Goal: Contribute content: Add original content to the website for others to see

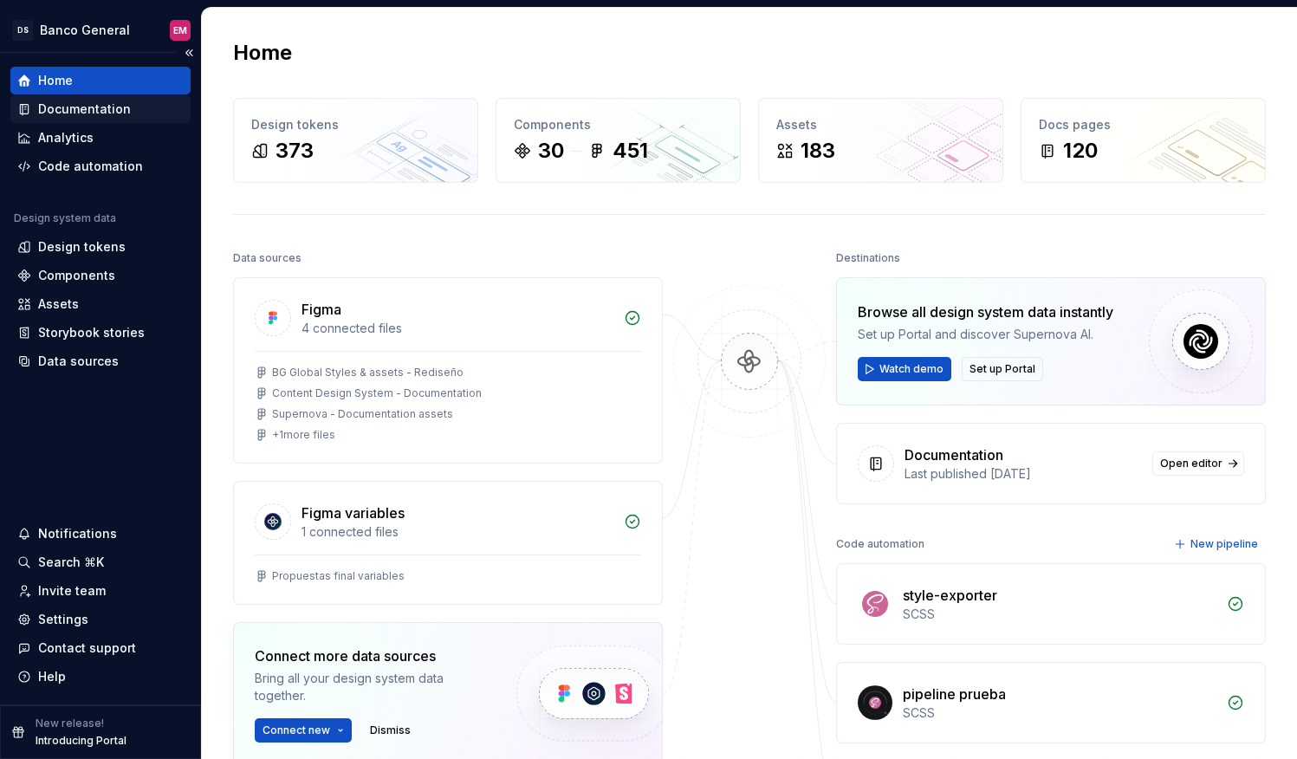
click at [86, 111] on div "Documentation" at bounding box center [84, 108] width 93 height 17
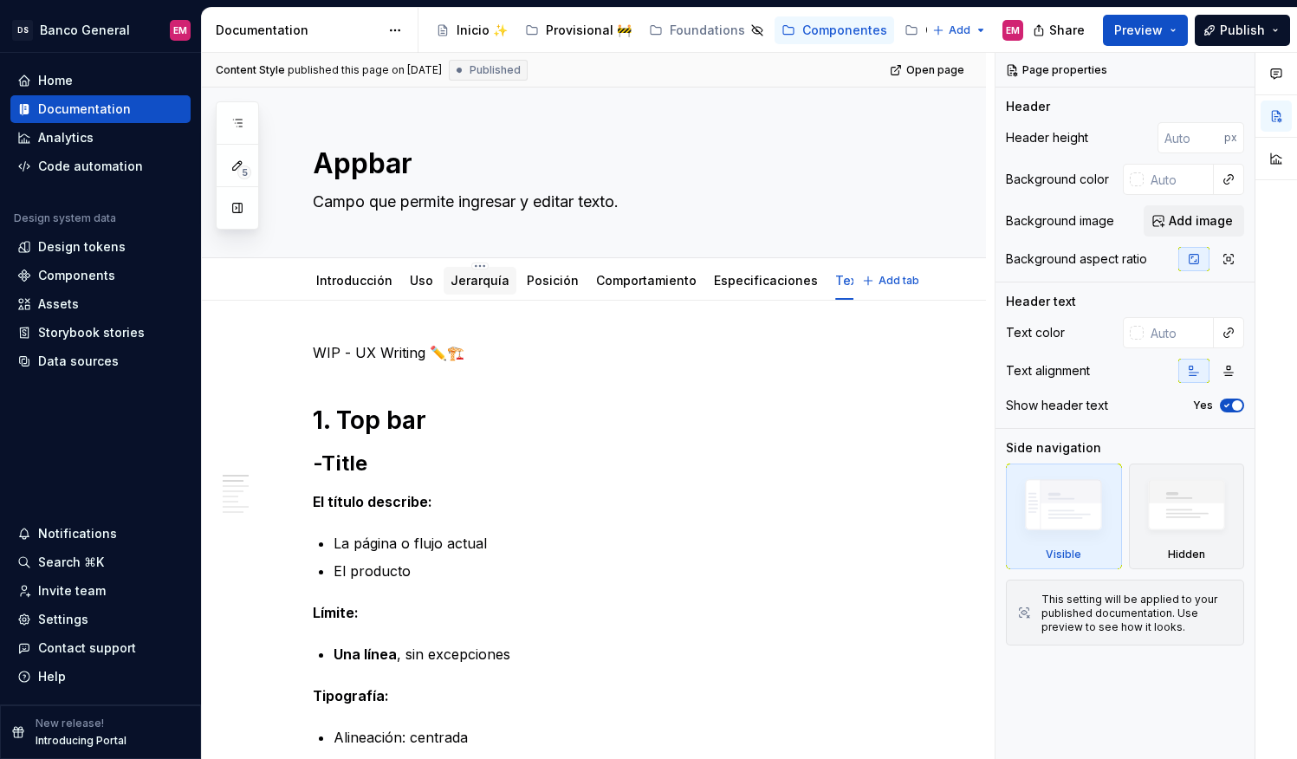
click at [474, 282] on link "Jerarquía" at bounding box center [479, 280] width 59 height 15
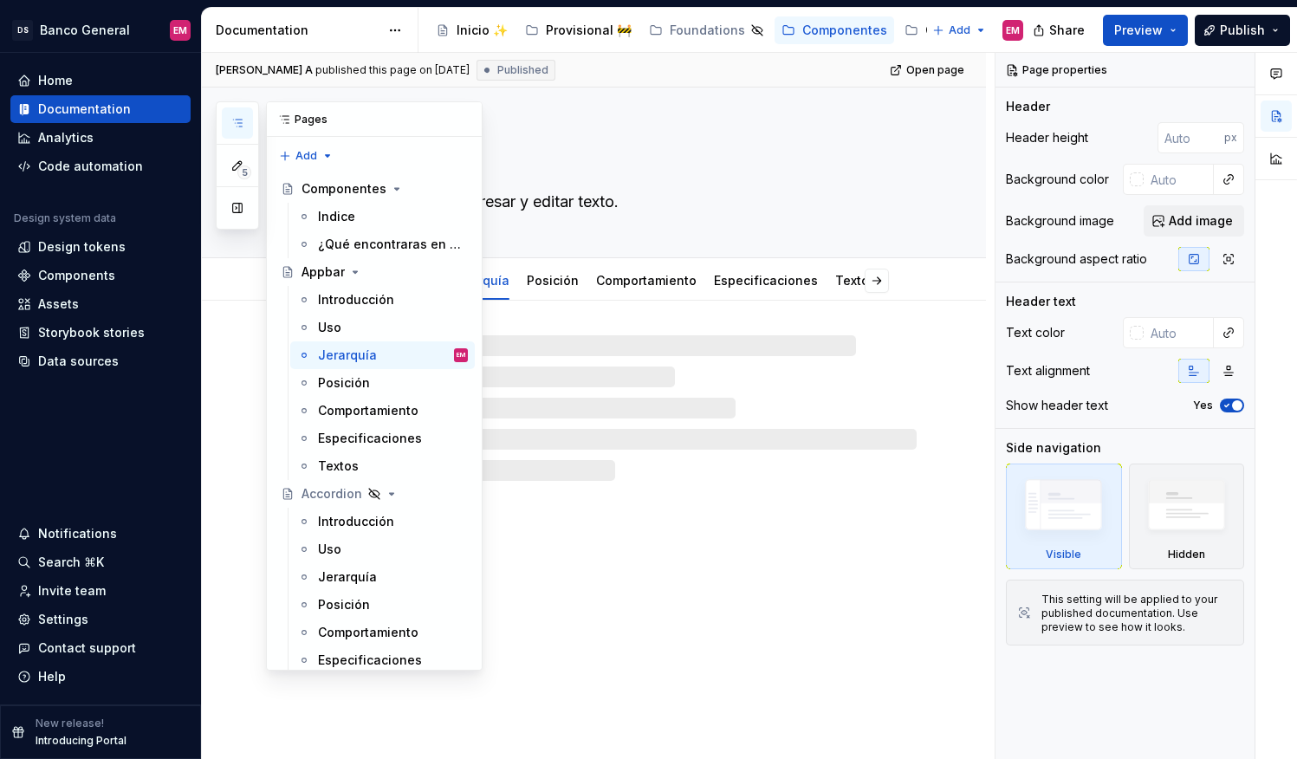
click at [241, 125] on icon "button" at bounding box center [237, 123] width 14 height 14
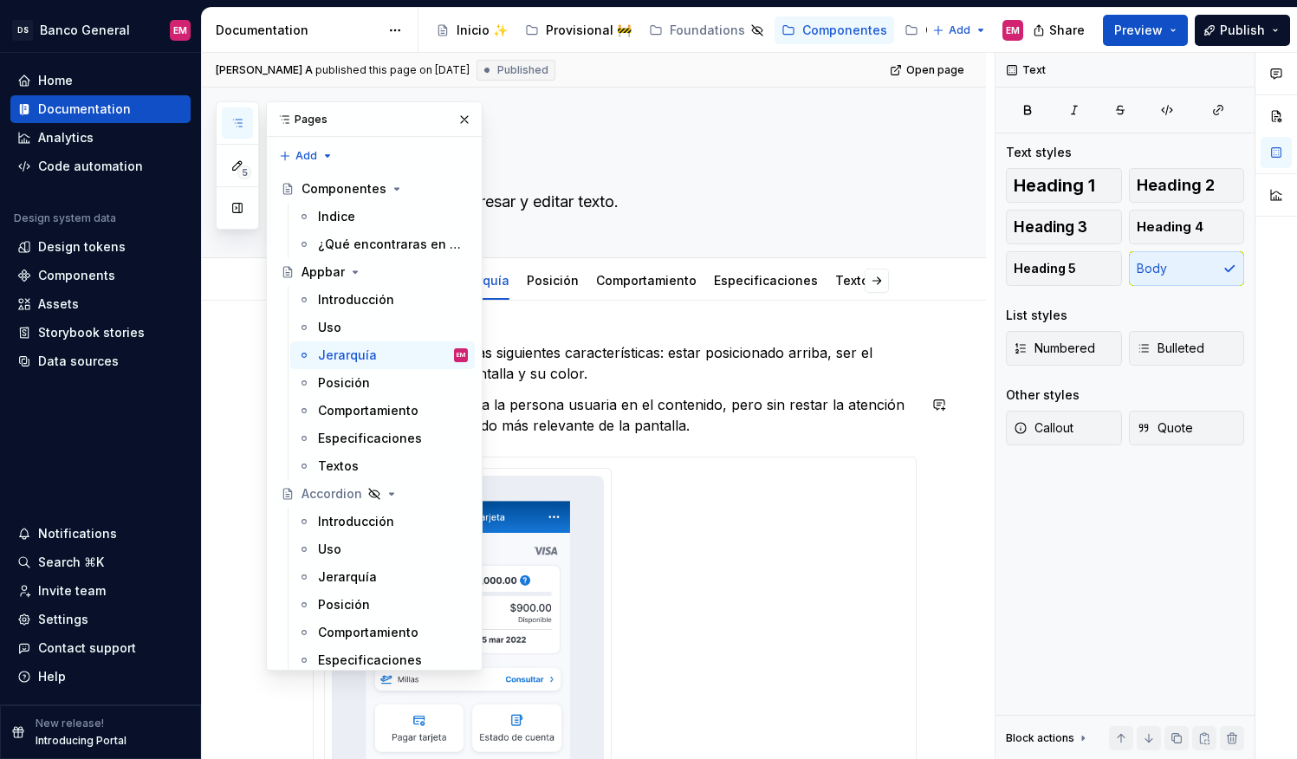
click at [603, 414] on p "Es necesario para ubicar a la persona usuaria en el contenido, pero sin restar …" at bounding box center [615, 415] width 604 height 42
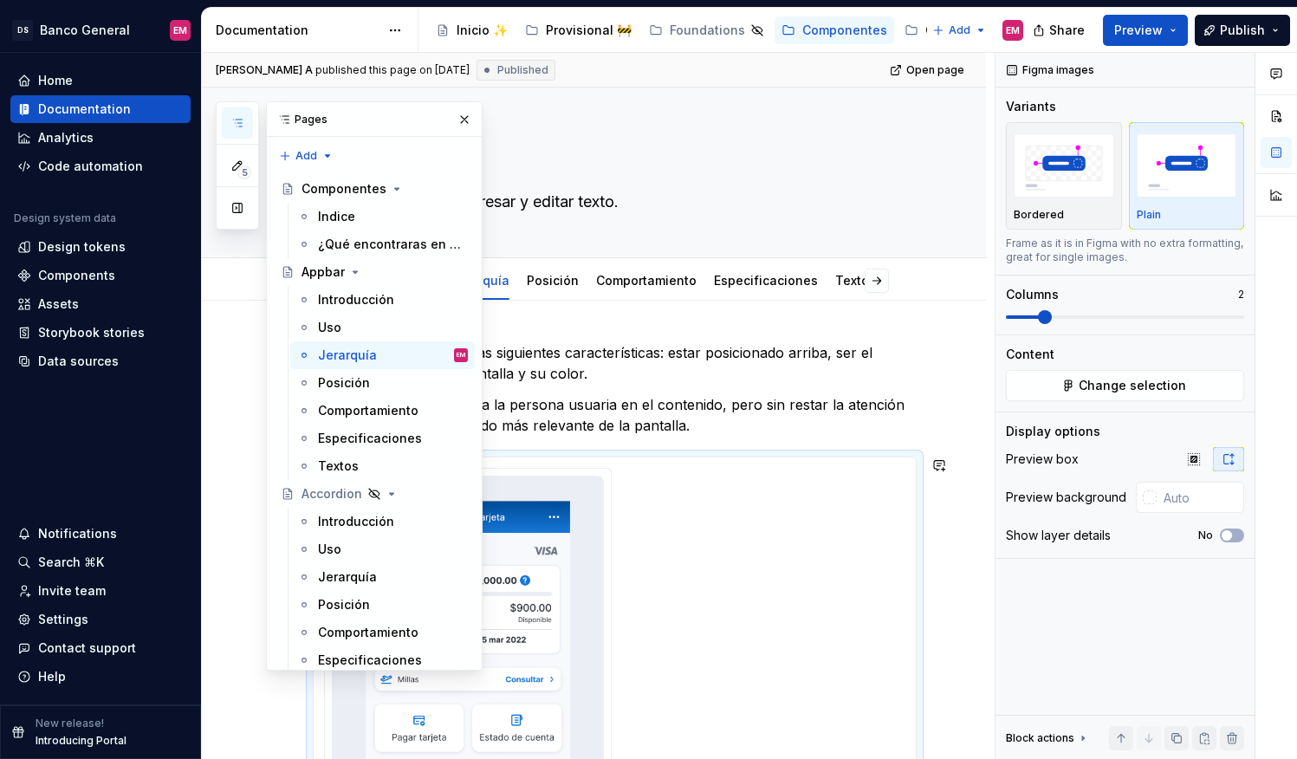
click at [707, 524] on div at bounding box center [614, 683] width 581 height 431
click at [359, 382] on div "Posición" at bounding box center [344, 382] width 52 height 17
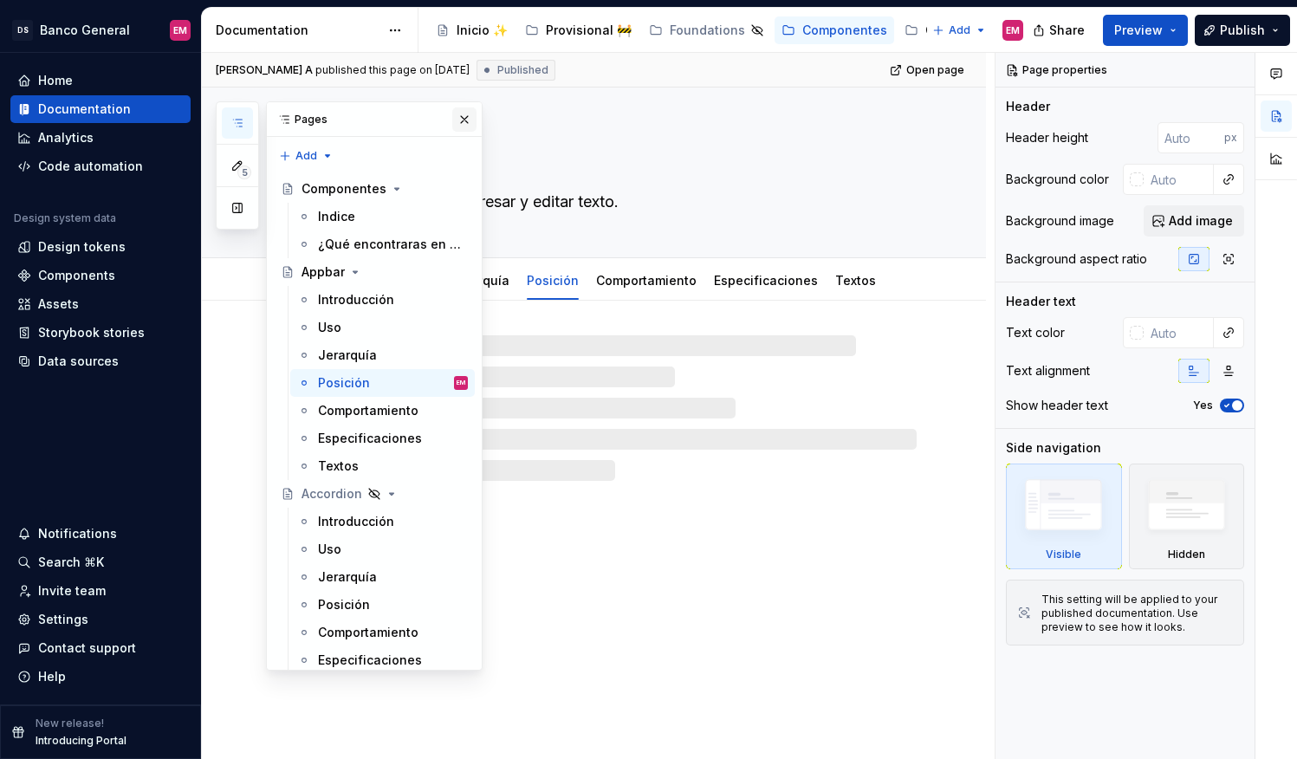
click at [460, 126] on button "button" at bounding box center [464, 119] width 24 height 24
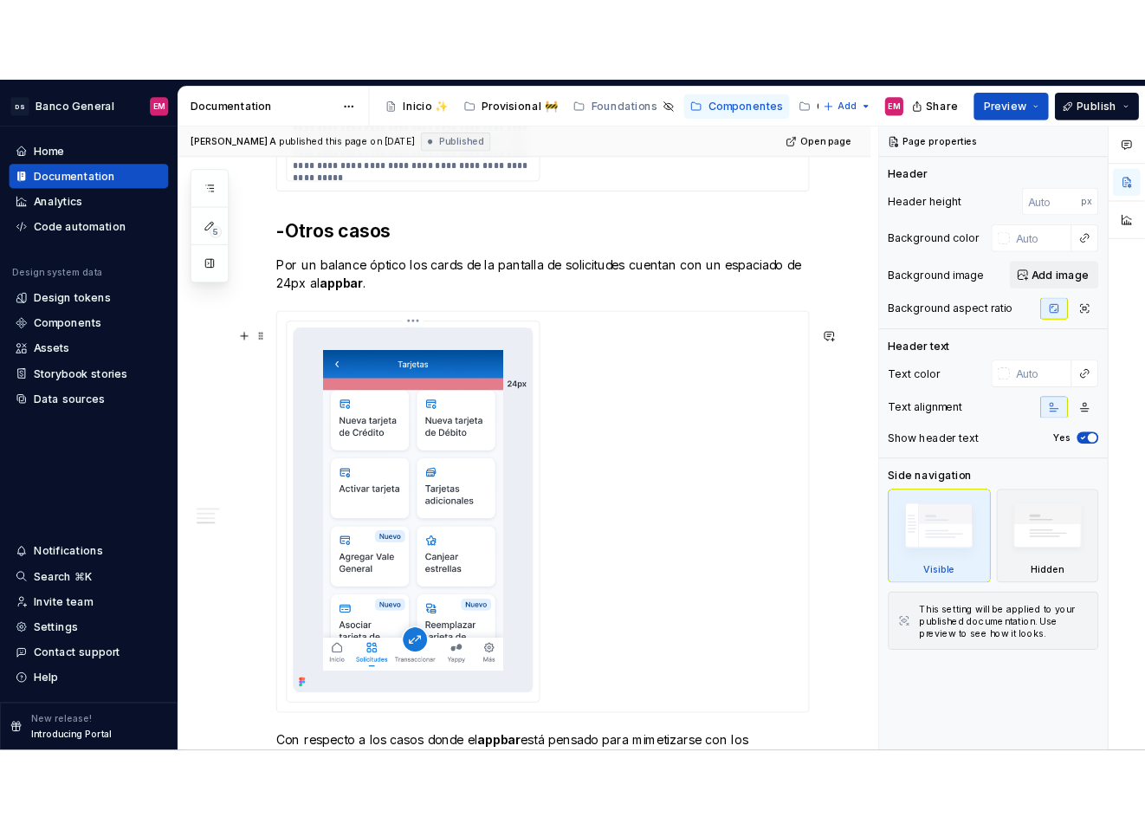
scroll to position [2327, 0]
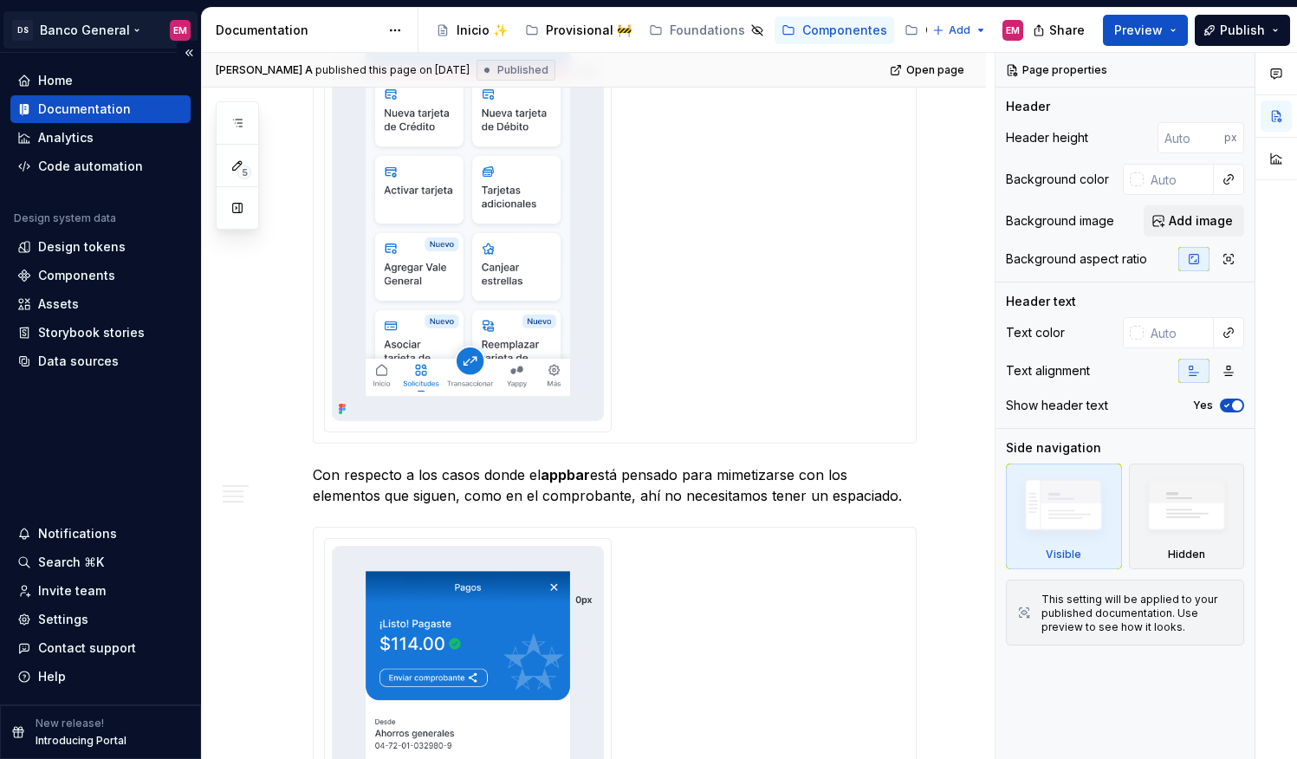
click at [92, 34] on html "DS Banco General EM Home Documentation Analytics Code automation Design system …" at bounding box center [648, 379] width 1297 height 759
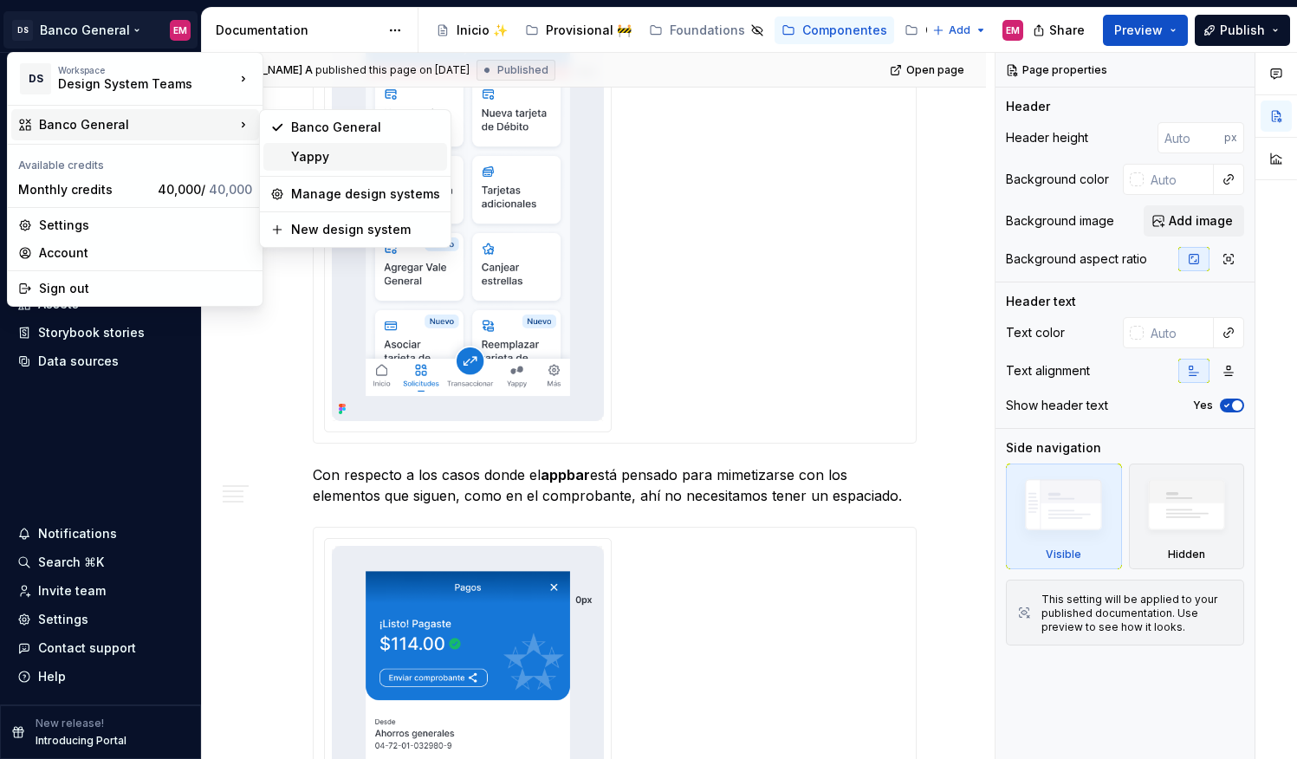
click at [340, 165] on div "Yappy" at bounding box center [355, 157] width 184 height 28
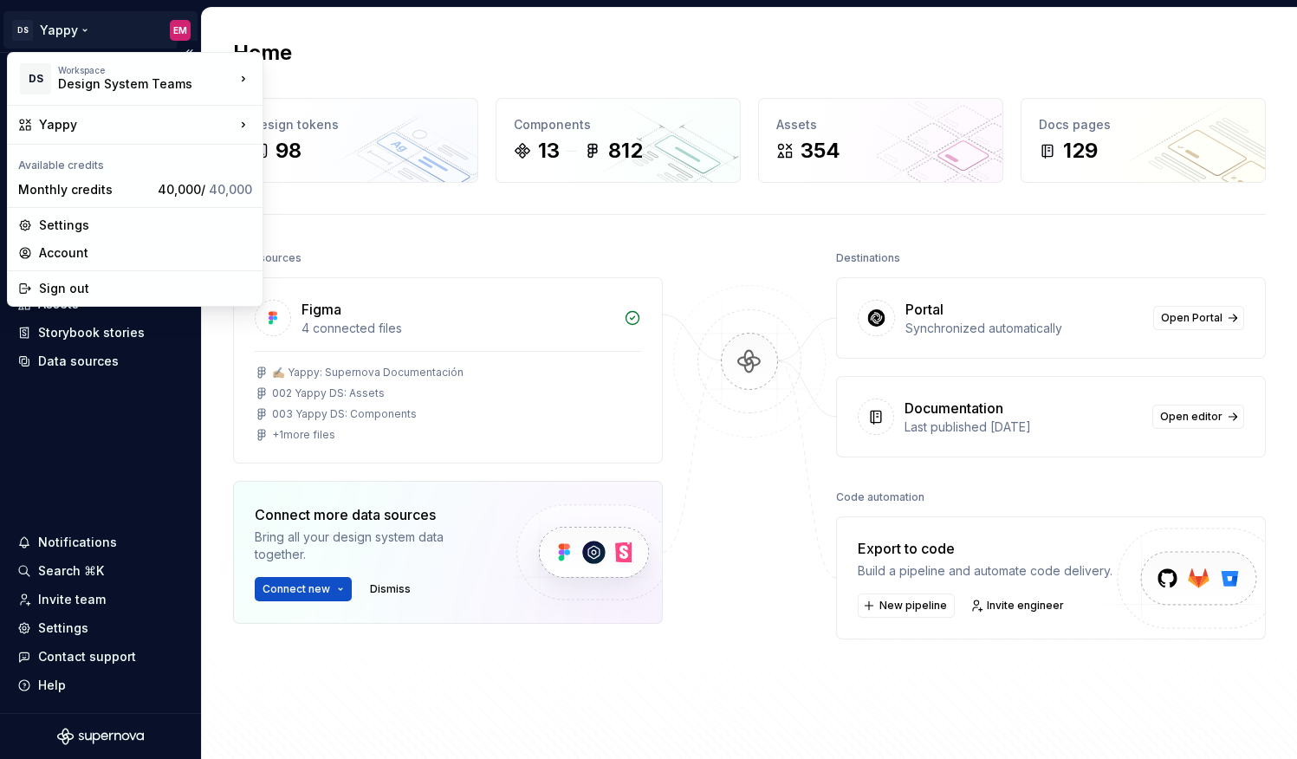
click at [73, 42] on html "DS Yappy EM Home Documentation Analytics Code automation Design system data Des…" at bounding box center [648, 379] width 1297 height 759
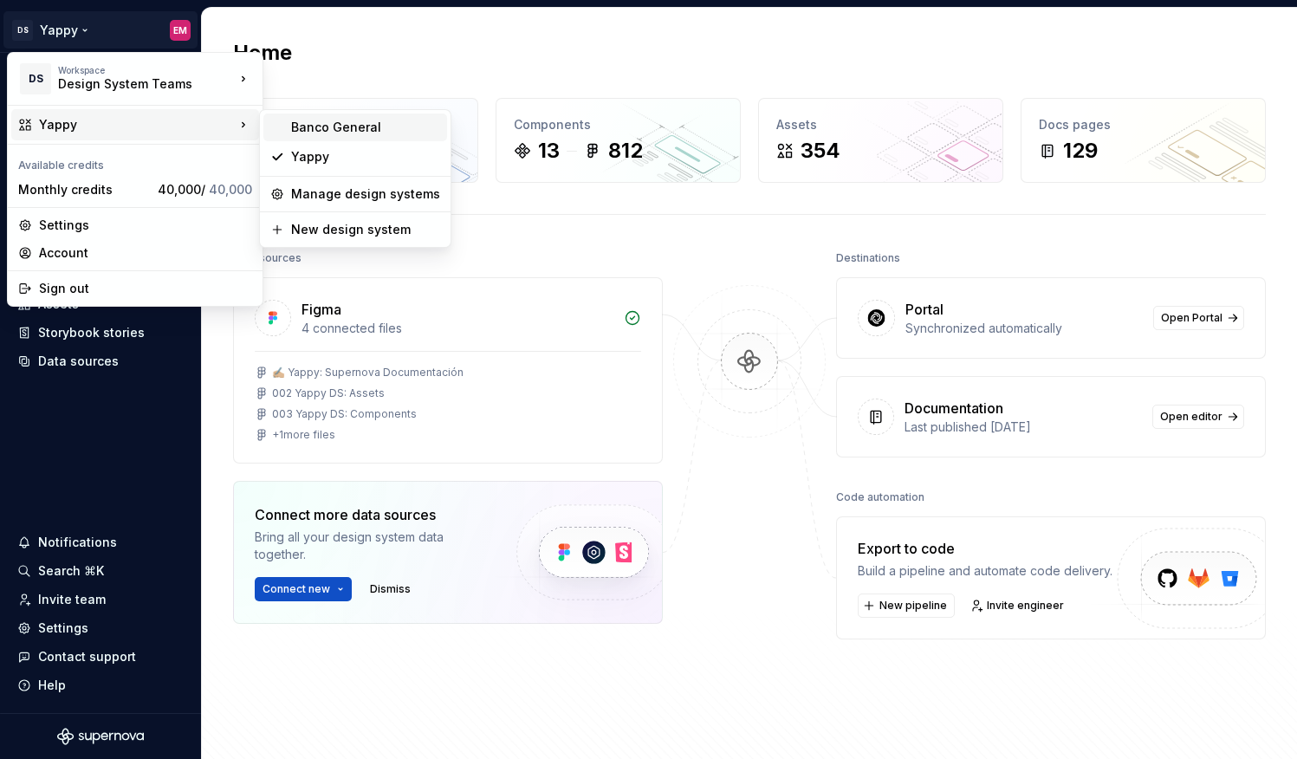
click at [291, 129] on div "Banco General" at bounding box center [365, 127] width 149 height 17
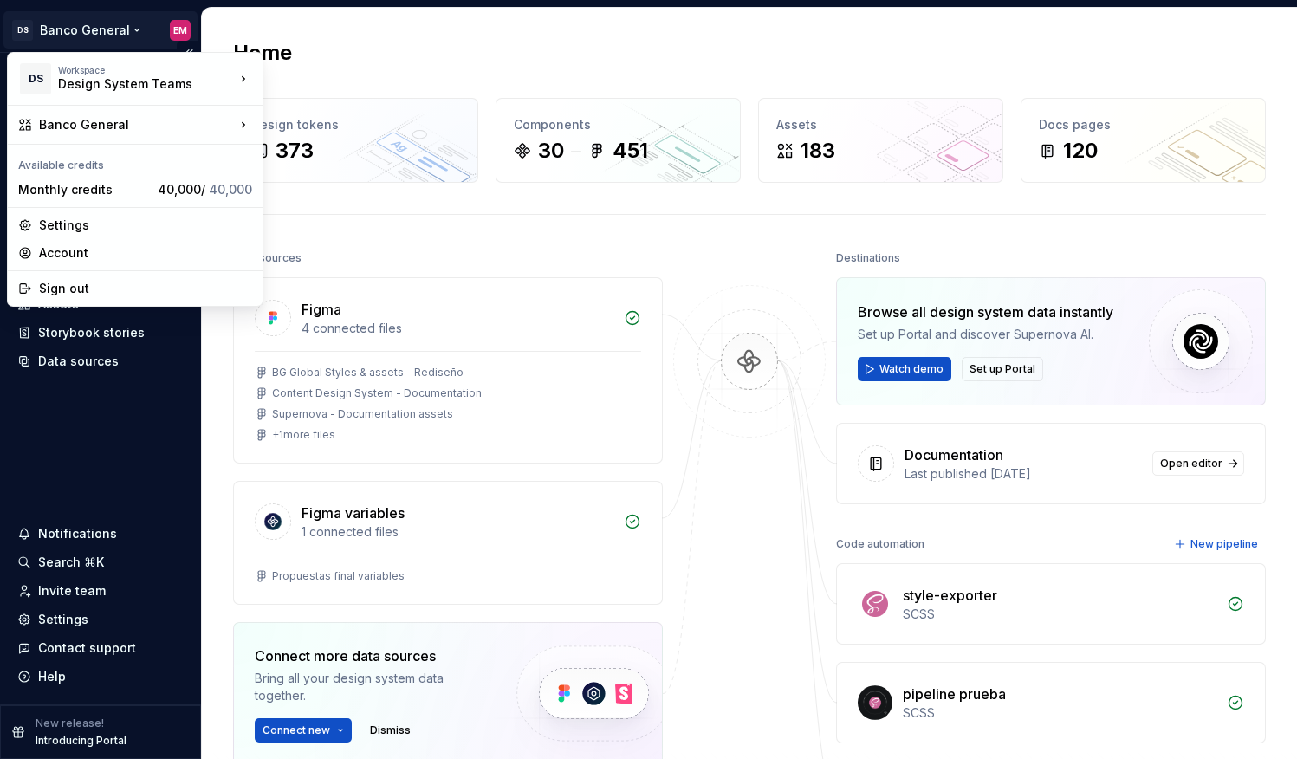
click at [68, 32] on html "DS Banco General EM Home Documentation Analytics Code automation Design system …" at bounding box center [648, 379] width 1297 height 759
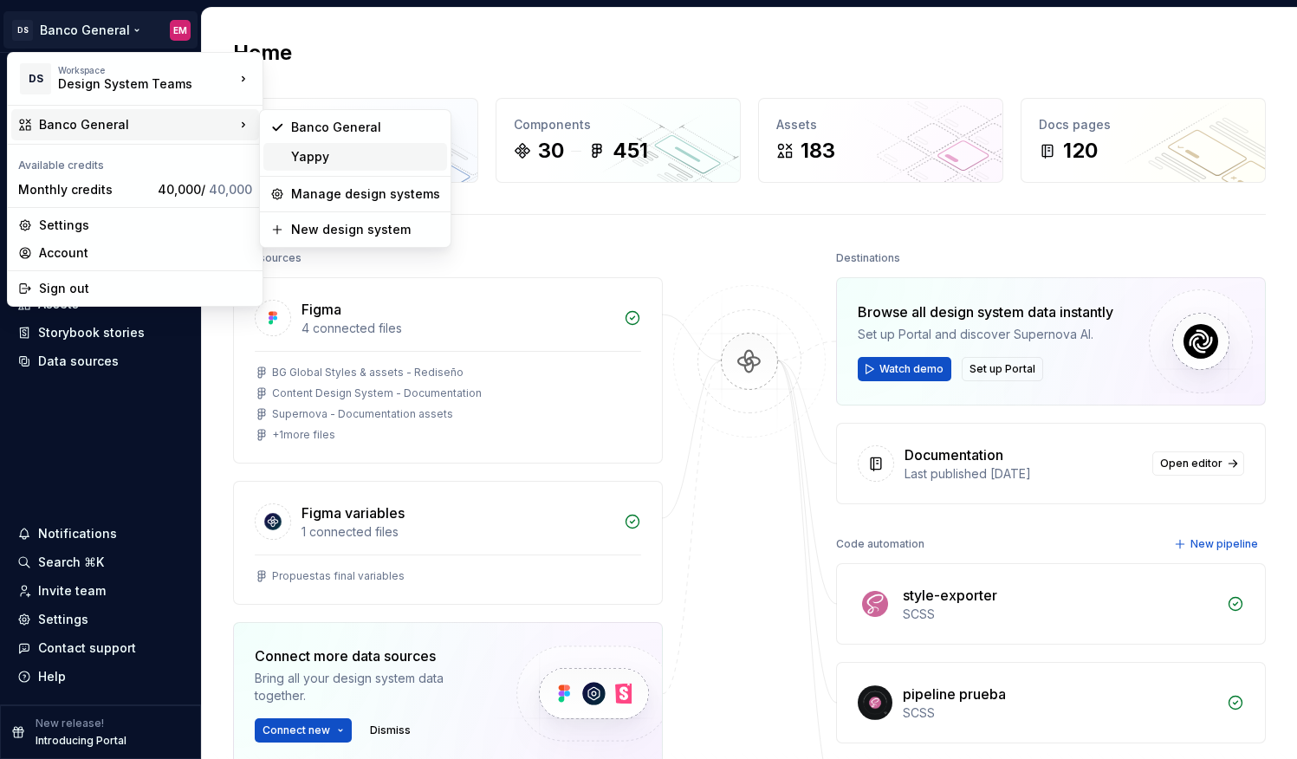
click at [332, 152] on div "Yappy" at bounding box center [365, 156] width 149 height 17
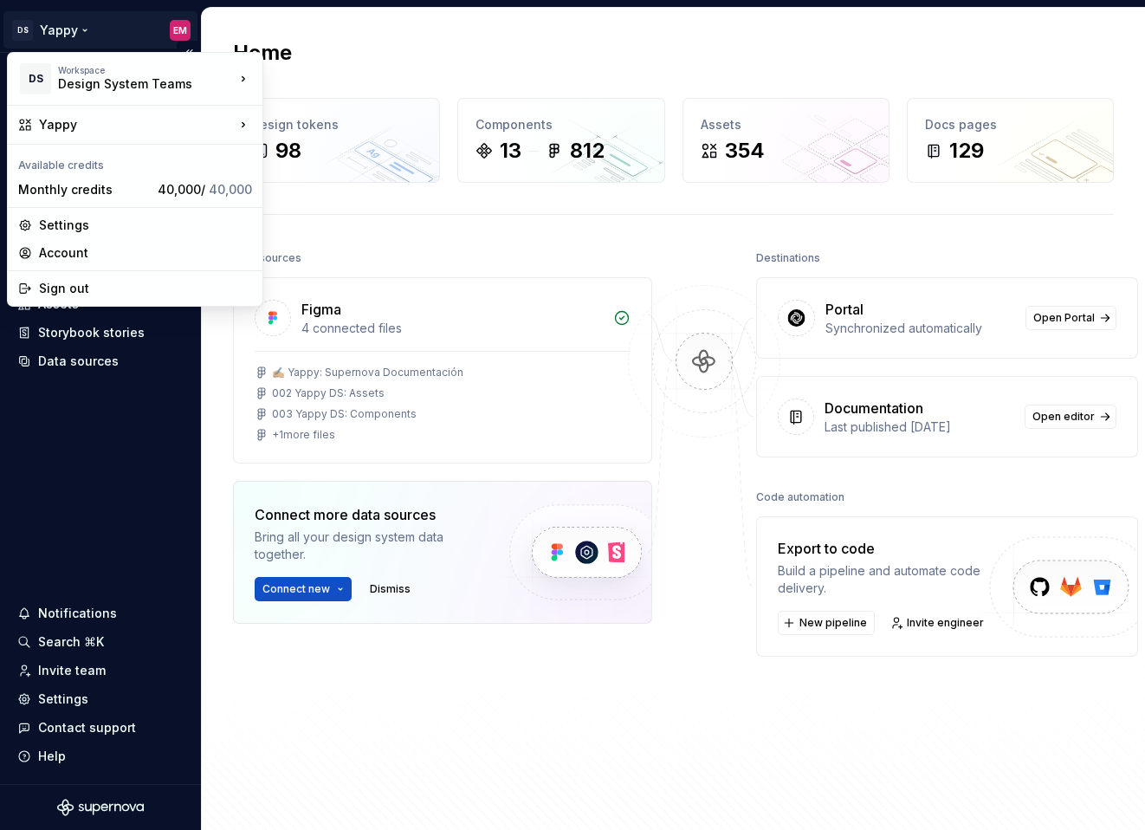
click at [61, 24] on html "DS Yappy EM Home Documentation Analytics Code automation Design system data Des…" at bounding box center [572, 415] width 1145 height 830
click at [95, 193] on div "Monthly credits" at bounding box center [84, 189] width 133 height 17
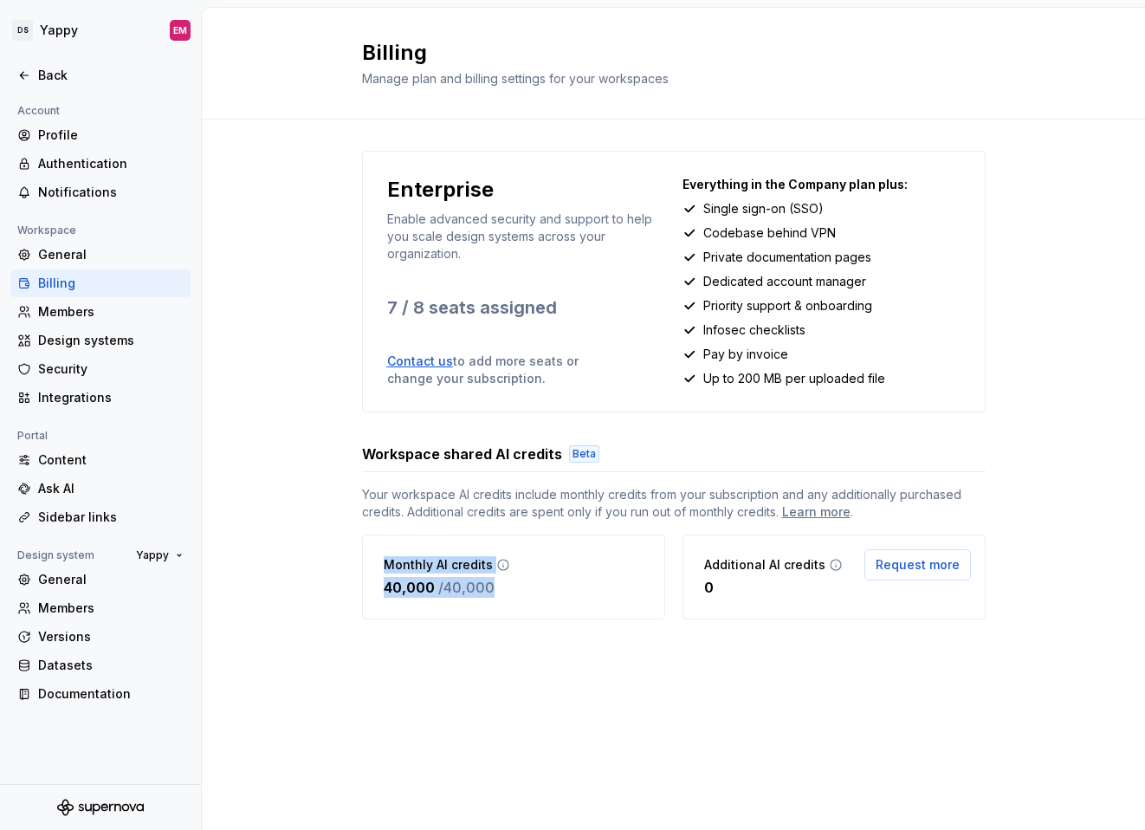
drag, startPoint x: 384, startPoint y: 563, endPoint x: 534, endPoint y: 599, distance: 154.0
click at [534, 599] on div "Monthly AI credits 40,000 / 40,000" at bounding box center [513, 577] width 303 height 85
copy div "Monthly AI credits 40,000 / 40,000"
click at [319, 431] on div "Enterprise Enable advanced security and support to help you scale design system…" at bounding box center [673, 403] width 943 height 566
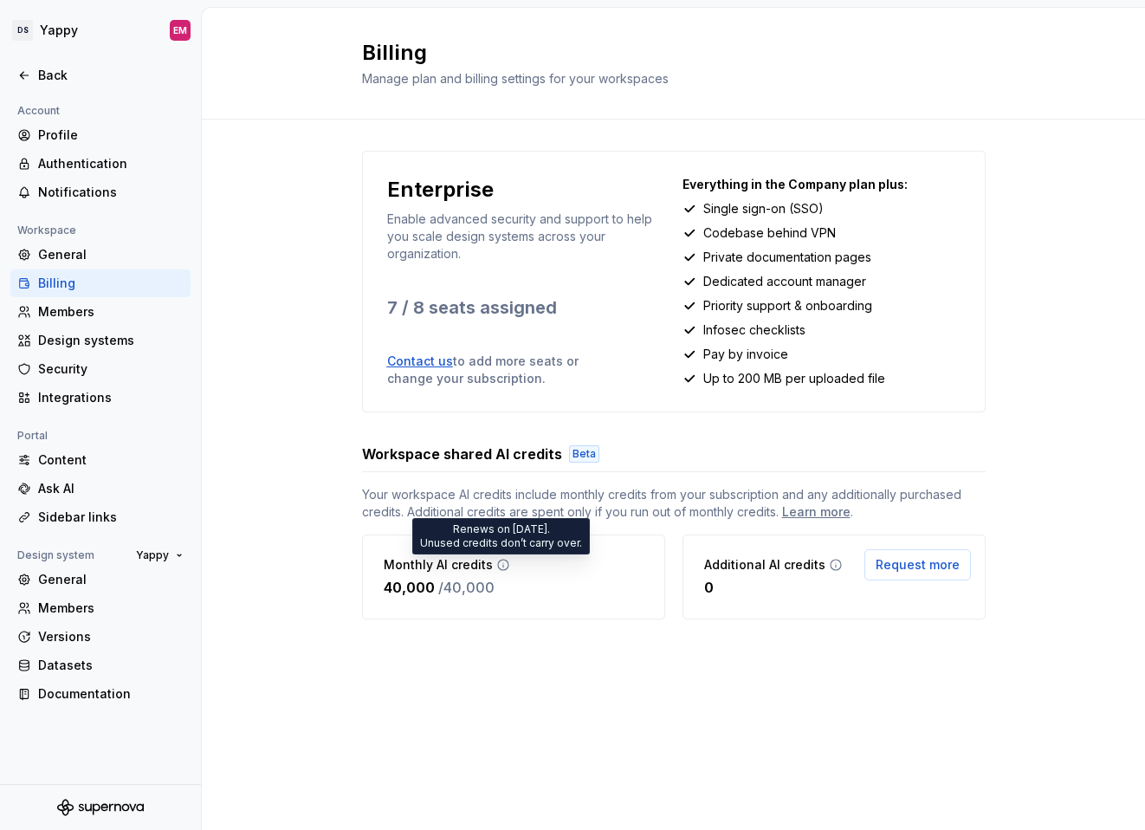
click at [498, 563] on icon at bounding box center [503, 565] width 14 height 14
click at [811, 514] on div "Learn more" at bounding box center [816, 511] width 68 height 17
click at [75, 21] on html "DS Yappy EM Back Account Profile Authentication Notifications Workspace General…" at bounding box center [572, 415] width 1145 height 830
click at [52, 16] on html "DS Yappy EM Back Account Profile Authentication Notifications Workspace General…" at bounding box center [572, 415] width 1145 height 830
click at [58, 136] on div "Profile" at bounding box center [111, 134] width 146 height 17
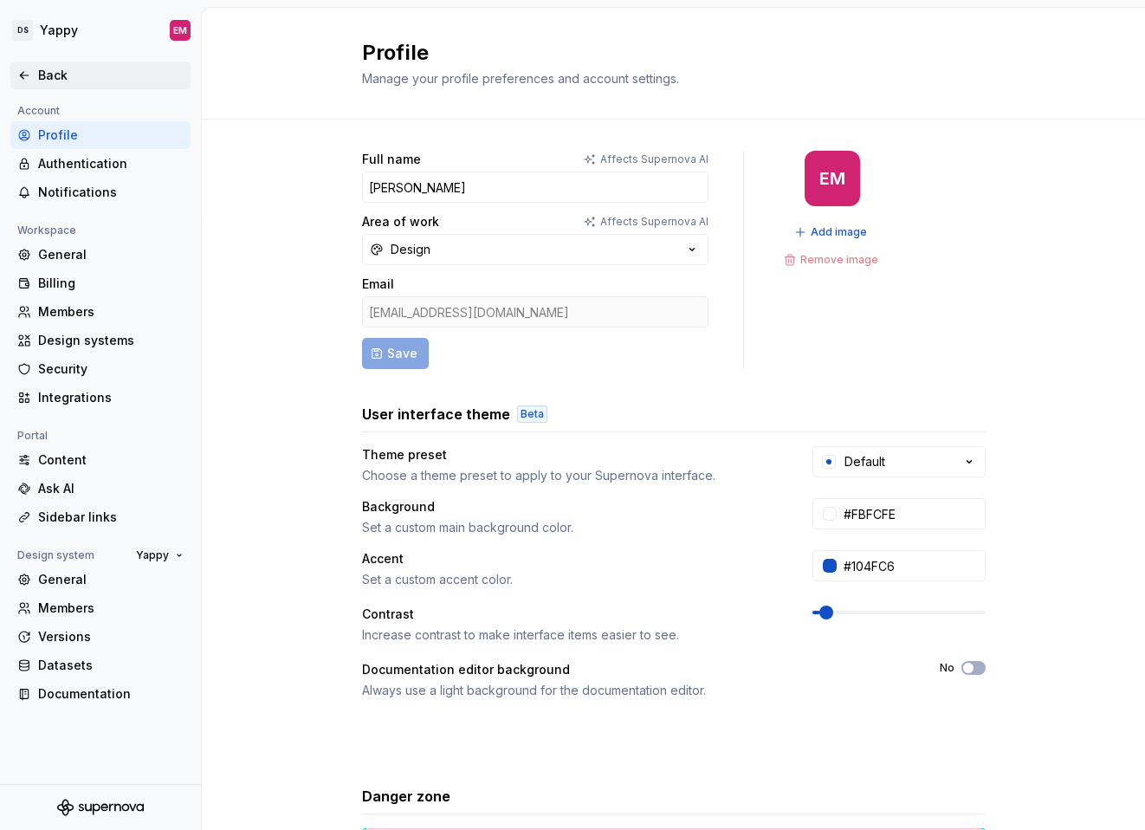
click at [50, 80] on div "Back" at bounding box center [111, 75] width 146 height 17
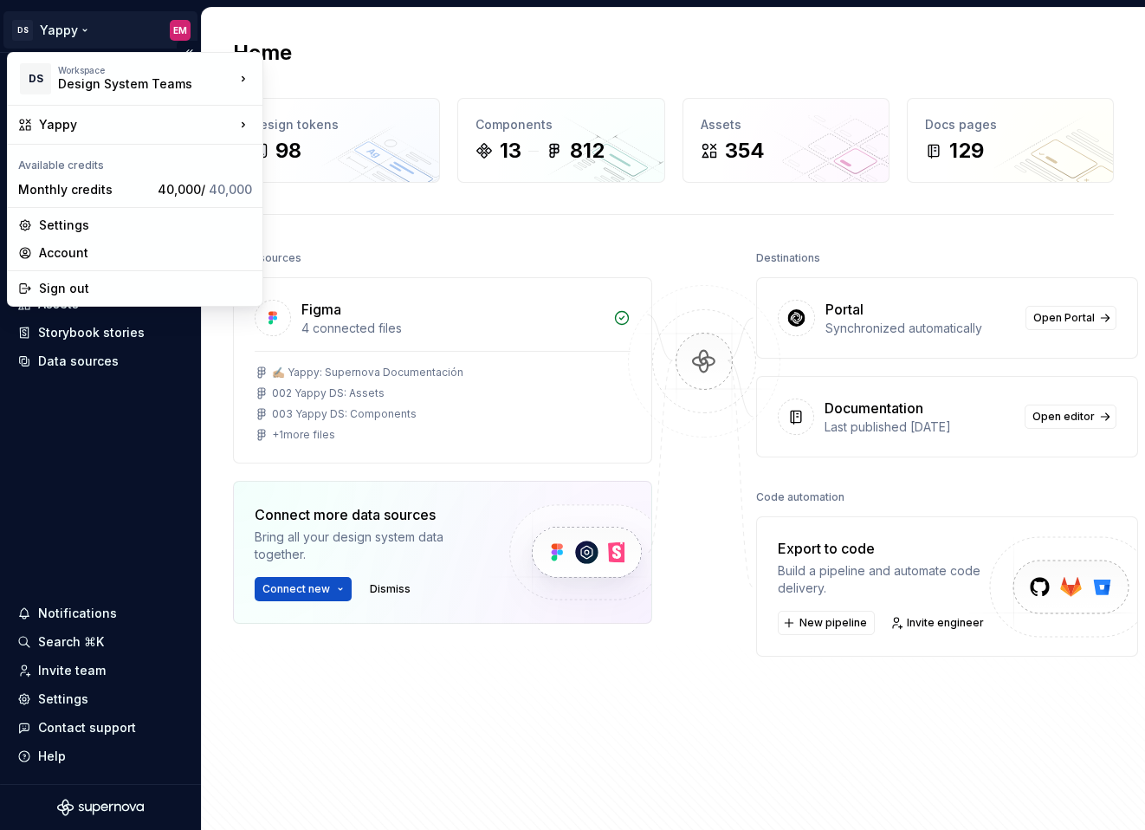
click at [62, 29] on html "DS Yappy EM Home Documentation Analytics Code automation Design system data Des…" at bounding box center [572, 415] width 1145 height 830
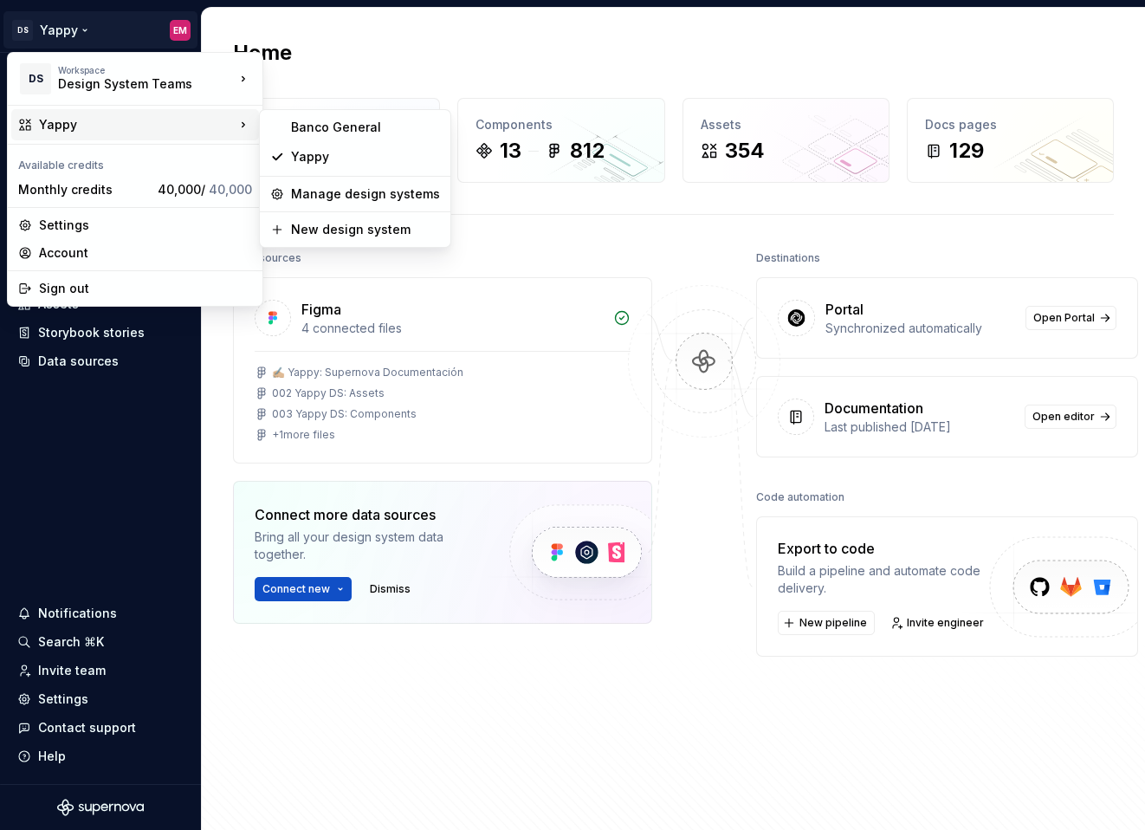
click at [316, 165] on div "Yappy" at bounding box center [355, 157] width 184 height 28
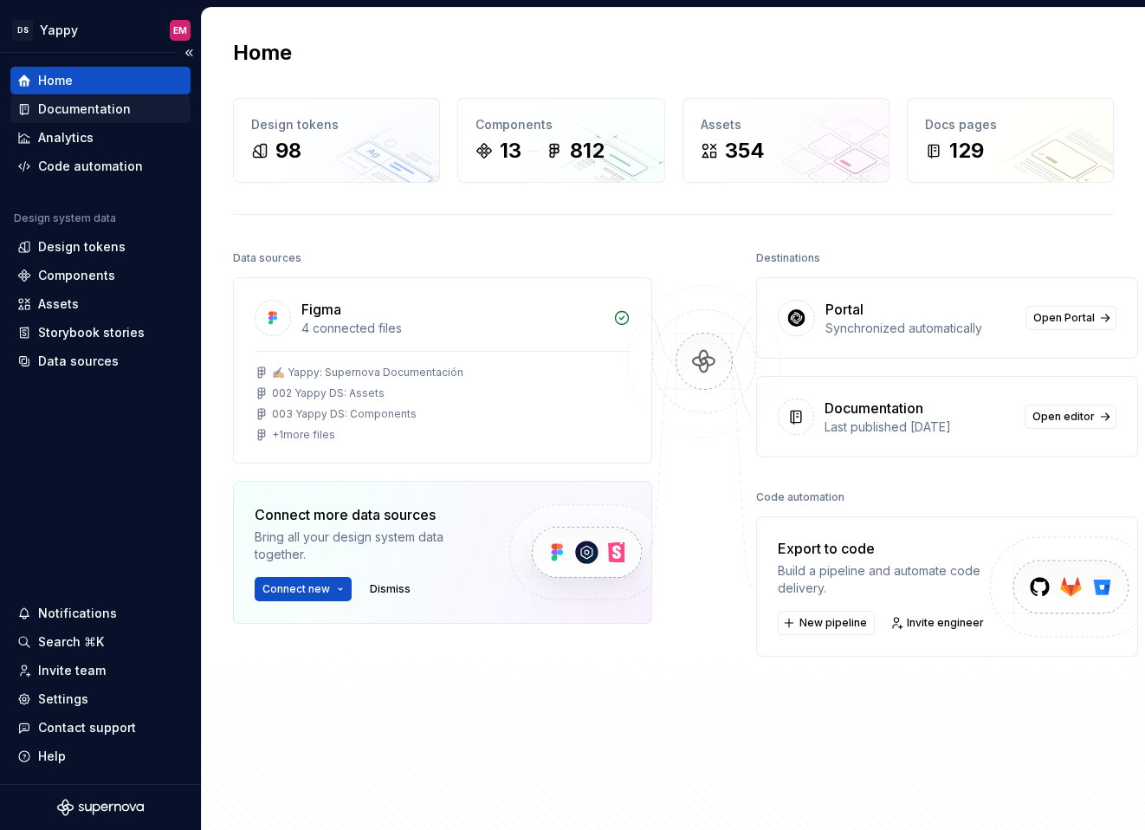
click at [81, 110] on div "Documentation" at bounding box center [84, 108] width 93 height 17
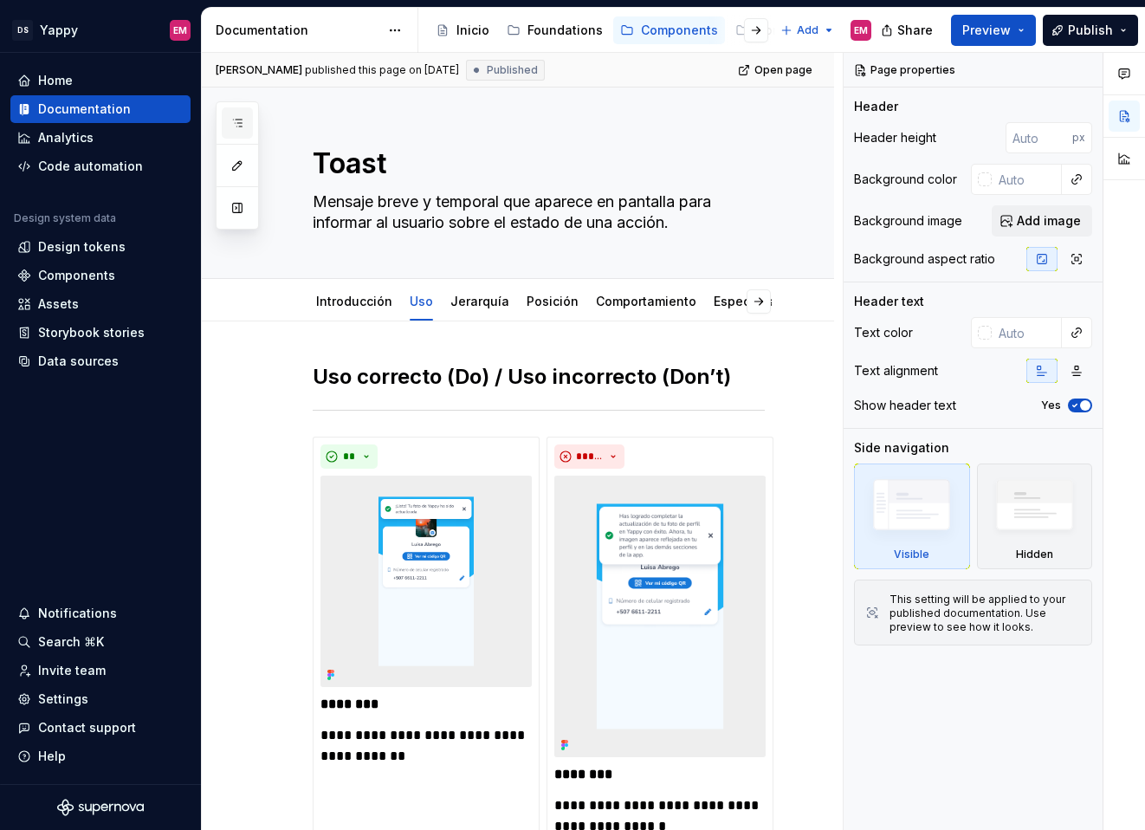
click at [234, 116] on icon "button" at bounding box center [237, 123] width 14 height 14
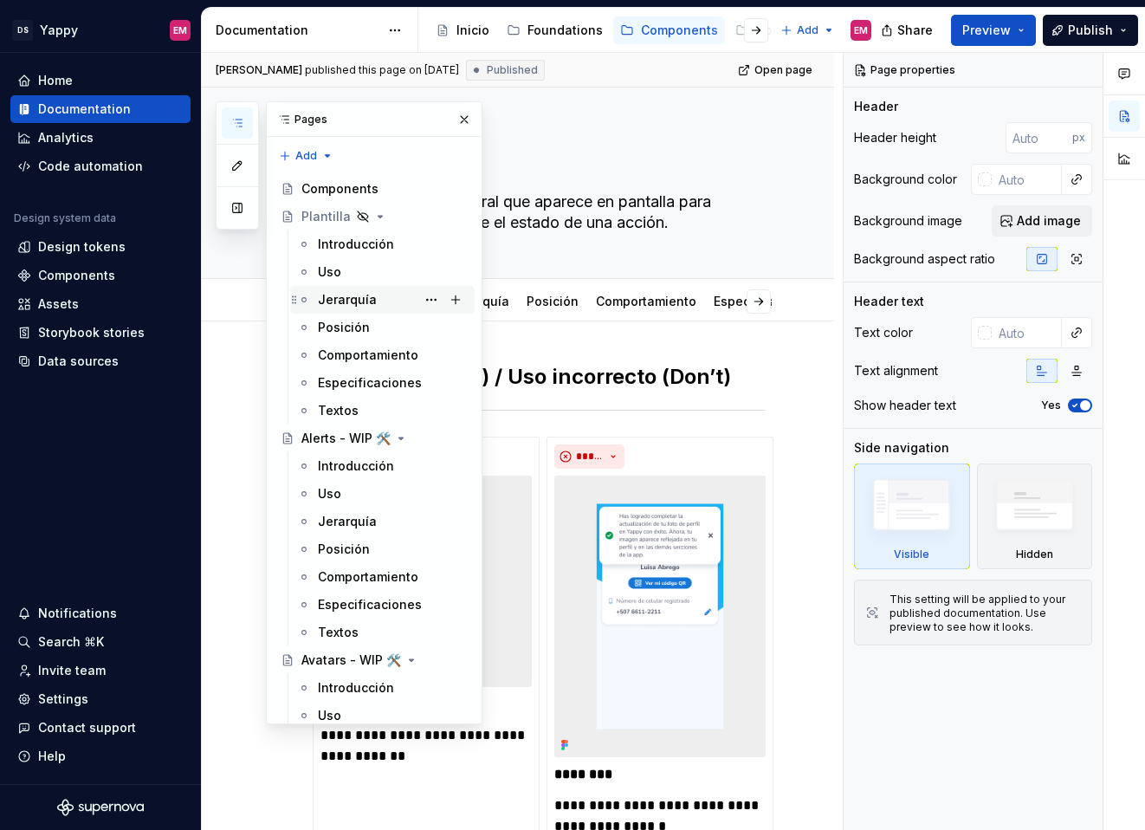
click at [330, 303] on div "Jerarquía" at bounding box center [347, 299] width 59 height 17
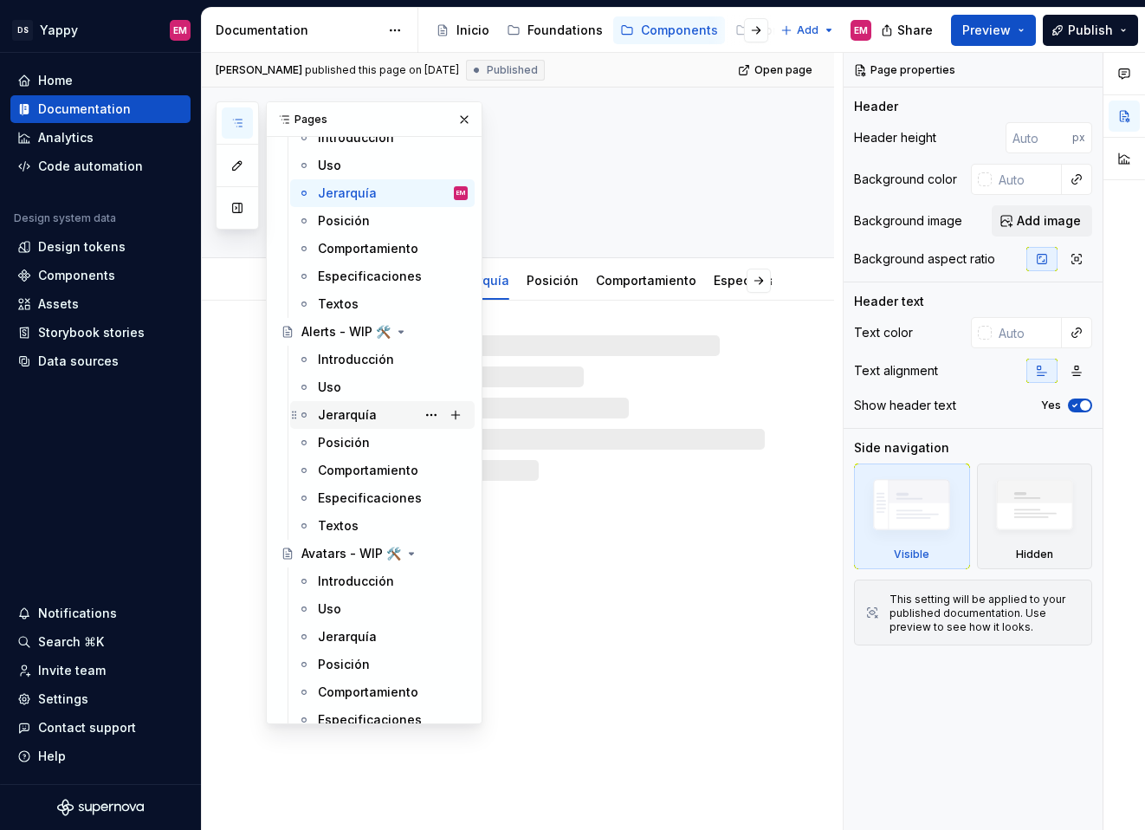
scroll to position [113, 0]
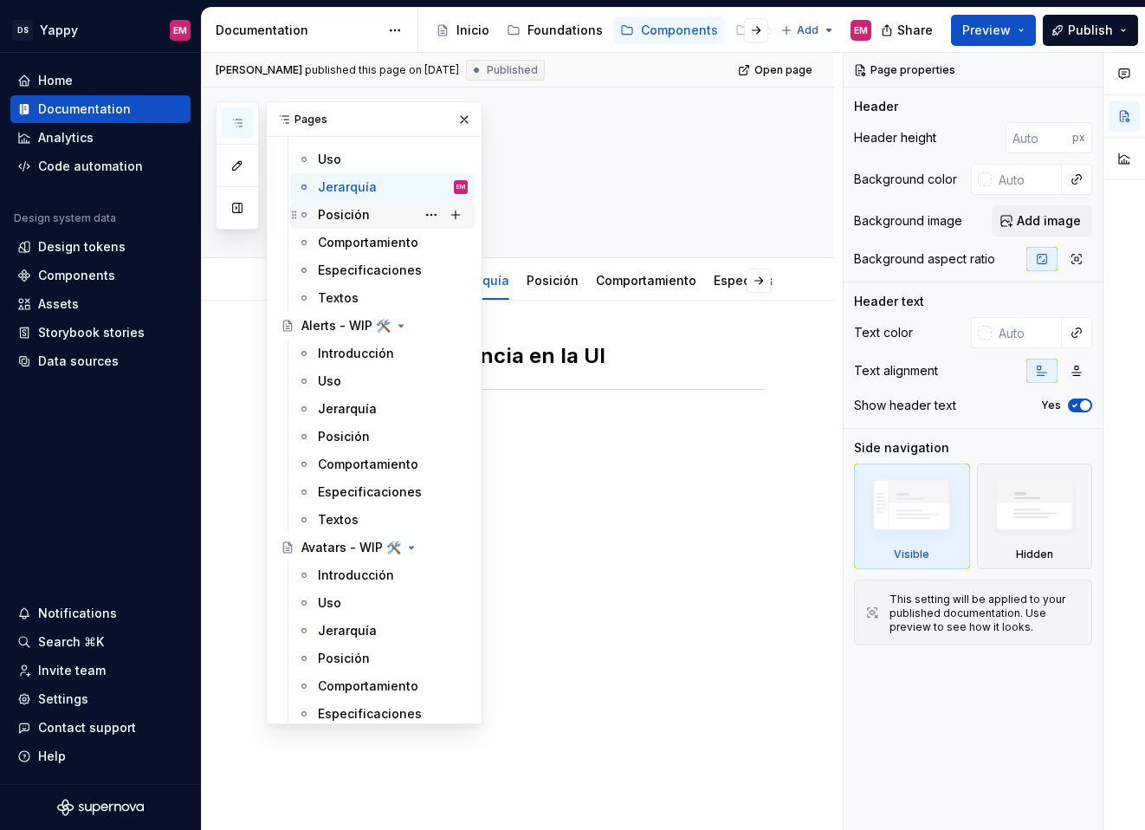
click at [350, 219] on div "Posición" at bounding box center [344, 214] width 52 height 17
click at [551, 419] on div "Contexto y ubicación en la UI" at bounding box center [539, 385] width 452 height 87
click at [467, 112] on button "button" at bounding box center [464, 119] width 24 height 24
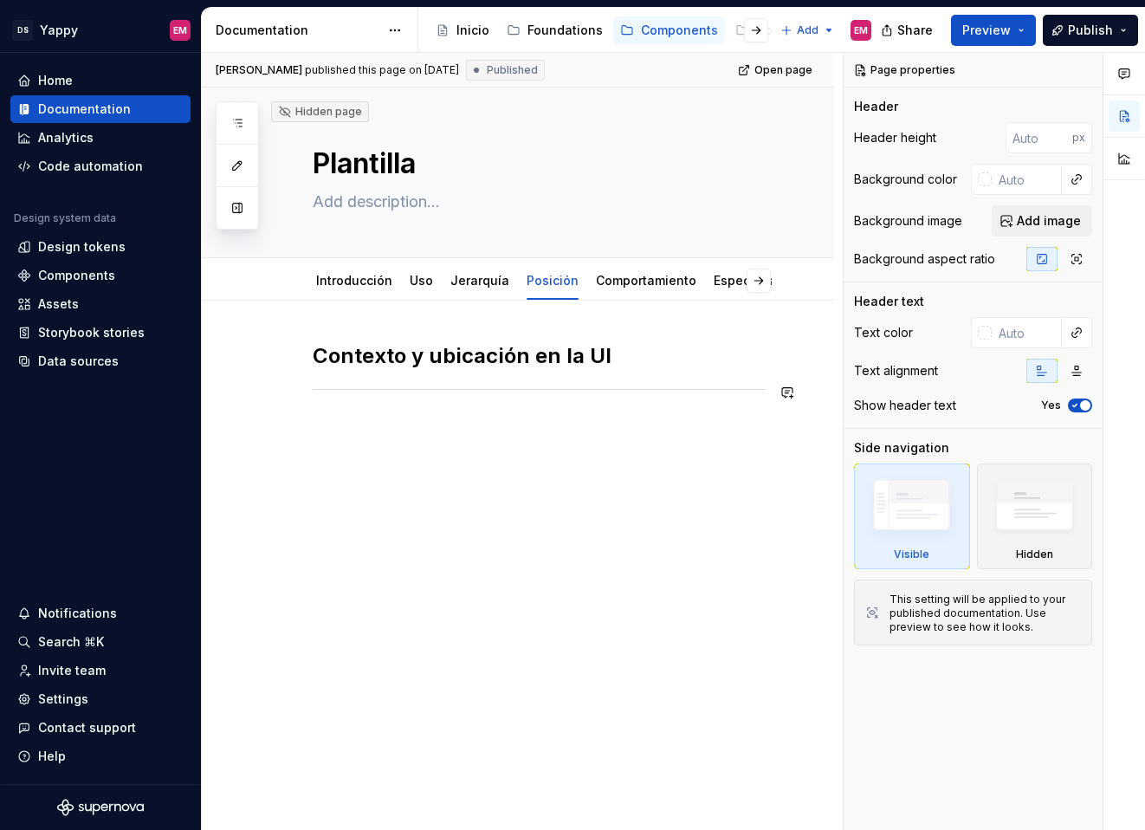
click at [453, 450] on div "Contexto y ubicación en la UI" at bounding box center [518, 489] width 632 height 377
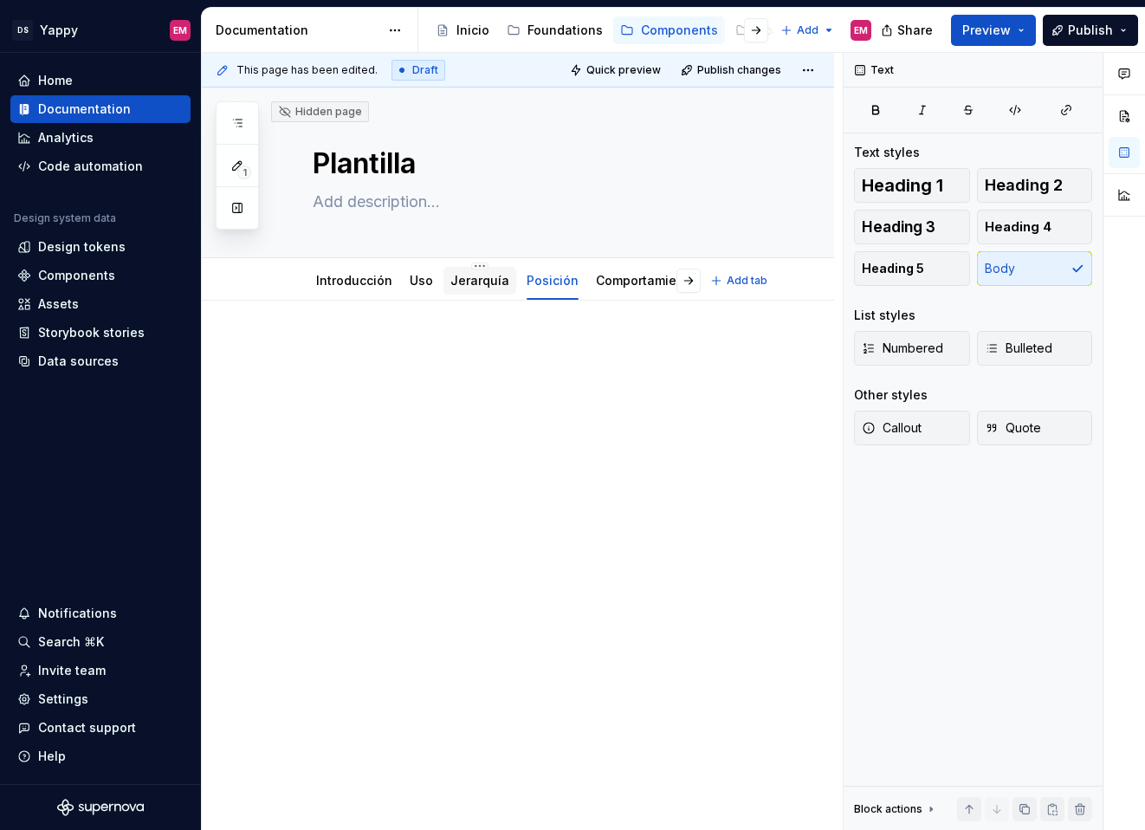
click at [462, 275] on link "Jerarquía" at bounding box center [479, 280] width 59 height 15
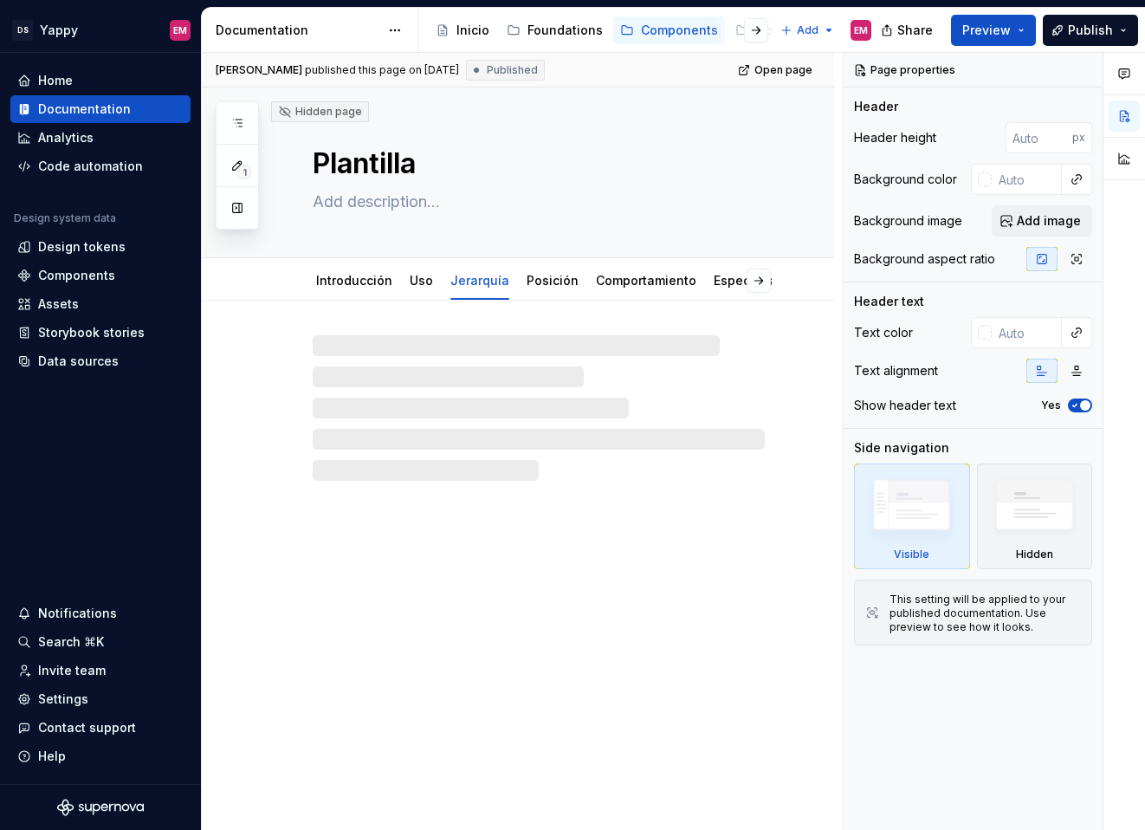
click at [412, 533] on div "Hidden page Plantilla Introducción Uso Jerarquía Posición Comportamiento Especi…" at bounding box center [518, 458] width 632 height 743
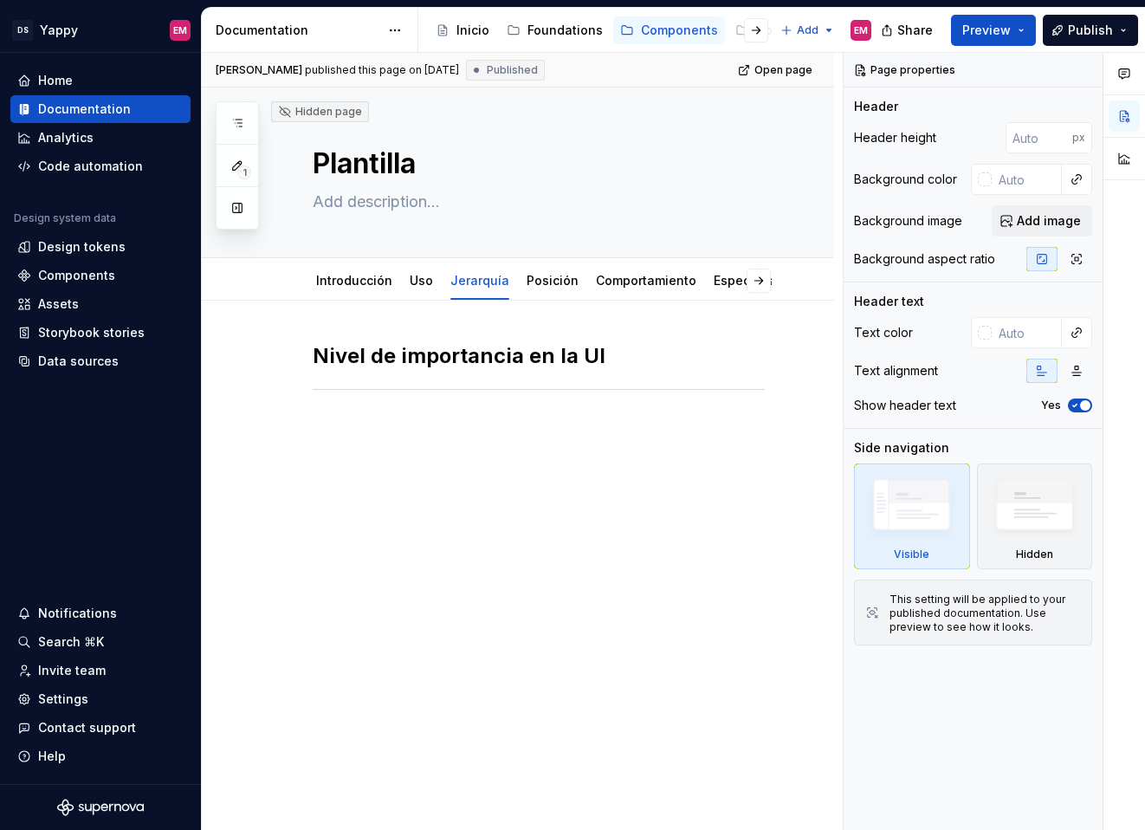
click at [411, 497] on div "Nivel de importancia en la UI" at bounding box center [518, 489] width 632 height 377
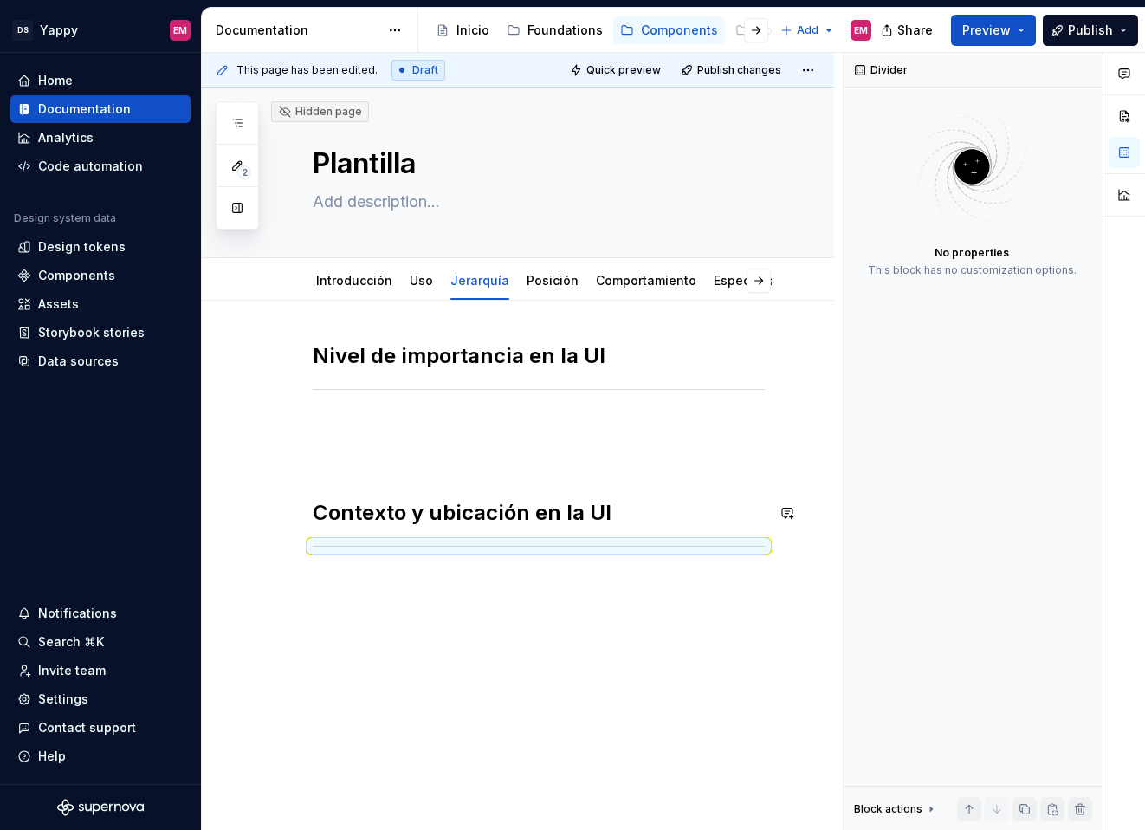
click at [372, 428] on p at bounding box center [539, 426] width 452 height 21
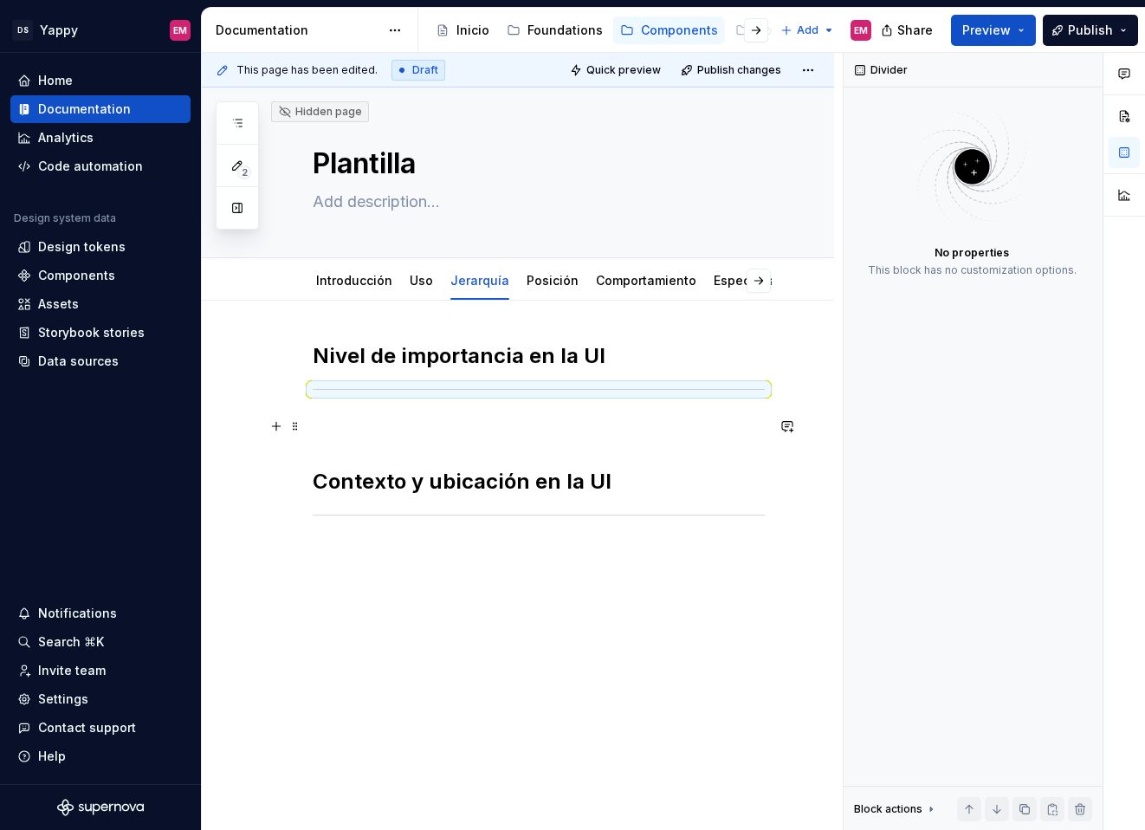
click at [396, 445] on div "Nivel de importancia en la UI Contexto y ubicación en la UI" at bounding box center [539, 431] width 452 height 178
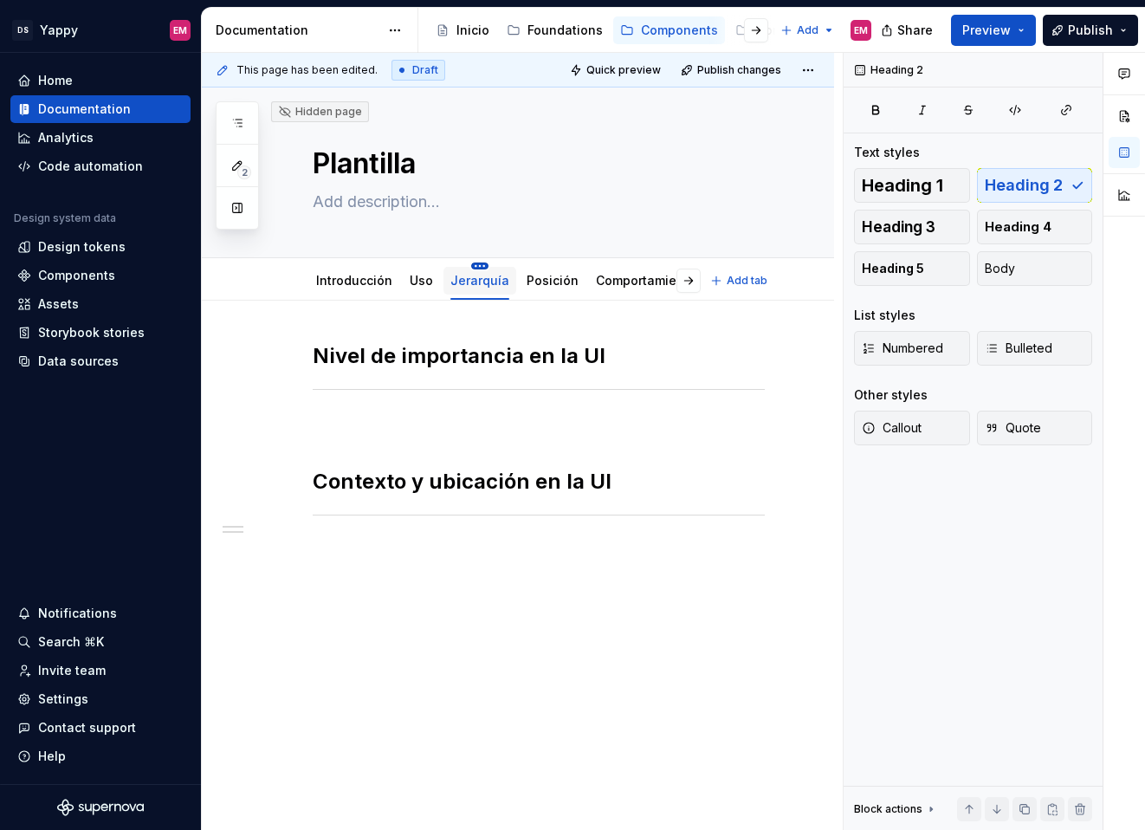
click at [478, 269] on html "DS Yappy EM Home Documentation Analytics Code automation Design system data Des…" at bounding box center [572, 415] width 1145 height 830
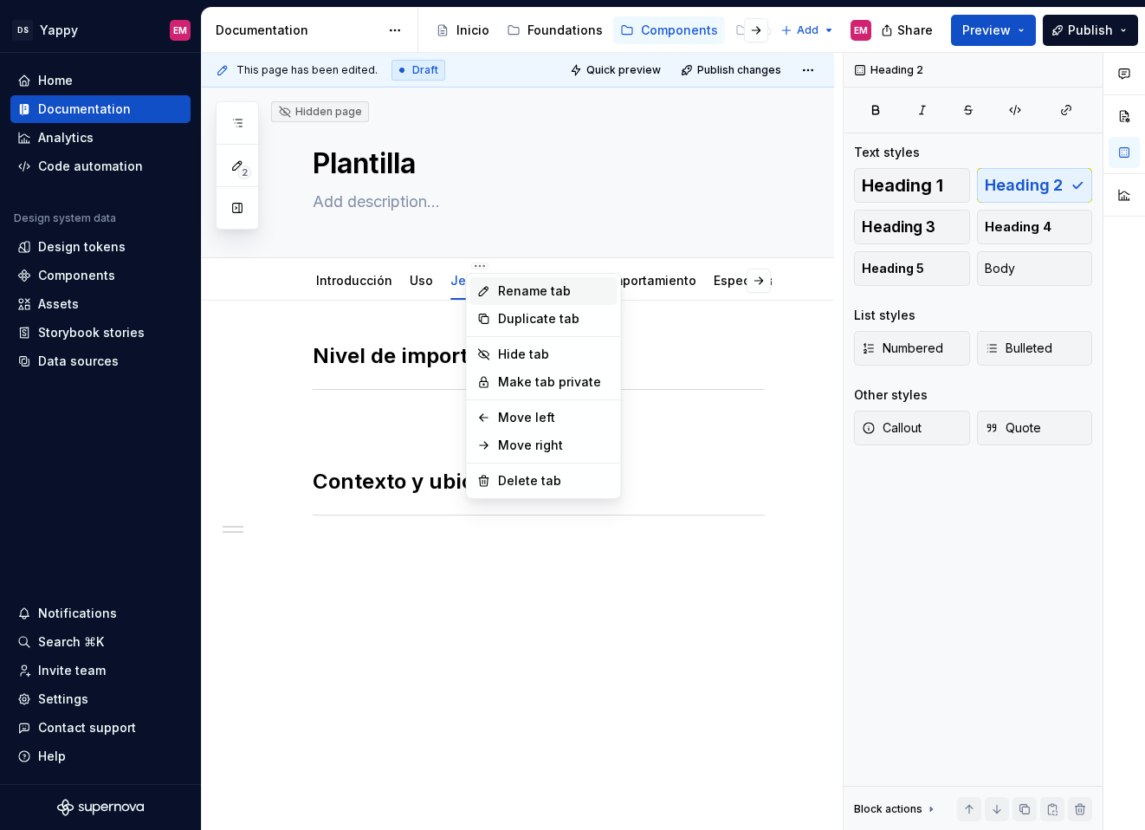
type textarea "*"
click at [505, 294] on div "Rename tab" at bounding box center [554, 290] width 113 height 17
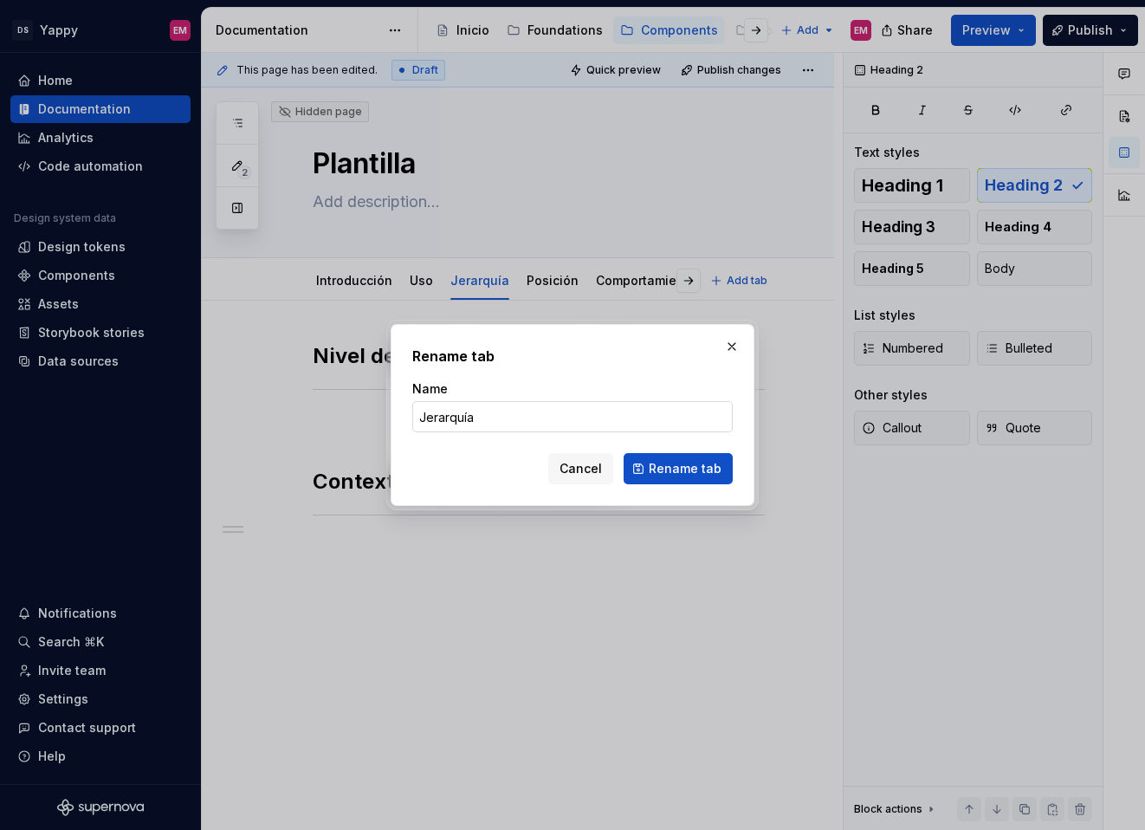
click at [502, 416] on input "Jerarquía" at bounding box center [572, 416] width 321 height 31
type input "Jerarquía y posición"
click at [674, 463] on span "Rename tab" at bounding box center [685, 468] width 73 height 17
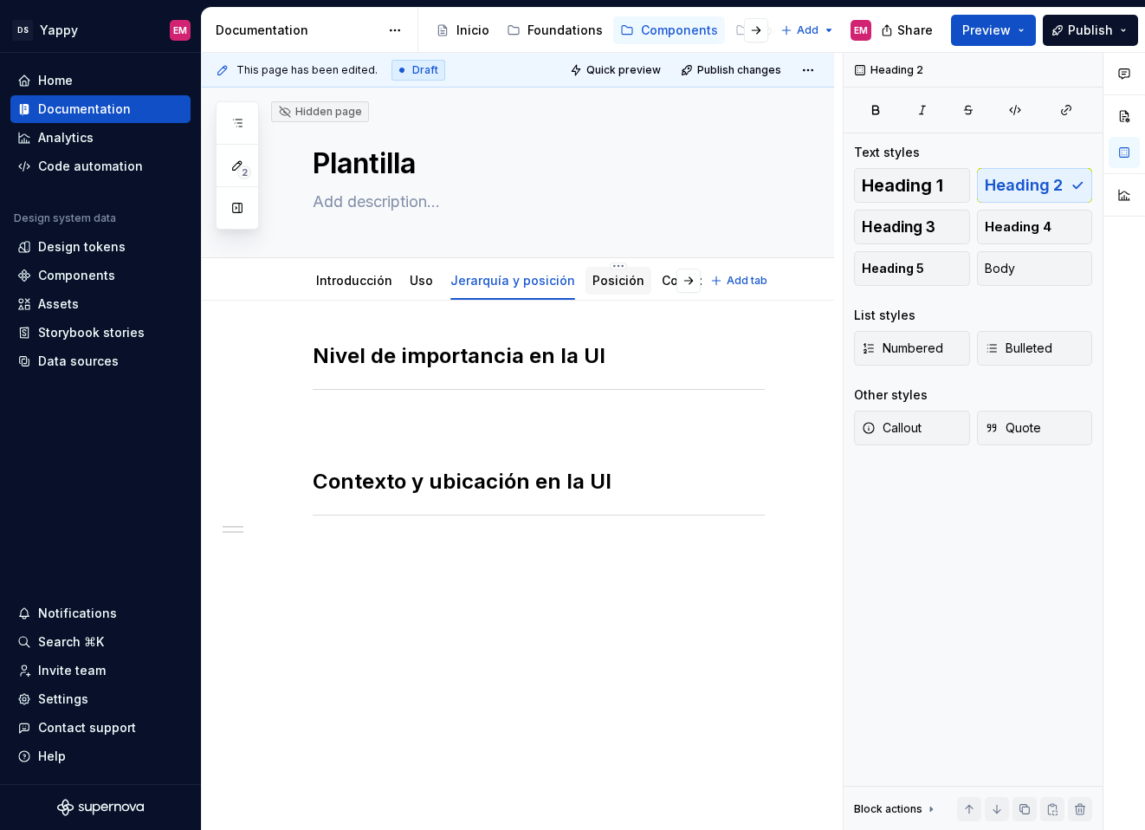
click at [603, 277] on link "Posición" at bounding box center [619, 280] width 52 height 15
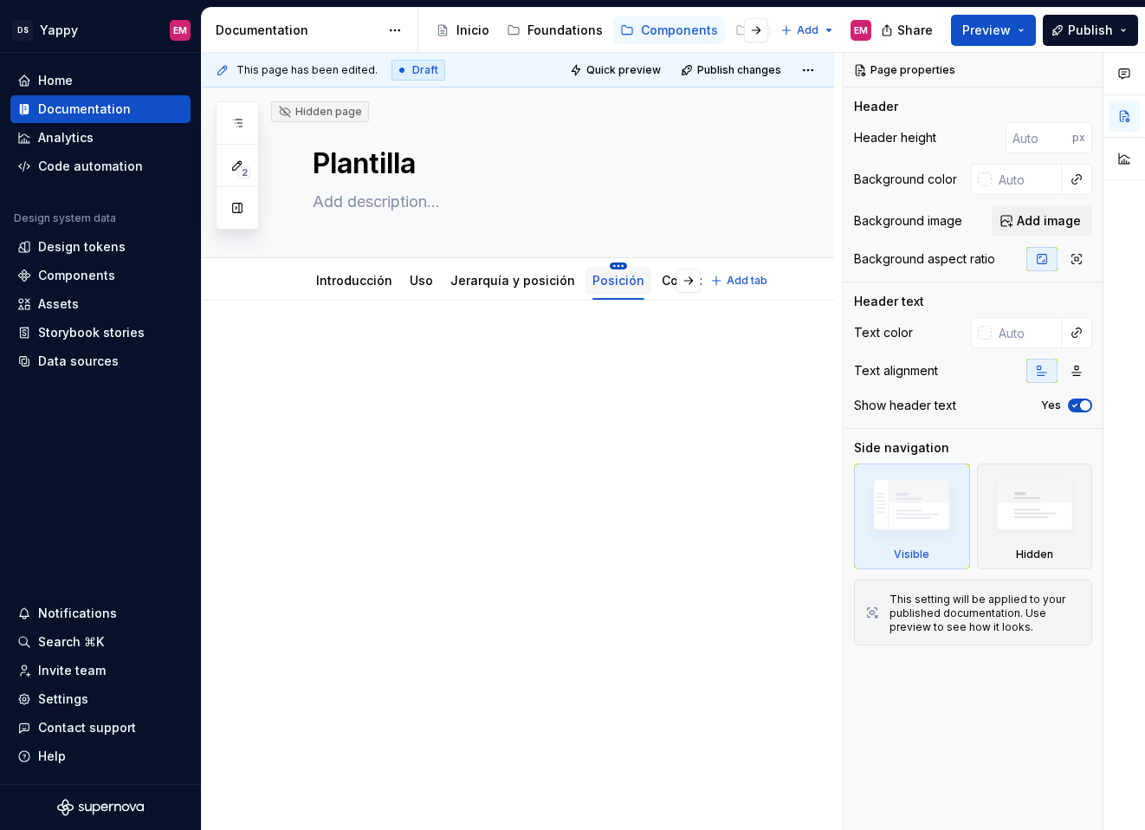
click at [603, 263] on html "DS Yappy EM Home Documentation Analytics Code automation Design system data Des…" at bounding box center [572, 415] width 1145 height 830
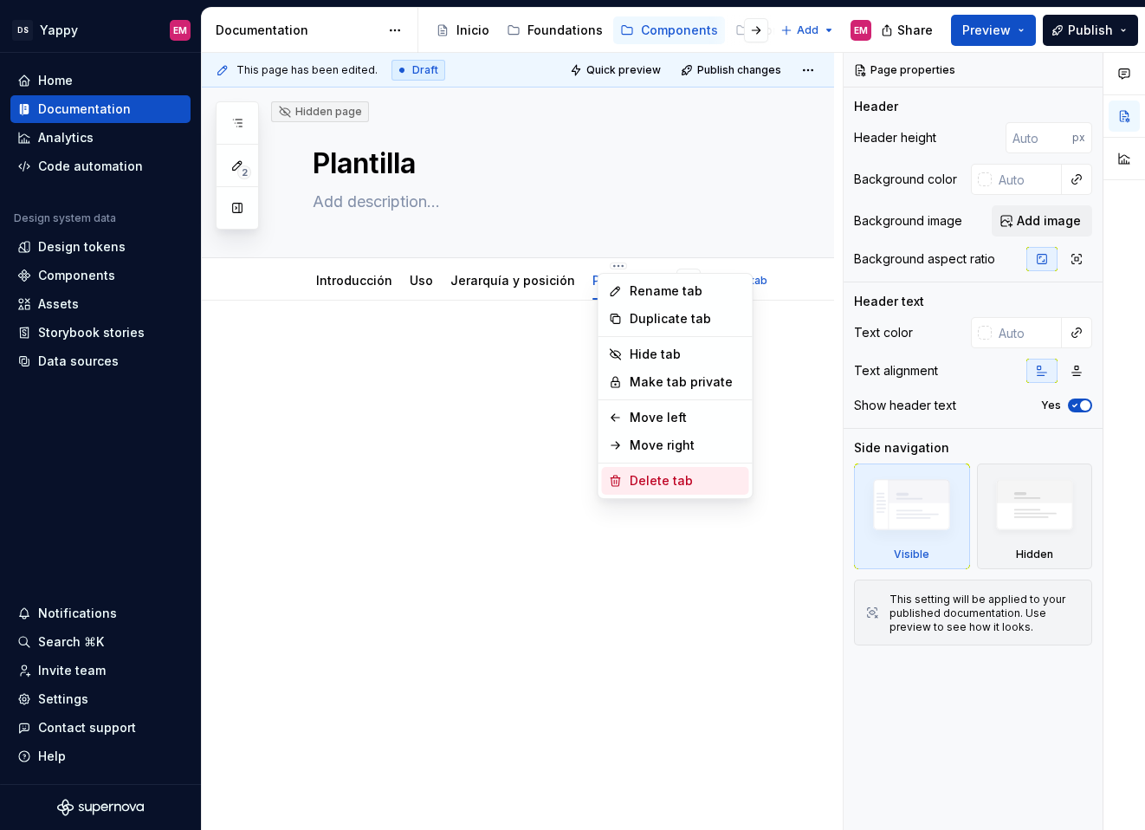
click at [635, 483] on div "Delete tab" at bounding box center [686, 480] width 113 height 17
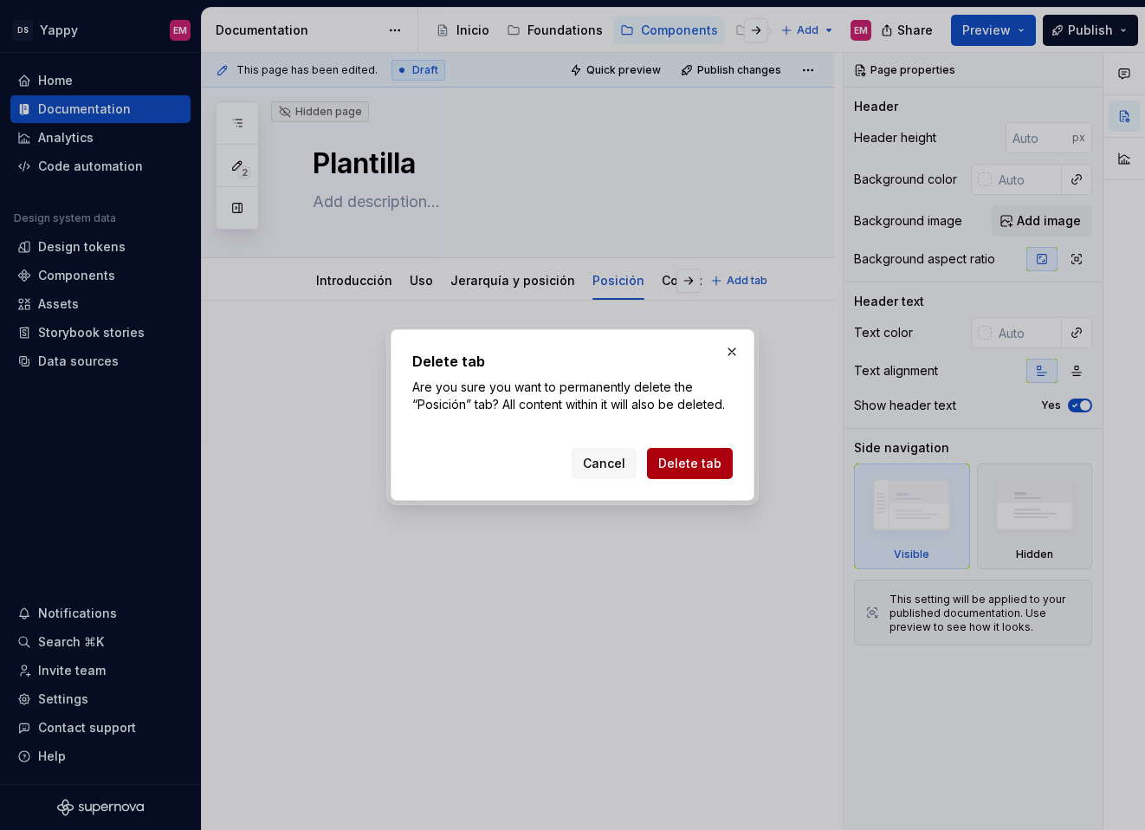
click at [672, 457] on span "Delete tab" at bounding box center [689, 463] width 63 height 17
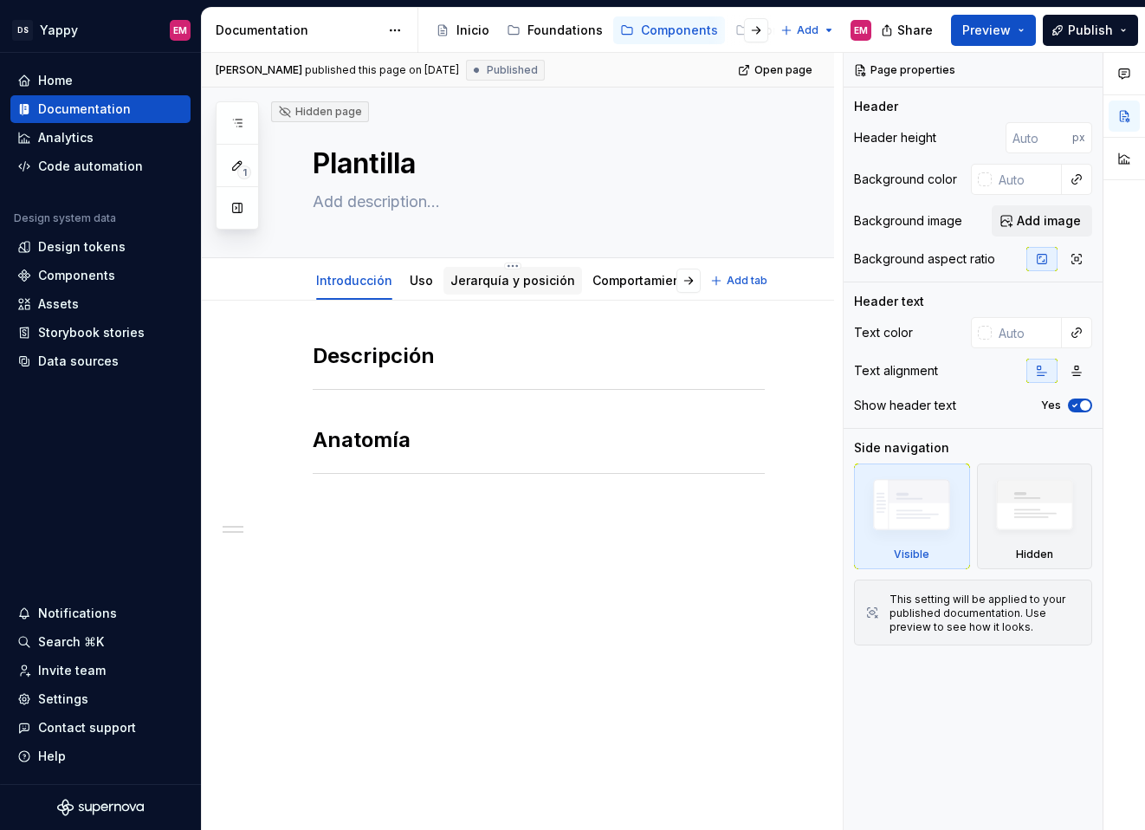
click at [489, 282] on link "Jerarquía y posición" at bounding box center [512, 280] width 125 height 15
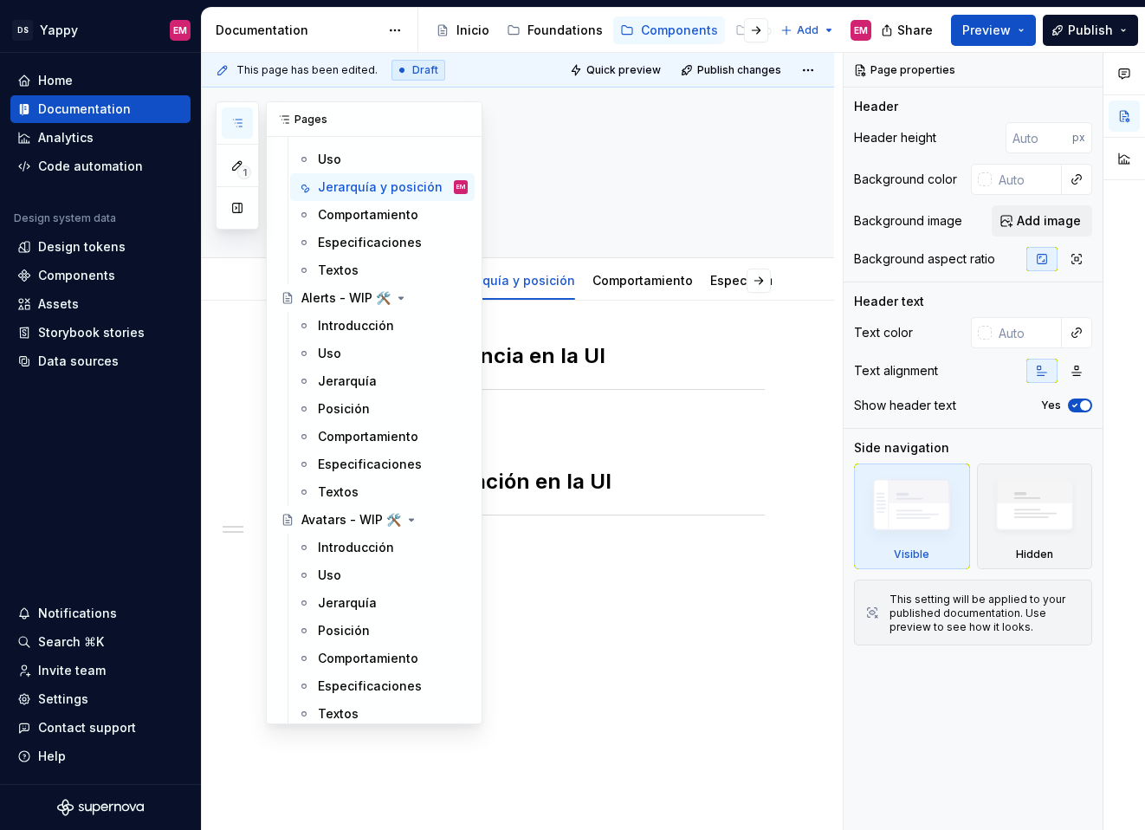
click at [228, 114] on button "button" at bounding box center [237, 122] width 31 height 31
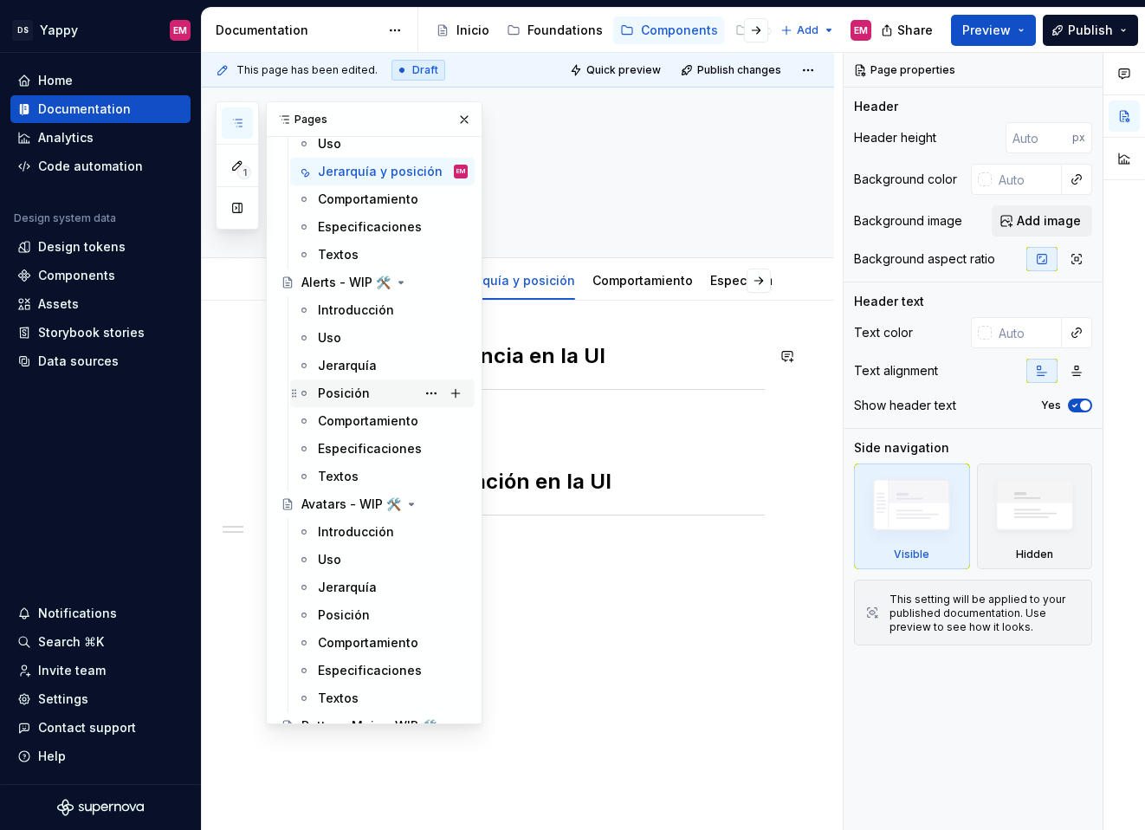
scroll to position [143, 0]
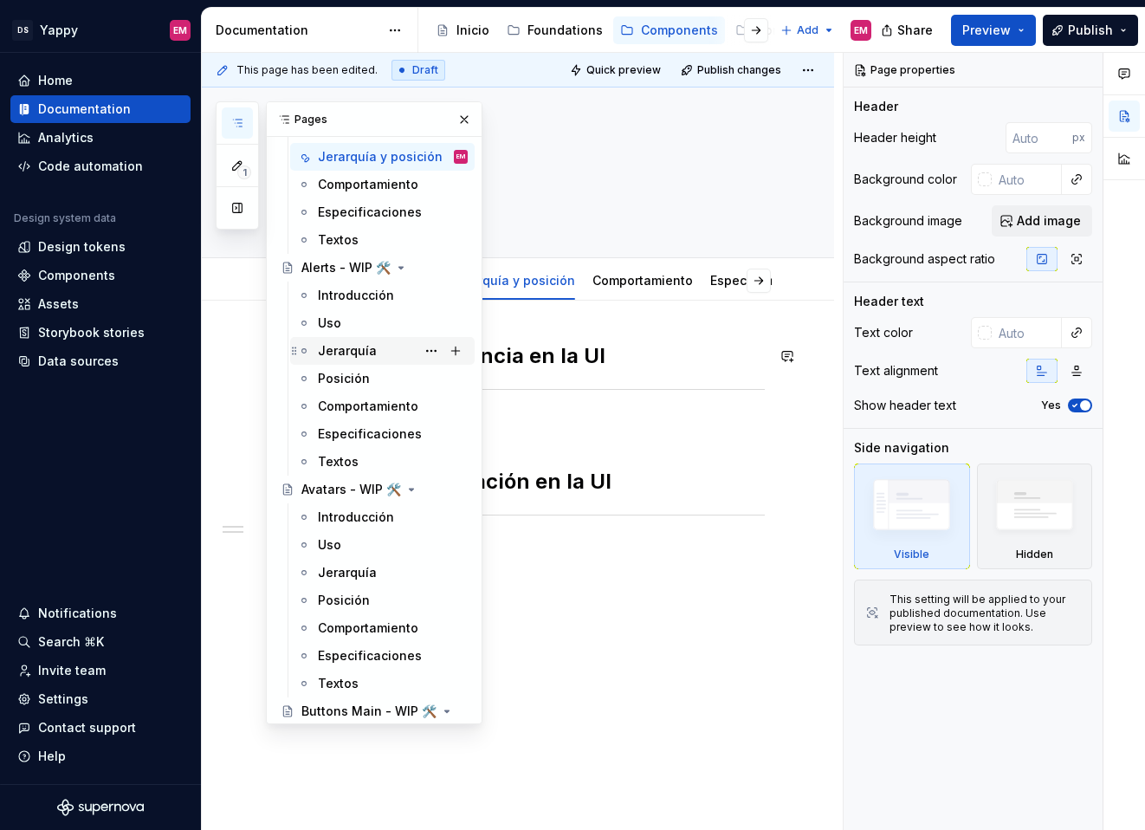
click at [343, 353] on div "Jerarquía" at bounding box center [347, 350] width 59 height 17
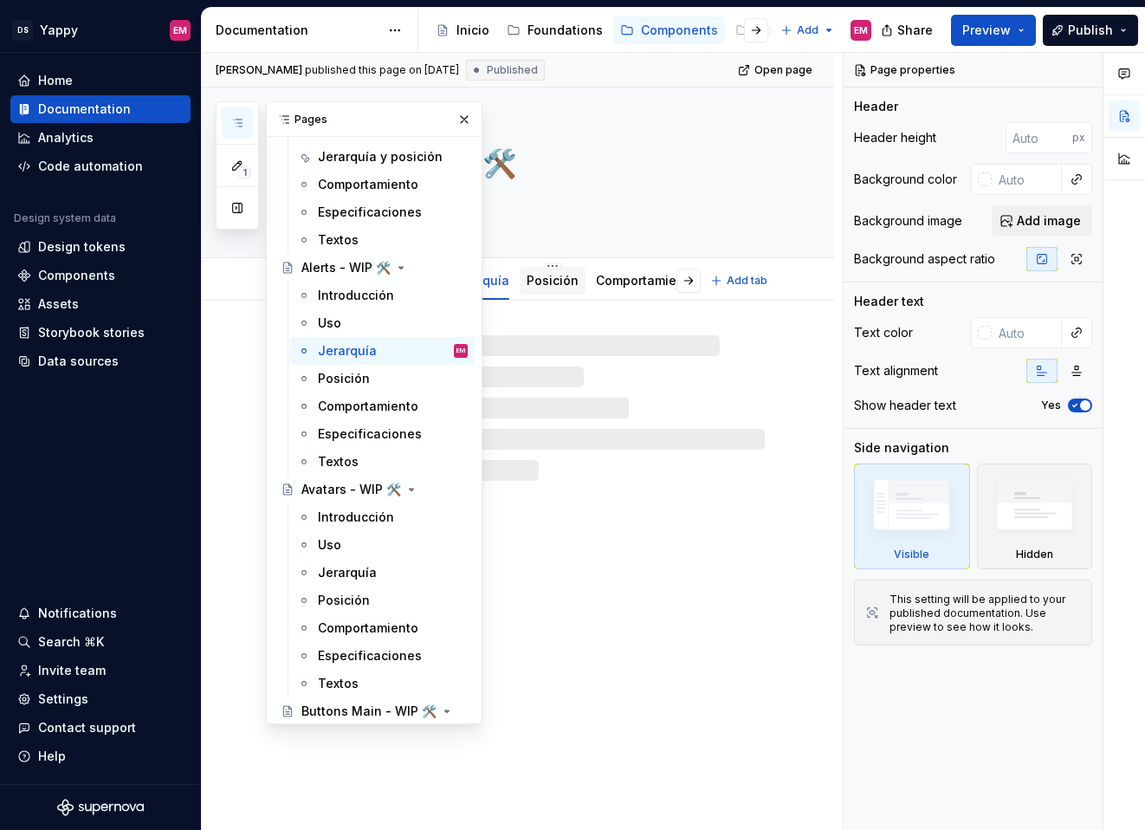
click at [542, 285] on link "Posición" at bounding box center [553, 280] width 52 height 15
click at [541, 282] on link "Posición" at bounding box center [553, 280] width 52 height 15
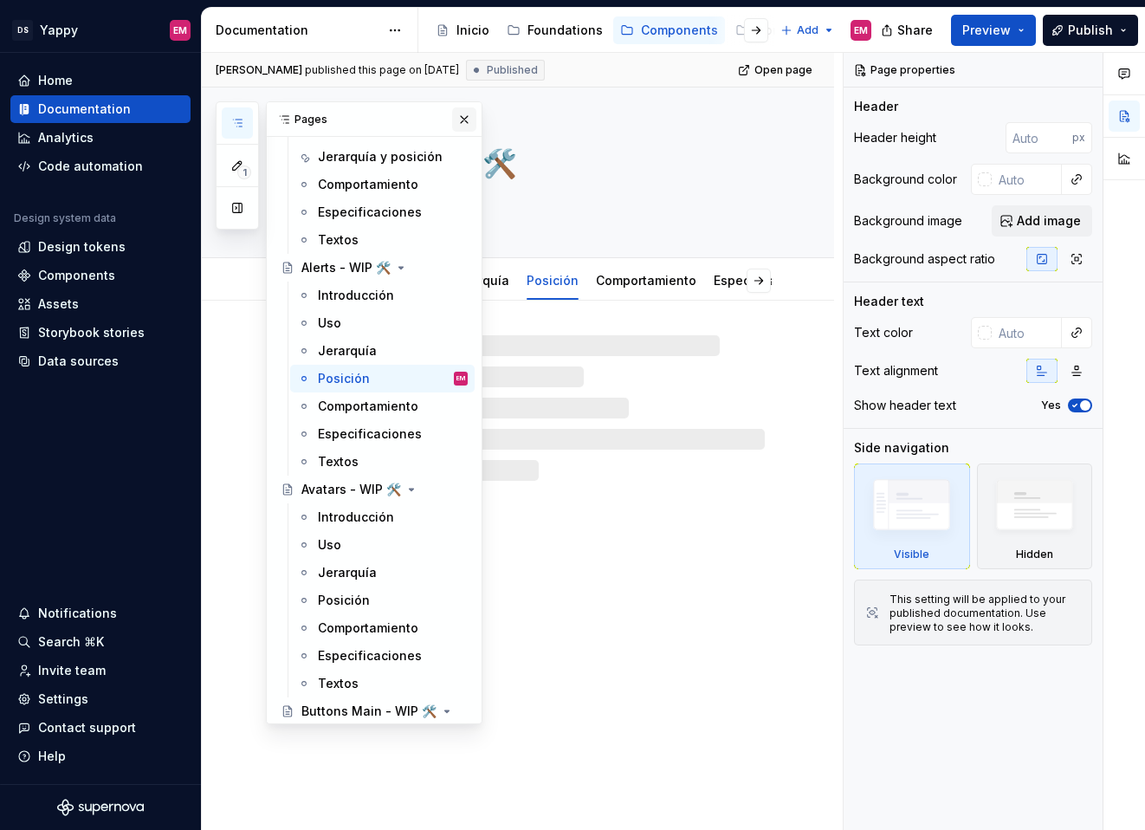
click at [466, 113] on button "button" at bounding box center [464, 119] width 24 height 24
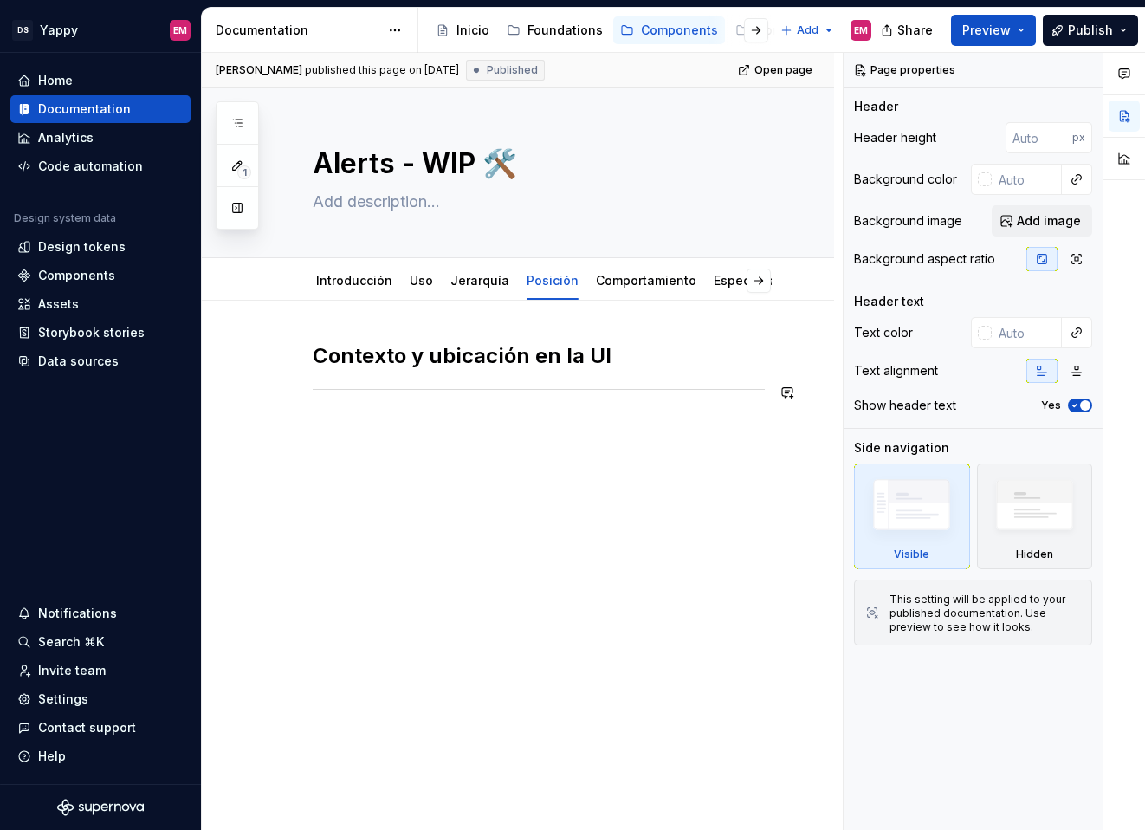
click at [475, 449] on div "Contexto y ubicación en la UI" at bounding box center [518, 489] width 632 height 377
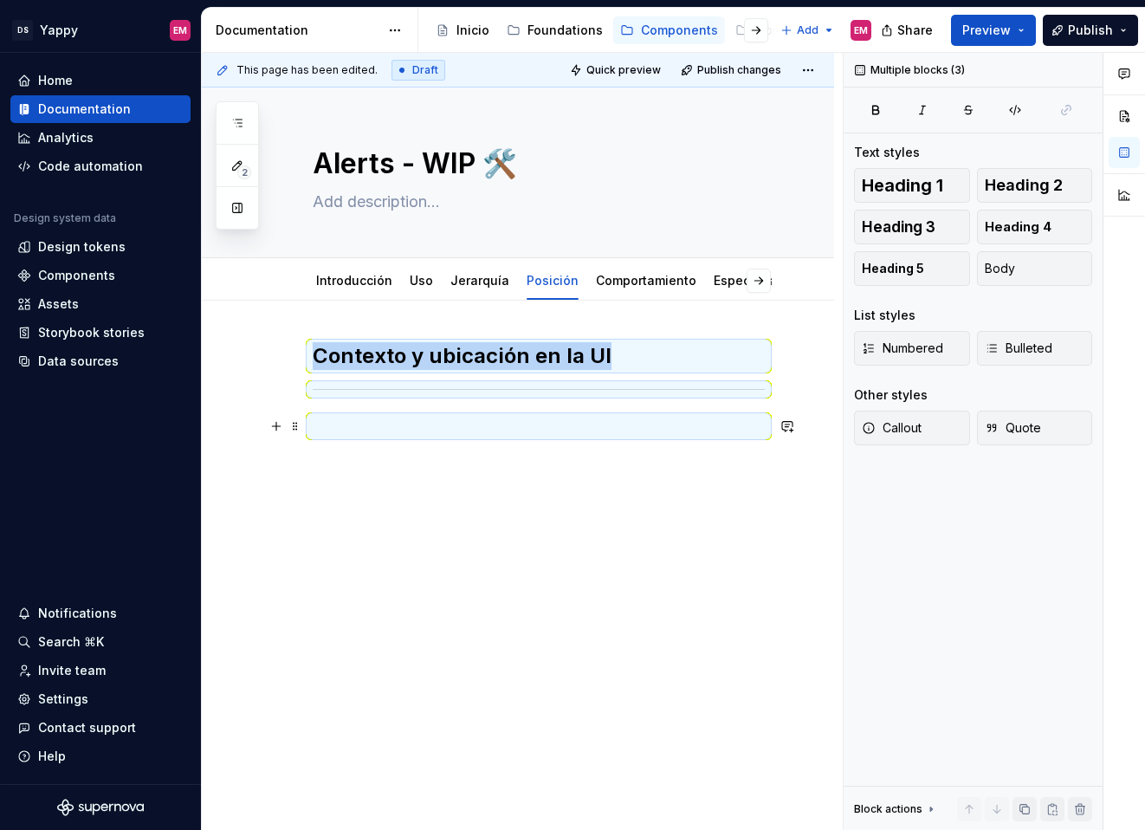
copy div "Contexto y ubicación en la UI"
click at [470, 287] on link "Jerarquía" at bounding box center [479, 280] width 59 height 15
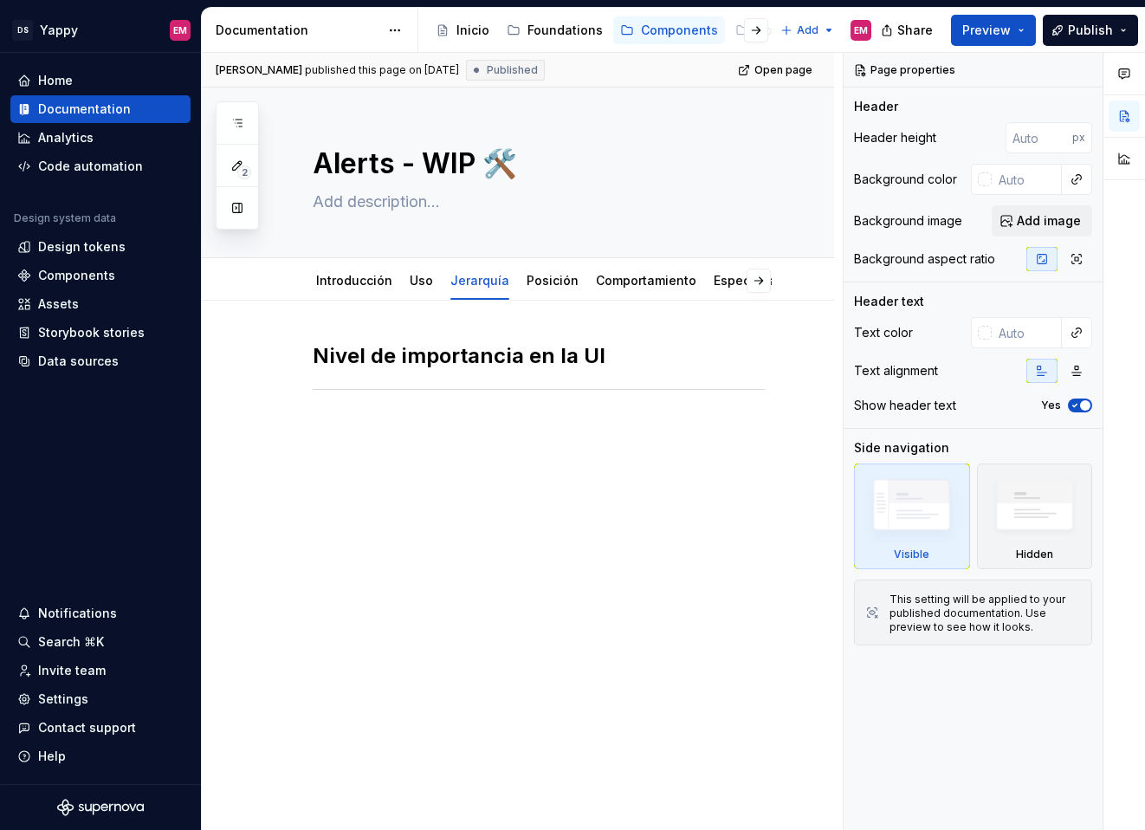
click at [418, 525] on div "Nivel de importancia en la UI" at bounding box center [518, 489] width 632 height 377
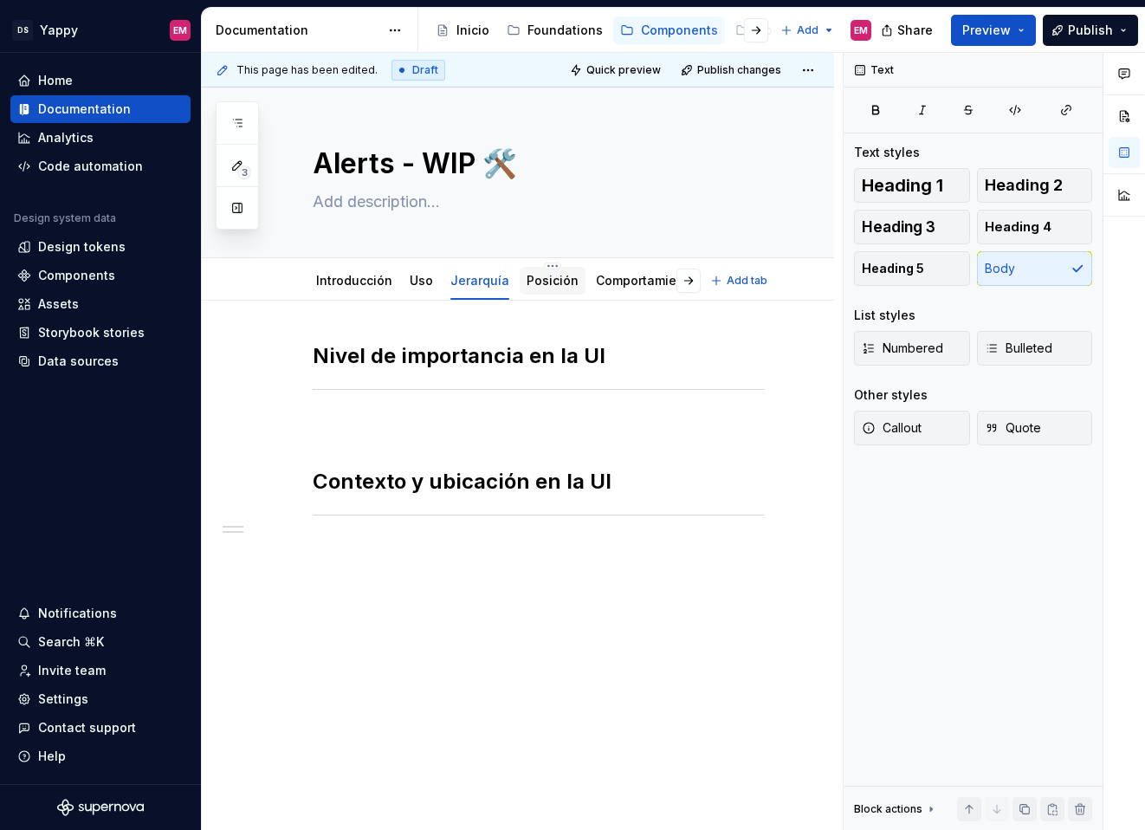
click at [529, 276] on link "Posición" at bounding box center [553, 280] width 52 height 15
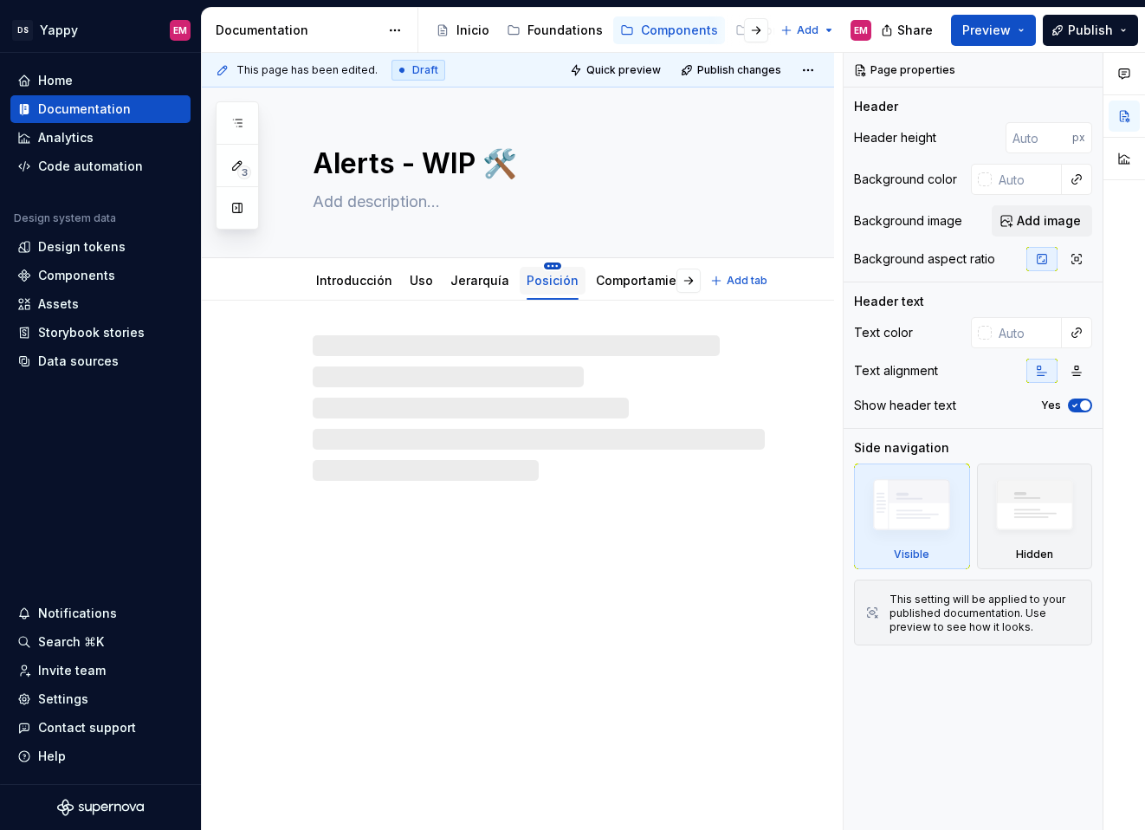
click at [540, 266] on html "DS Yappy EM Home Documentation Analytics Code automation Design system data Des…" at bounding box center [572, 415] width 1145 height 830
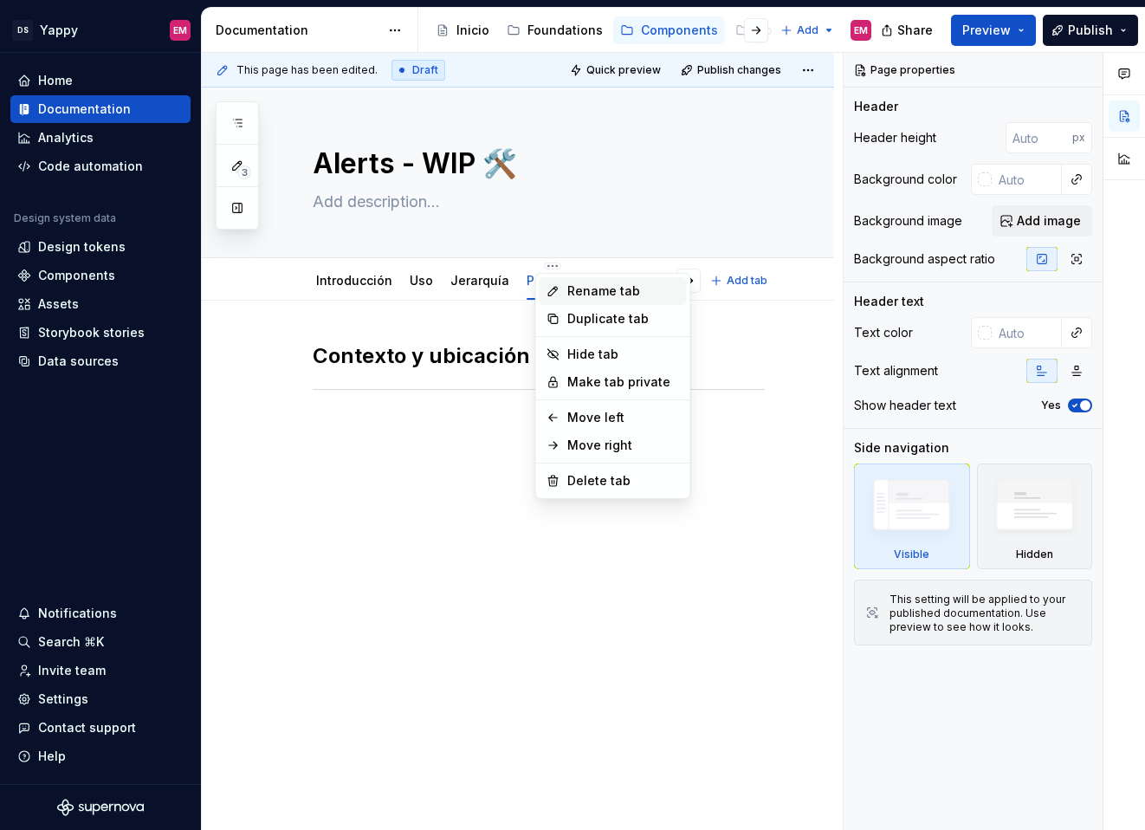
click at [555, 292] on icon at bounding box center [554, 291] width 14 height 14
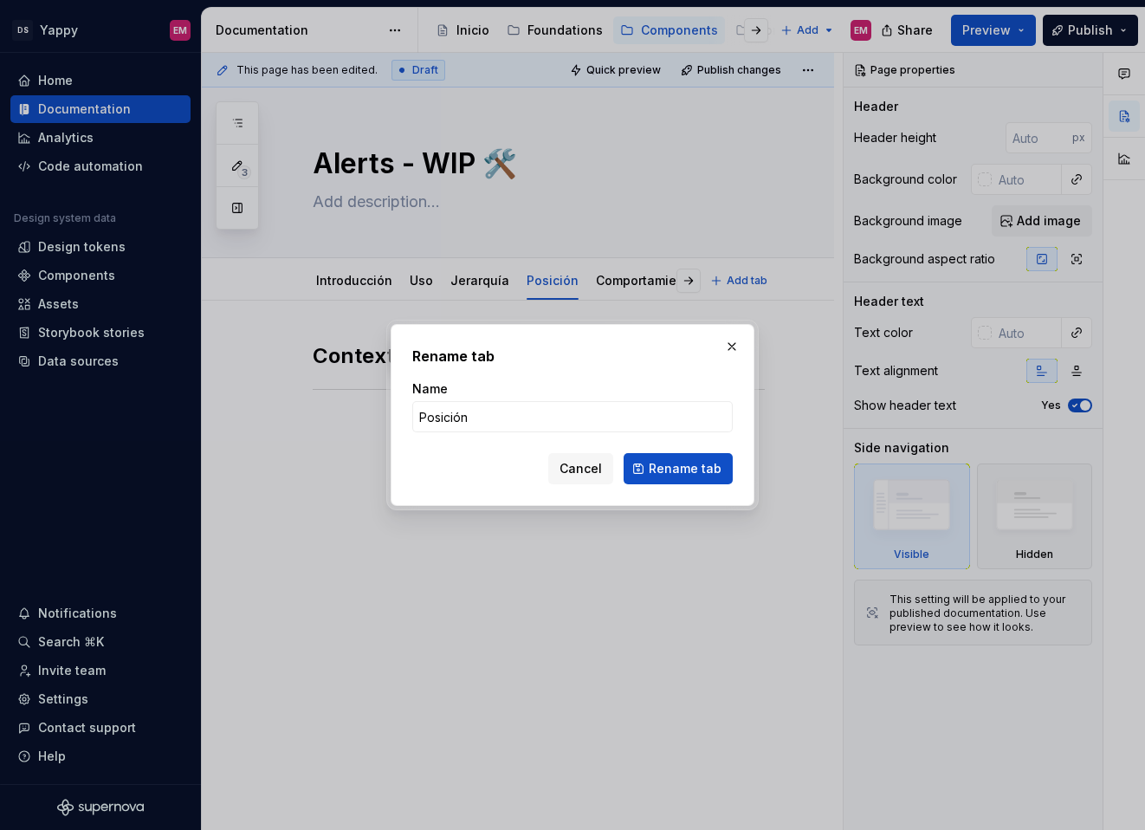
click at [503, 436] on form "Name Posición Cancel Rename tab" at bounding box center [572, 432] width 321 height 104
click at [504, 420] on input "Posición" at bounding box center [572, 416] width 321 height 31
click at [599, 479] on button "Cancel" at bounding box center [580, 468] width 65 height 31
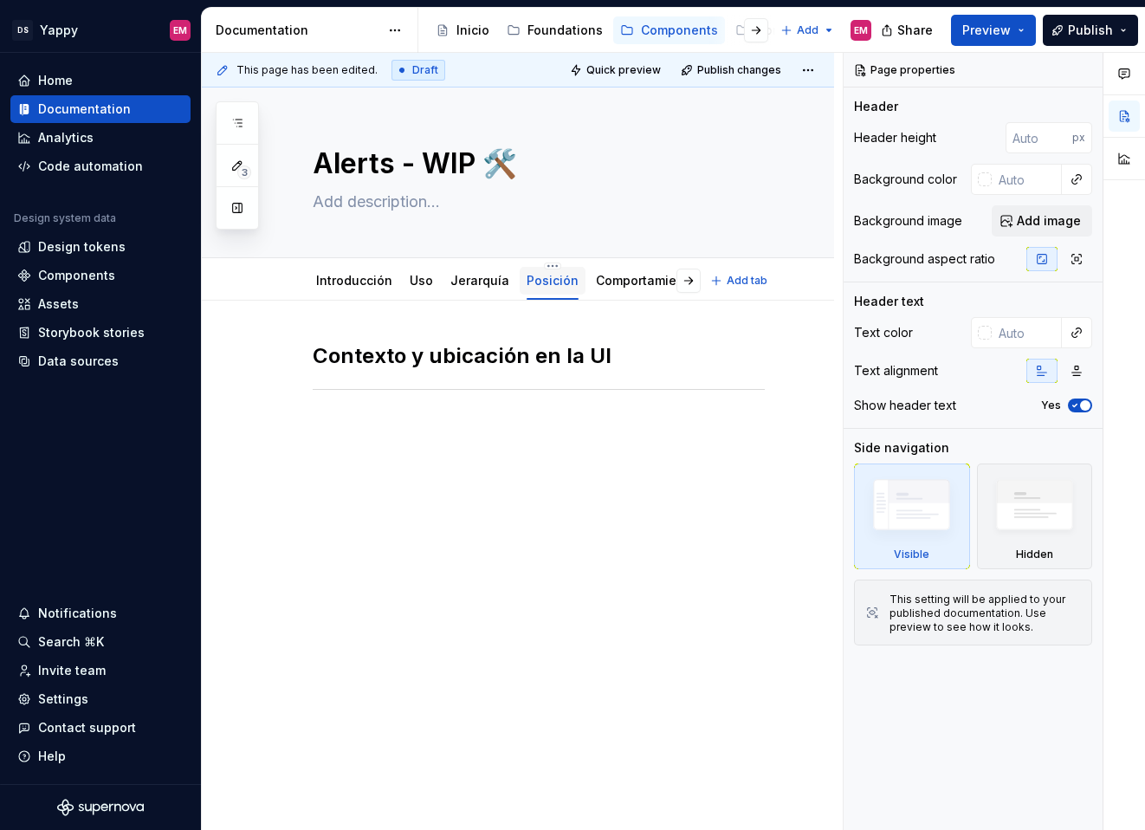
click at [546, 262] on div "Posición" at bounding box center [553, 280] width 66 height 36
click at [541, 265] on html "DS Yappy EM Home Documentation Analytics Code automation Design system data Des…" at bounding box center [572, 415] width 1145 height 830
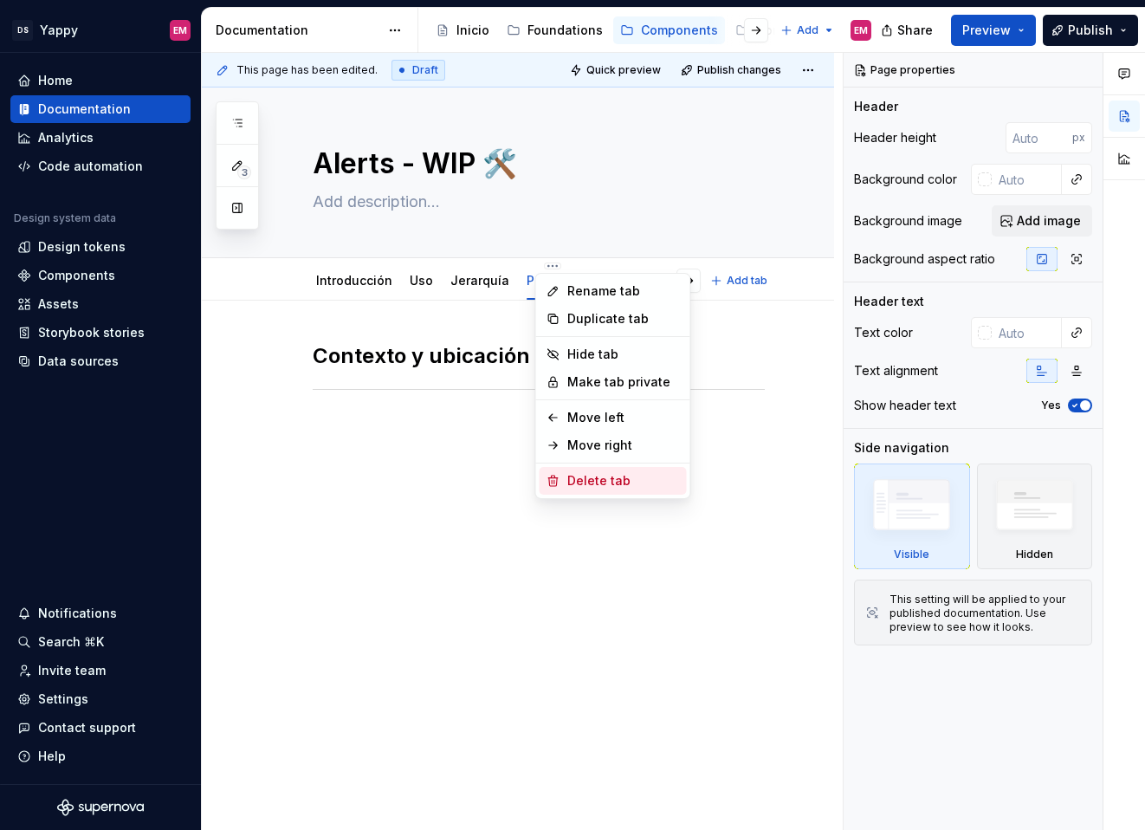
click at [588, 477] on div "Delete tab" at bounding box center [623, 480] width 113 height 17
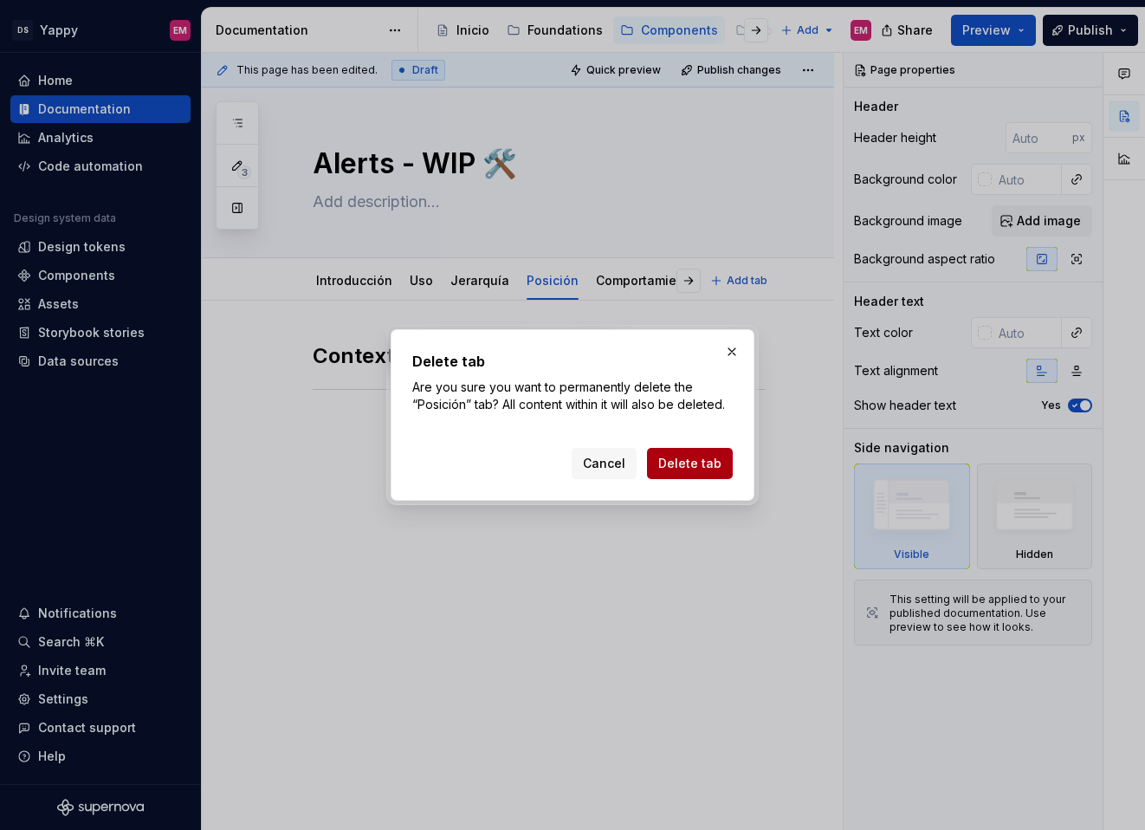
click at [680, 464] on span "Delete tab" at bounding box center [689, 463] width 63 height 17
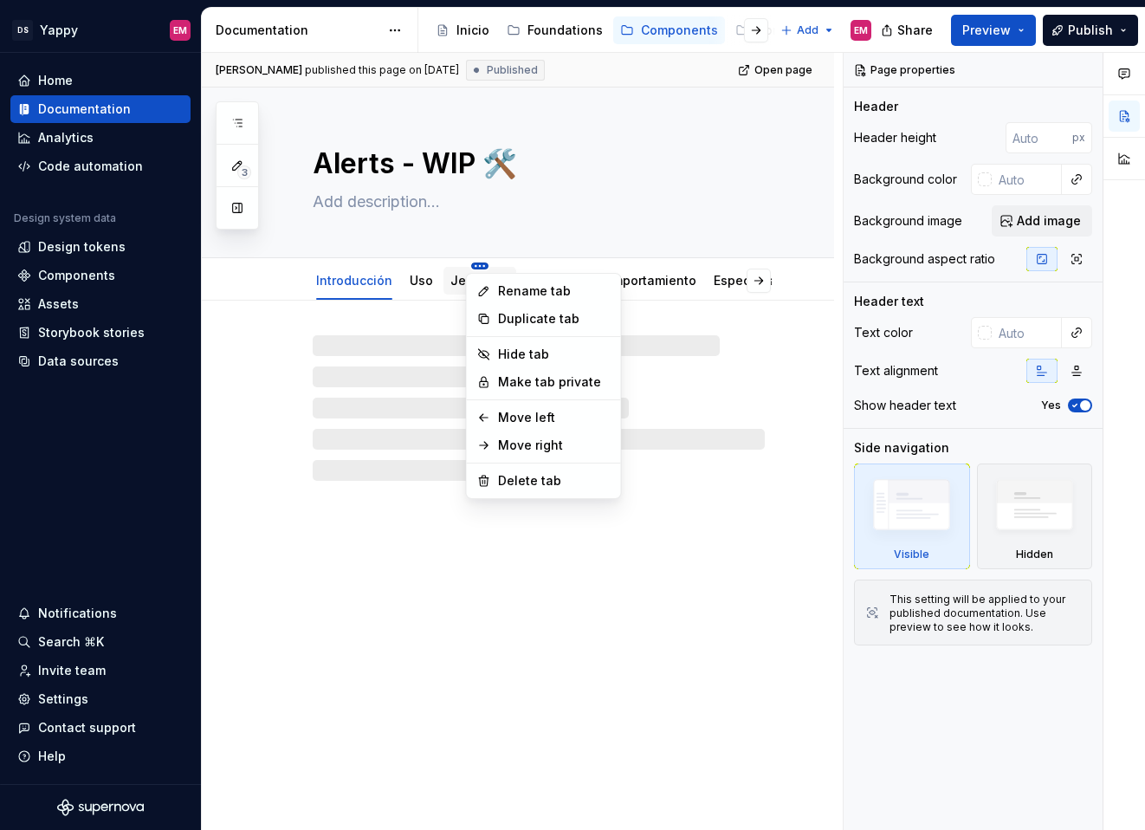
click at [476, 267] on html "DS Yappy EM Home Documentation Analytics Code automation Design system data Des…" at bounding box center [572, 415] width 1145 height 830
click at [505, 291] on div "Rename tab" at bounding box center [554, 290] width 113 height 17
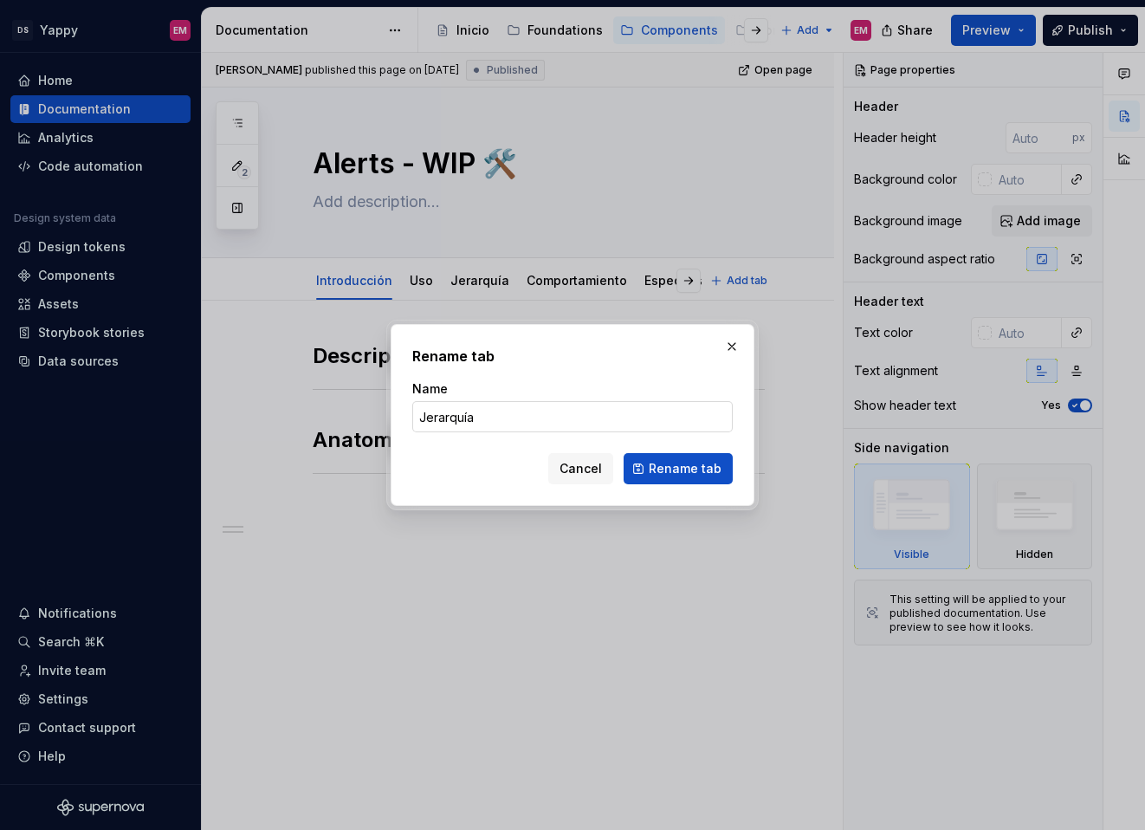
click at [522, 405] on input "Jerarquía" at bounding box center [572, 416] width 321 height 31
click at [522, 418] on input "Jerarquía" at bounding box center [572, 416] width 321 height 31
type textarea "*"
type input "Jerarquía y posición"
click at [606, 422] on input "Jerarquía y posición" at bounding box center [572, 416] width 321 height 31
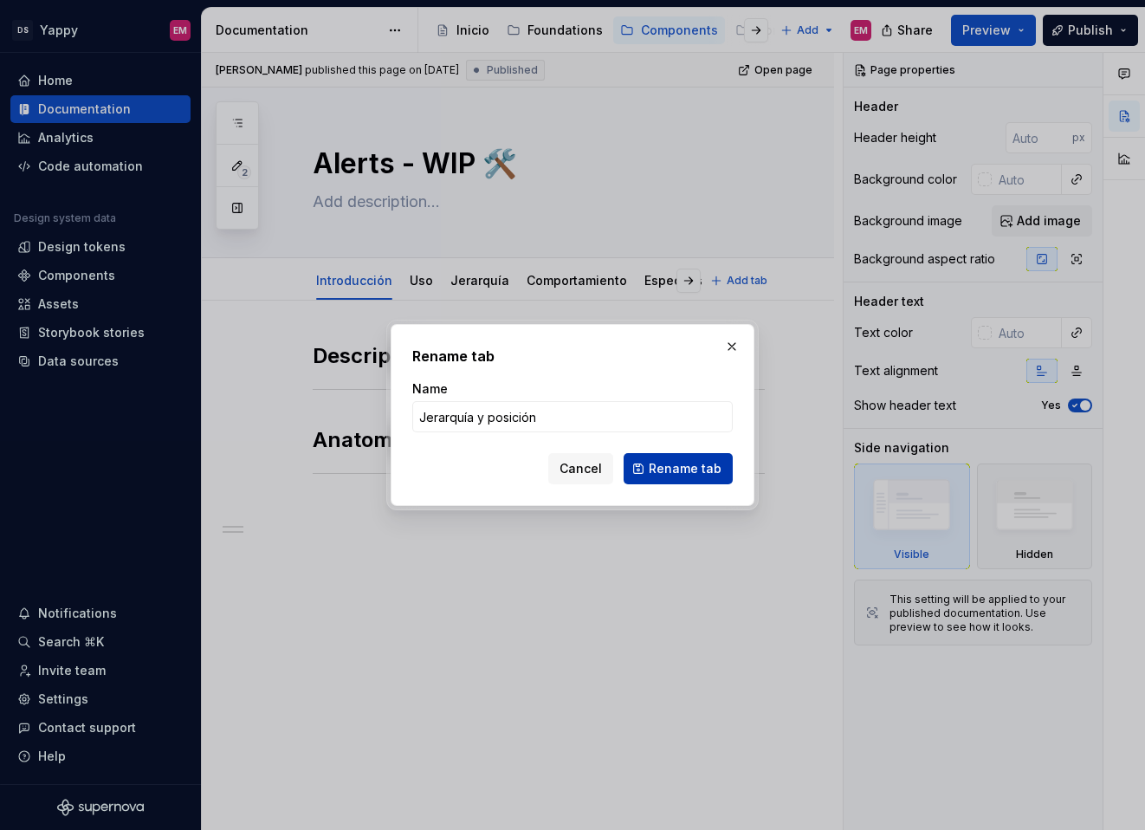
click at [708, 474] on span "Rename tab" at bounding box center [685, 468] width 73 height 17
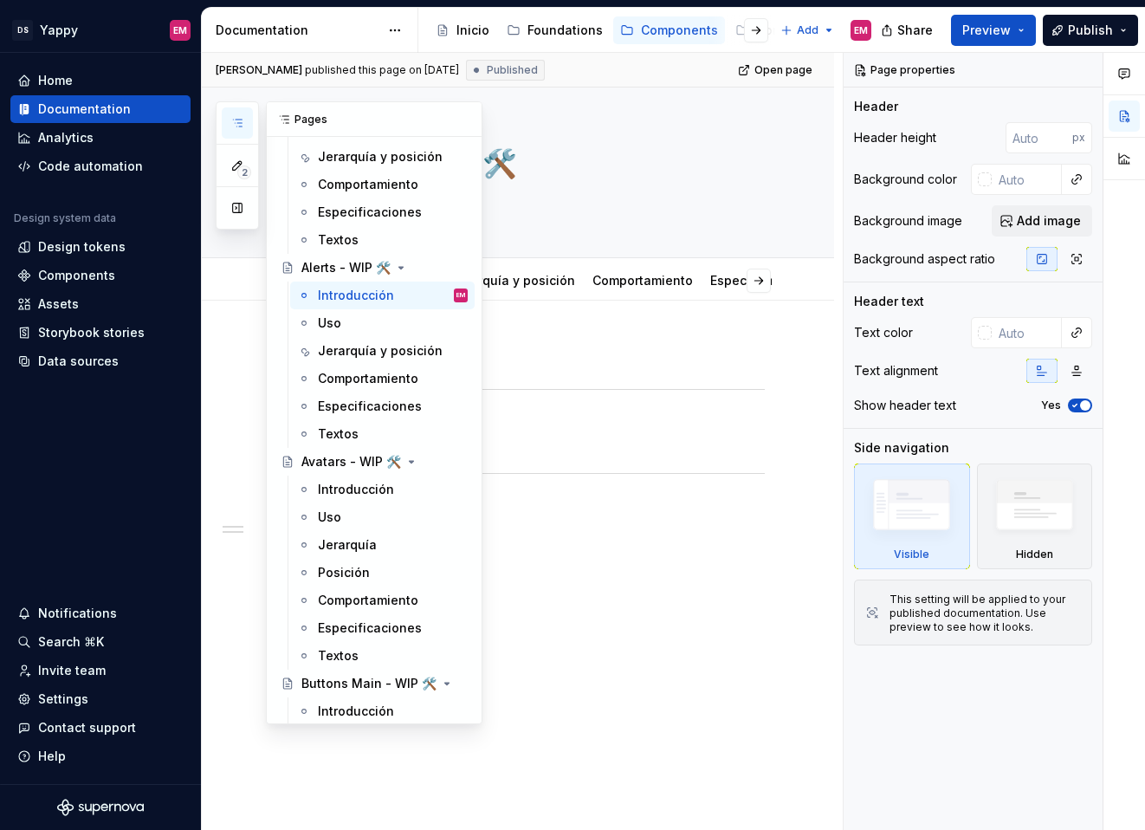
click at [224, 129] on button "button" at bounding box center [237, 122] width 31 height 31
click at [340, 546] on div "Jerarquía" at bounding box center [347, 544] width 59 height 17
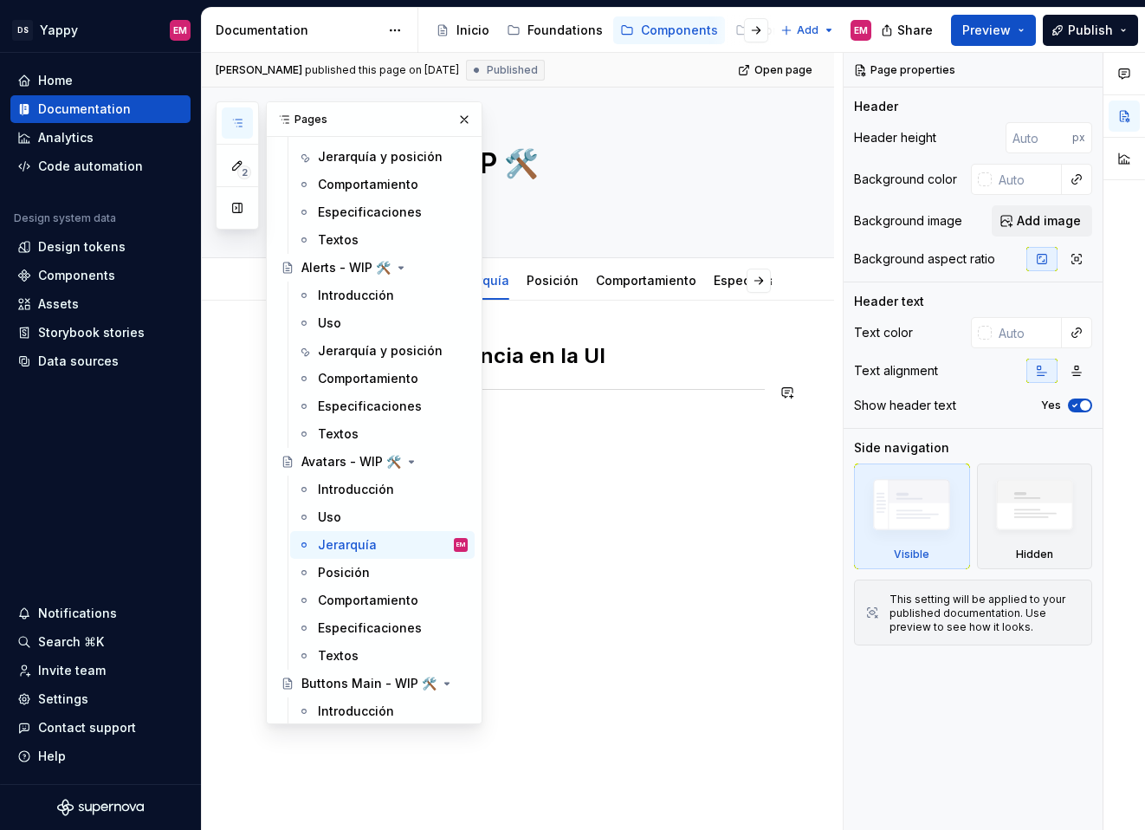
drag, startPoint x: 547, startPoint y: 522, endPoint x: 535, endPoint y: 477, distance: 46.4
click at [547, 522] on div "Nivel de importancia en la UI" at bounding box center [518, 489] width 632 height 377
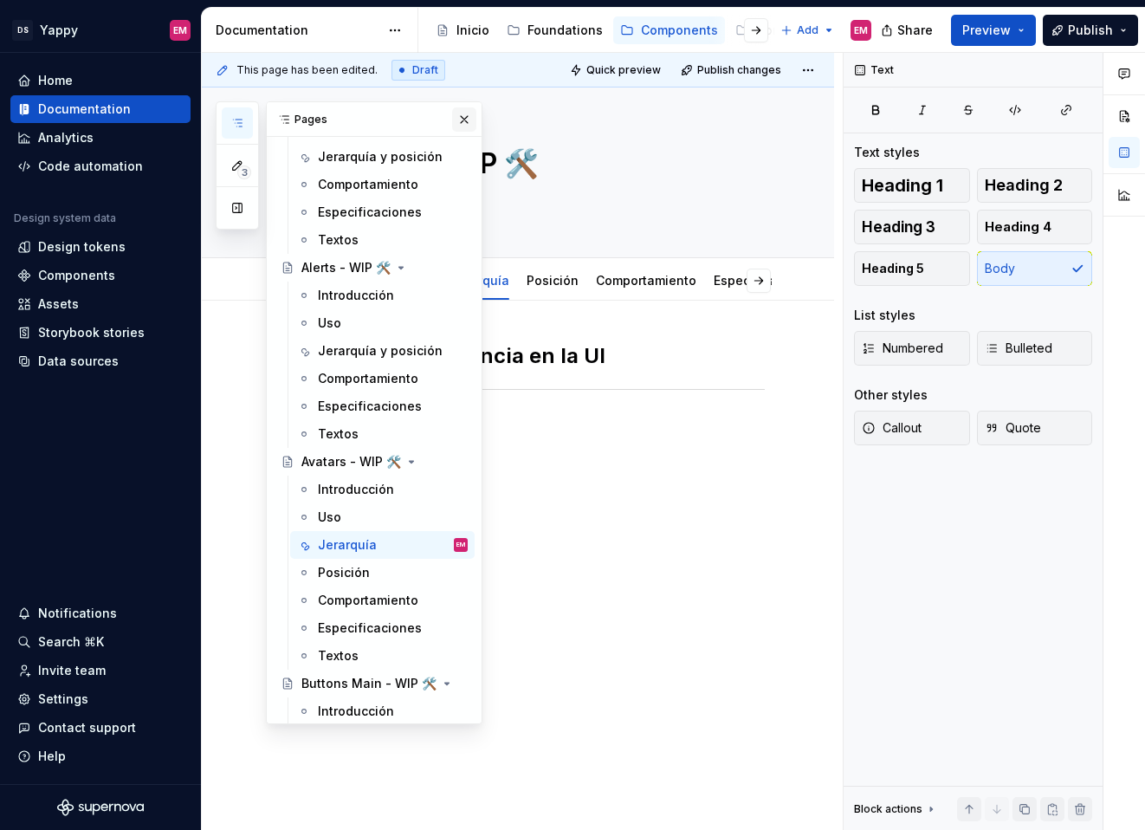
click at [464, 115] on button "button" at bounding box center [464, 119] width 24 height 24
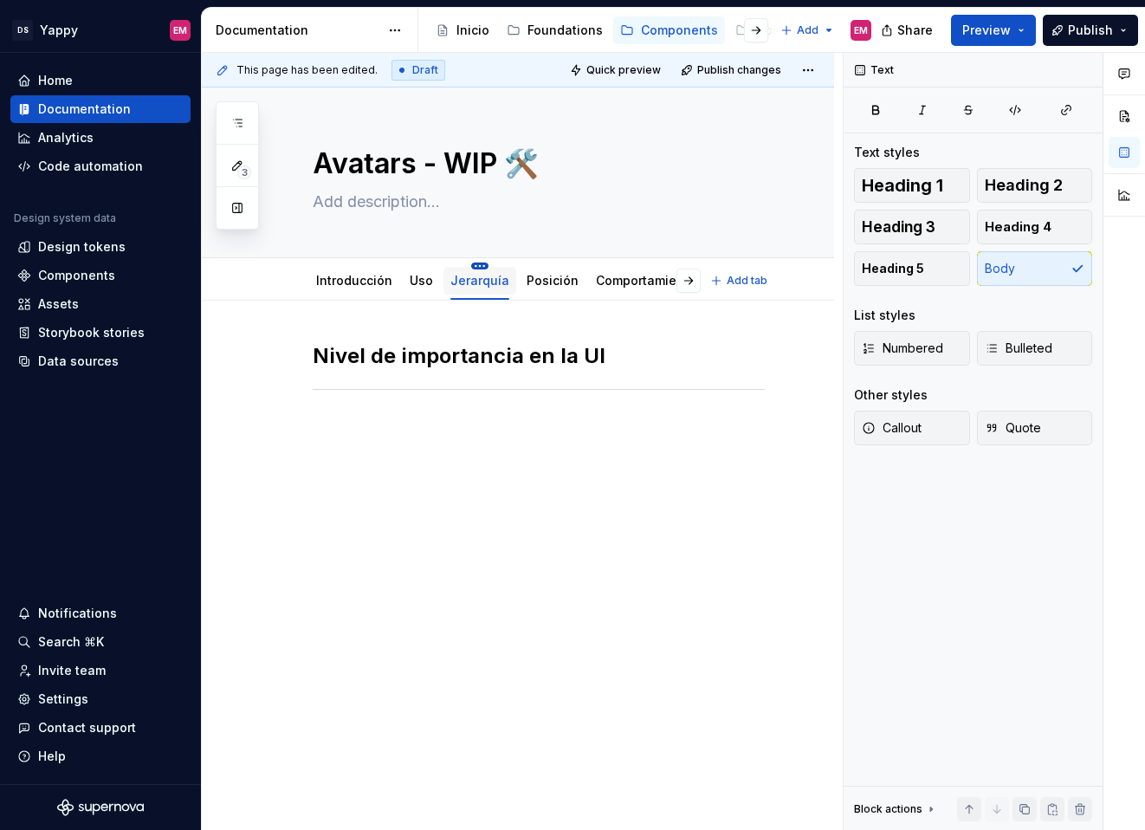
click at [475, 267] on html "DS Yappy EM Home Documentation Analytics Code automation Design system data Des…" at bounding box center [572, 415] width 1145 height 830
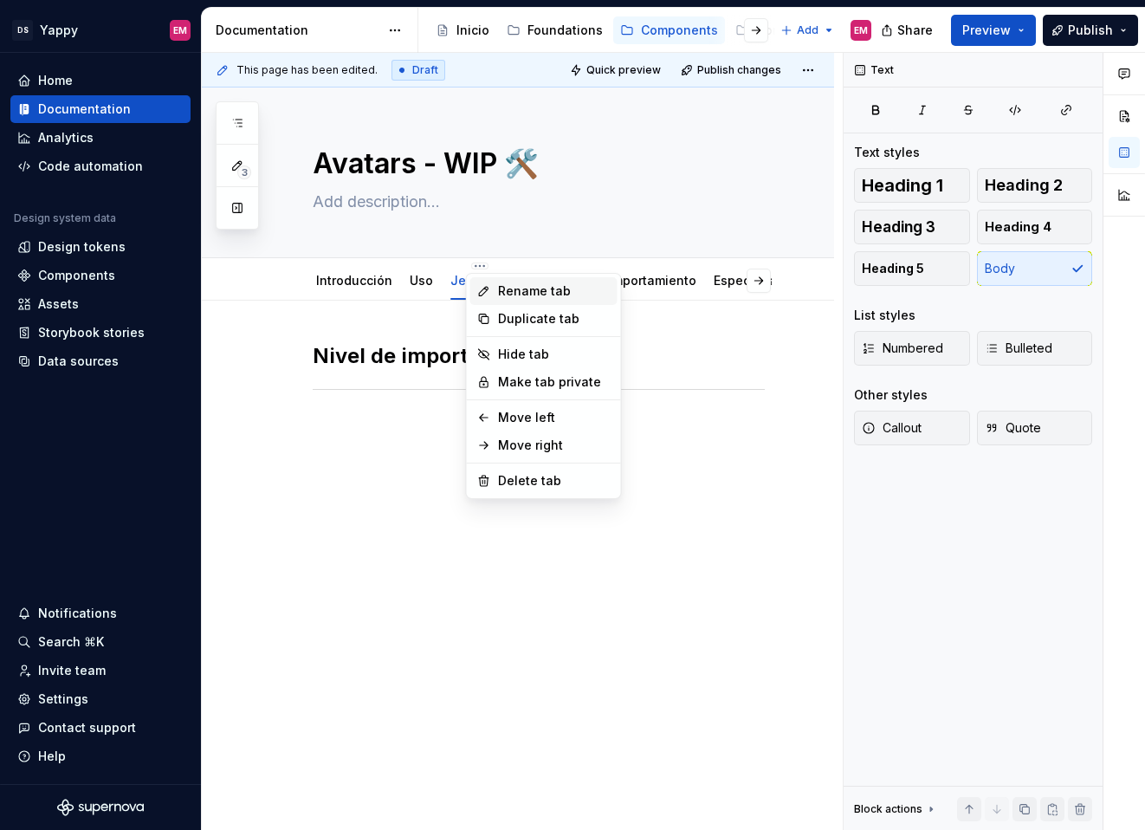
type textarea "*"
click at [501, 290] on div "Rename tab" at bounding box center [554, 290] width 113 height 17
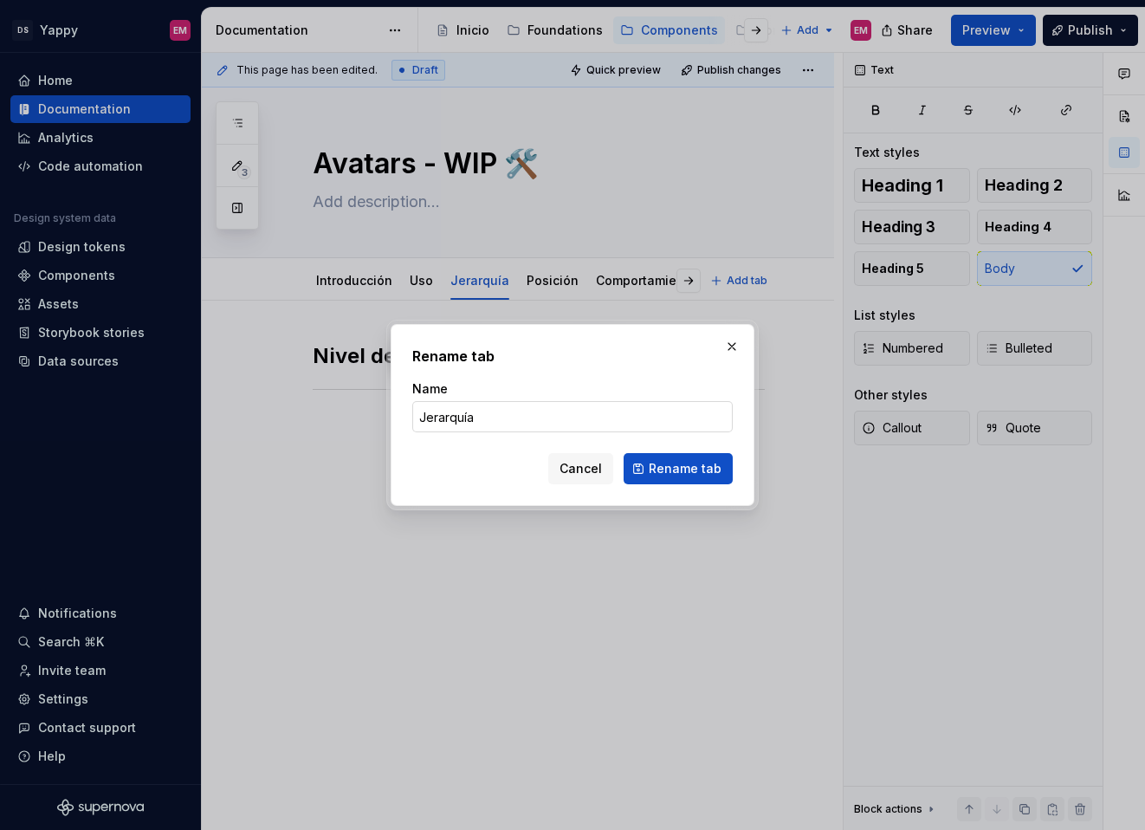
click at [492, 418] on input "Jerarquía" at bounding box center [572, 416] width 321 height 31
type input "Jerarquía"
type textarea "*"
type input "Jerarquía y posición"
type textarea "*"
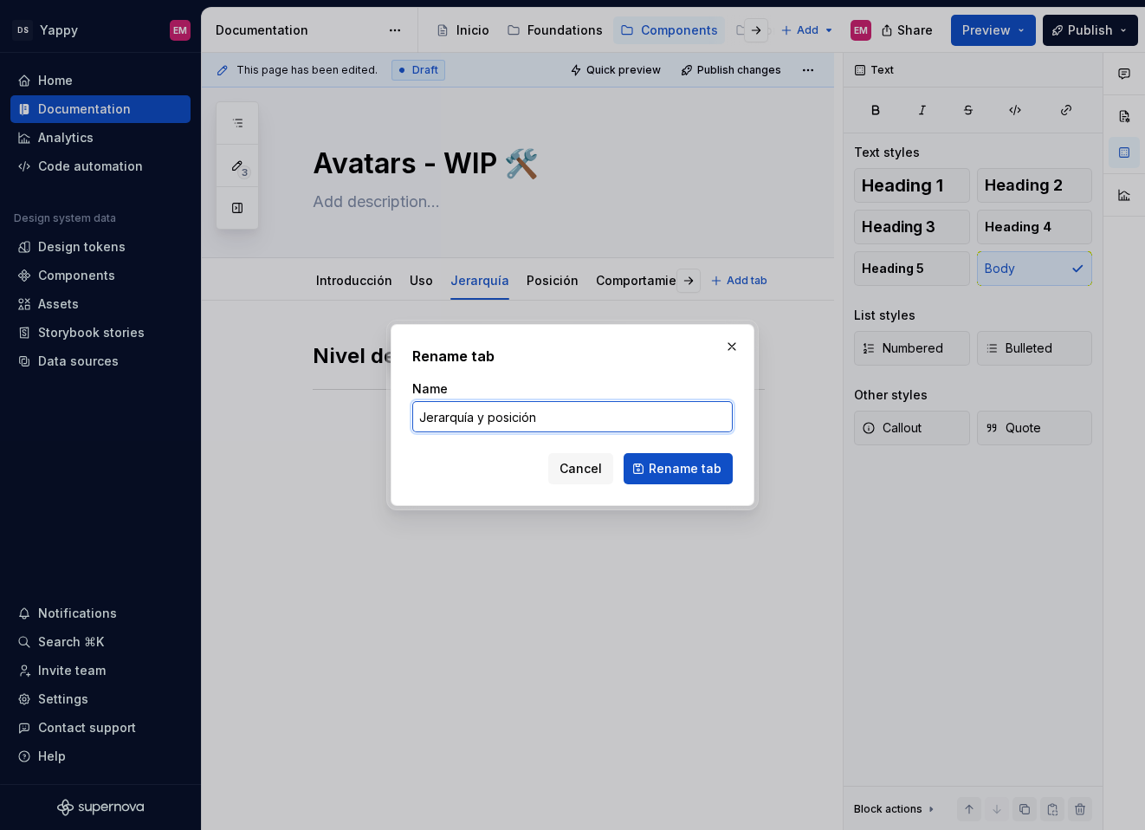
click at [541, 422] on input "Jerarquía y posición" at bounding box center [572, 416] width 321 height 31
click at [487, 412] on input "Jerarquía y posición" at bounding box center [572, 416] width 321 height 31
type input "Jerarquía y posición"
click at [681, 473] on span "Rename tab" at bounding box center [685, 468] width 73 height 17
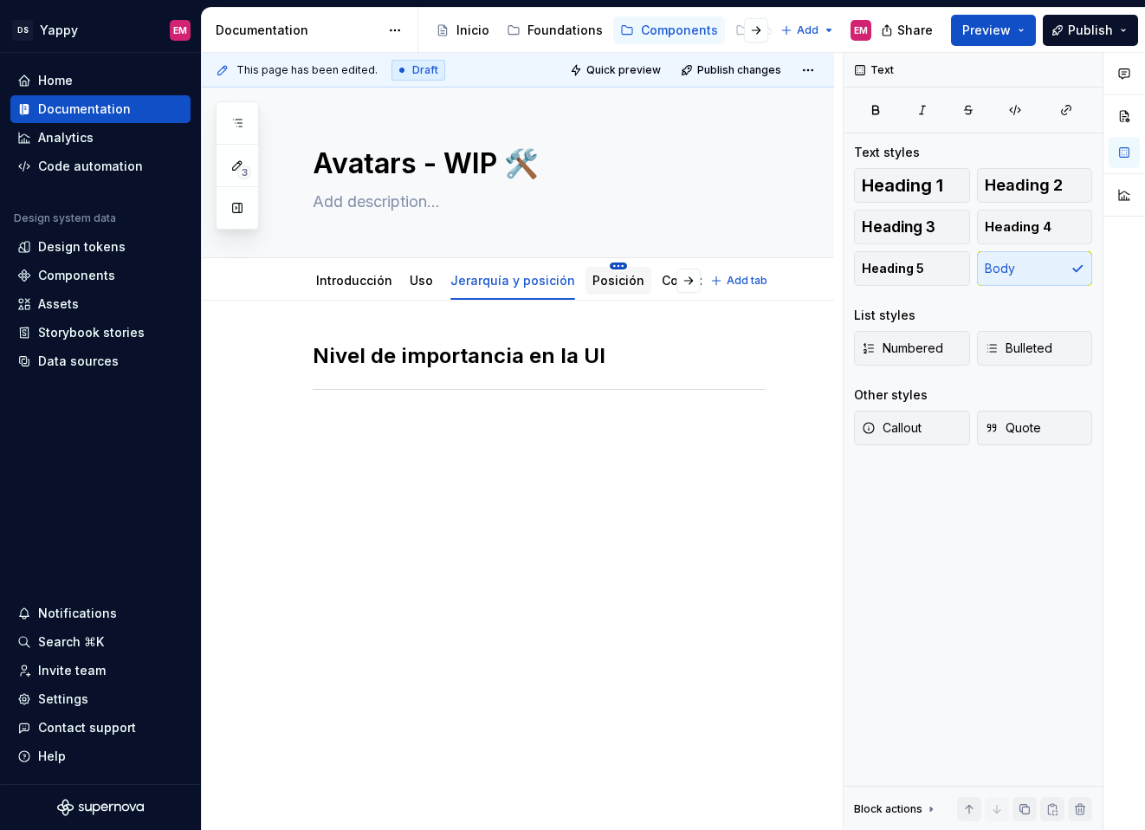
click at [600, 263] on html "DS Yappy EM Home Documentation Analytics Code automation Design system data Des…" at bounding box center [572, 415] width 1145 height 830
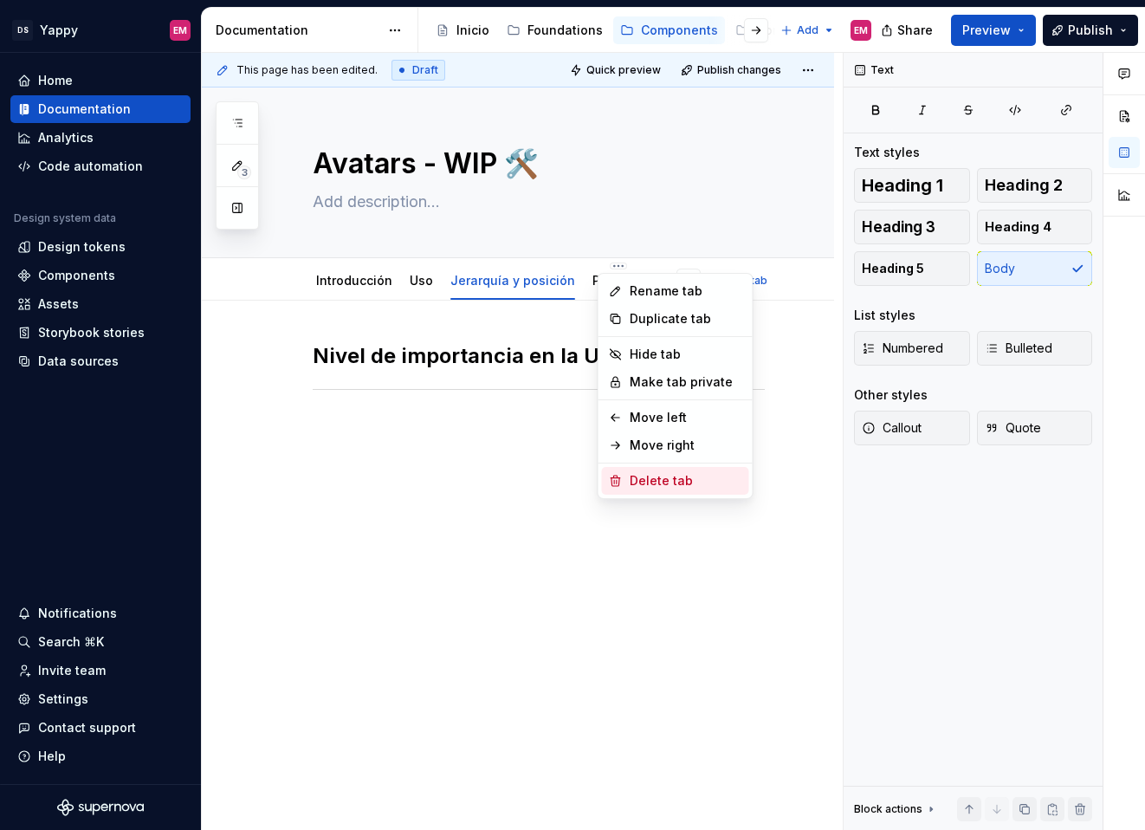
click at [639, 483] on div "Delete tab" at bounding box center [686, 480] width 113 height 17
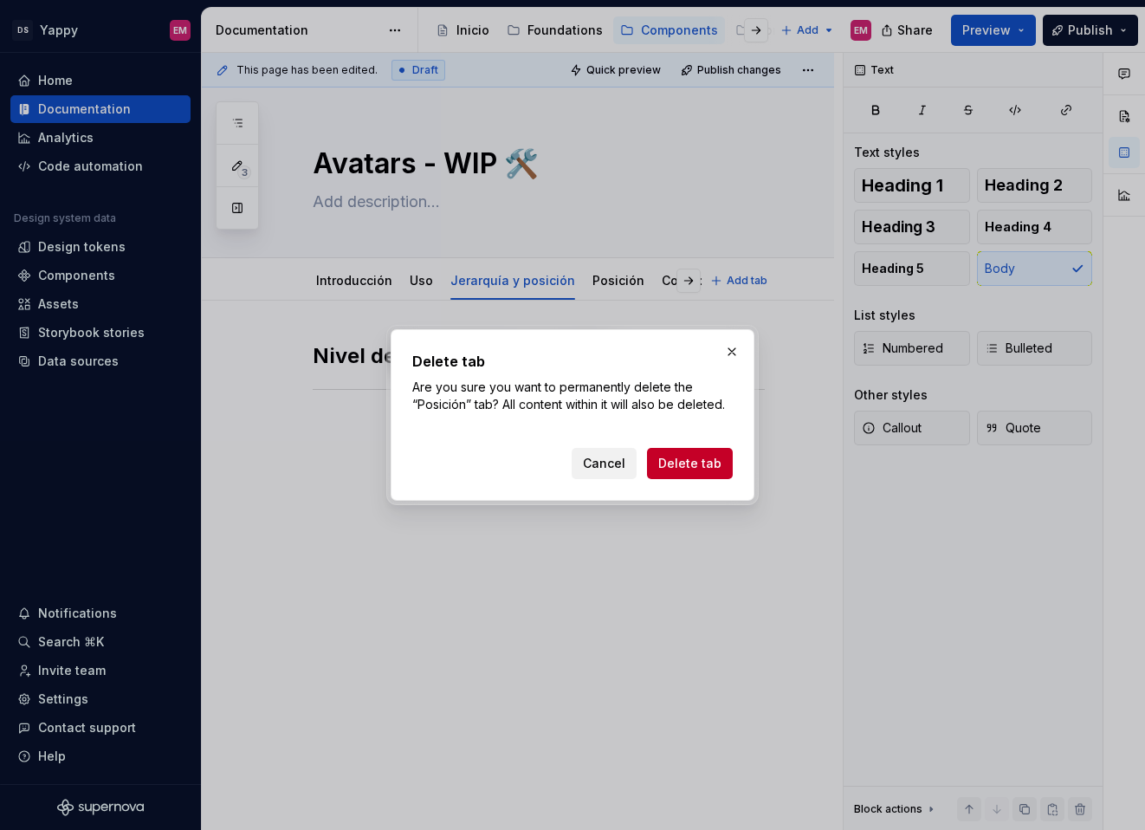
click at [613, 467] on span "Cancel" at bounding box center [604, 463] width 42 height 17
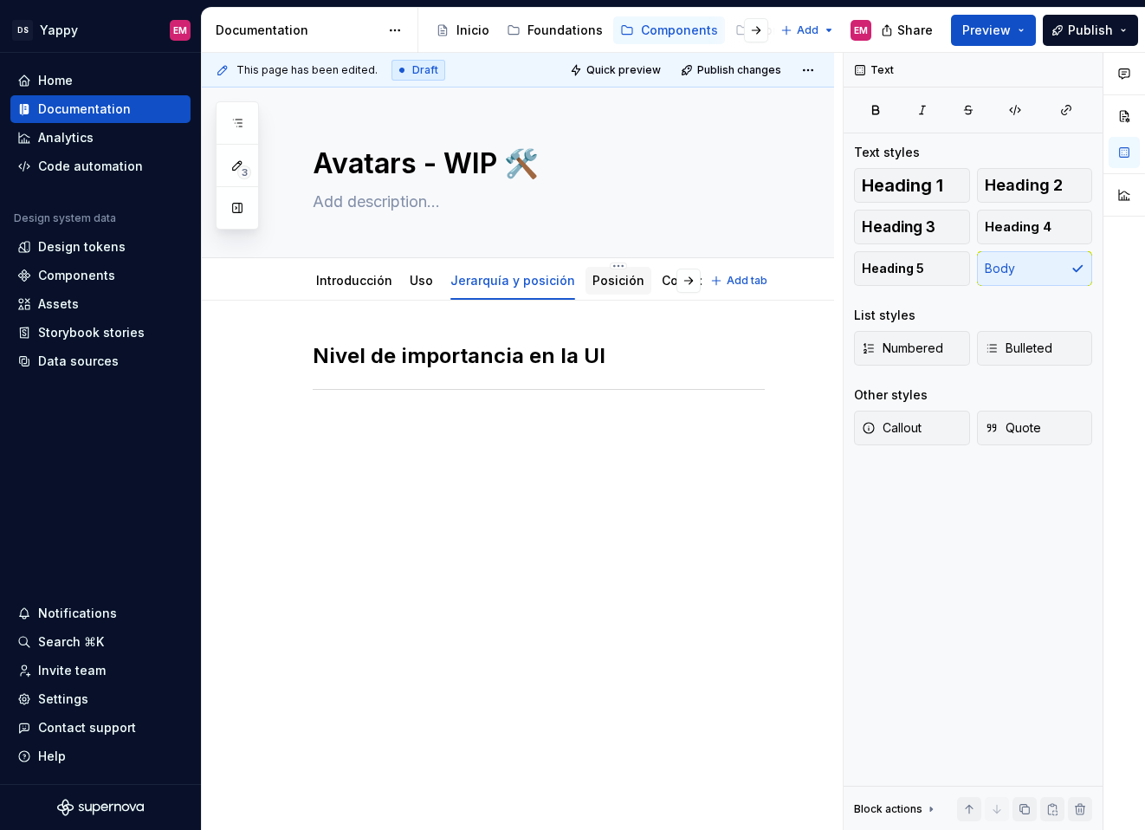
click at [607, 282] on link "Posición" at bounding box center [619, 280] width 52 height 15
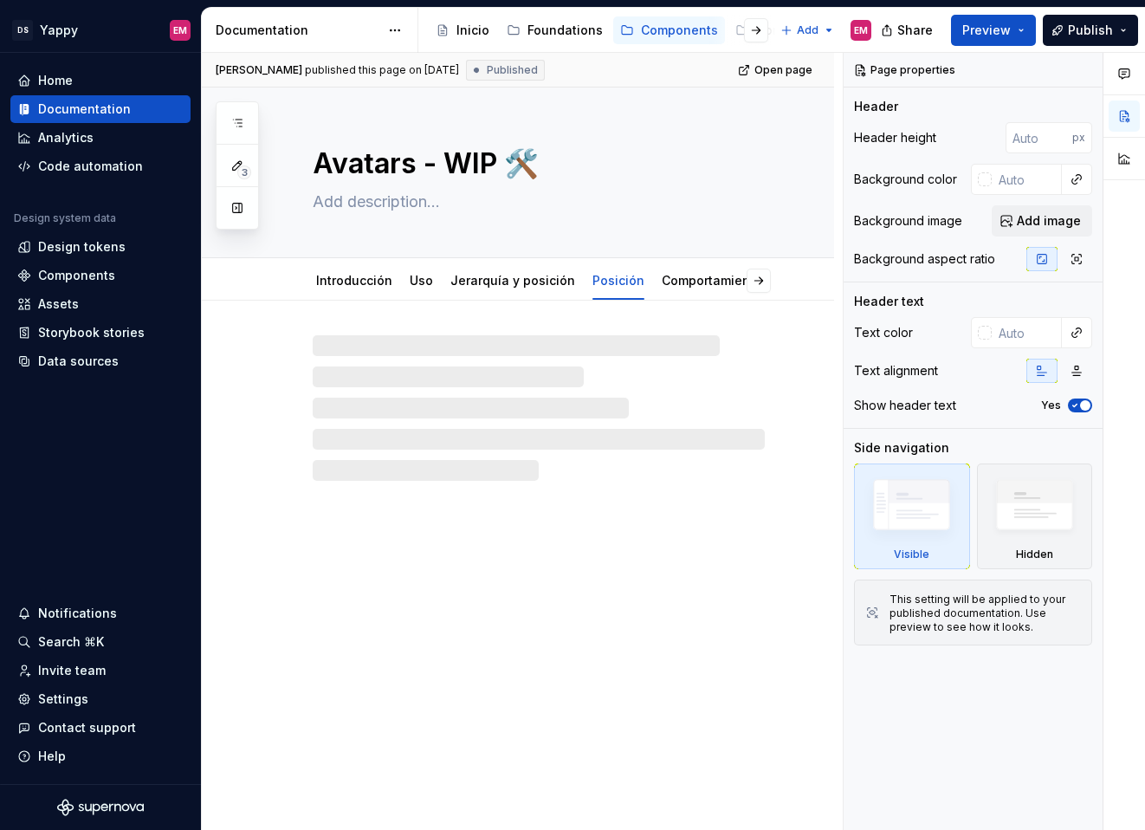
click at [425, 543] on div "Avatars - WIP 🛠️ Introducción Uso Jerarquía y posición Posición Comportamiento …" at bounding box center [518, 458] width 632 height 743
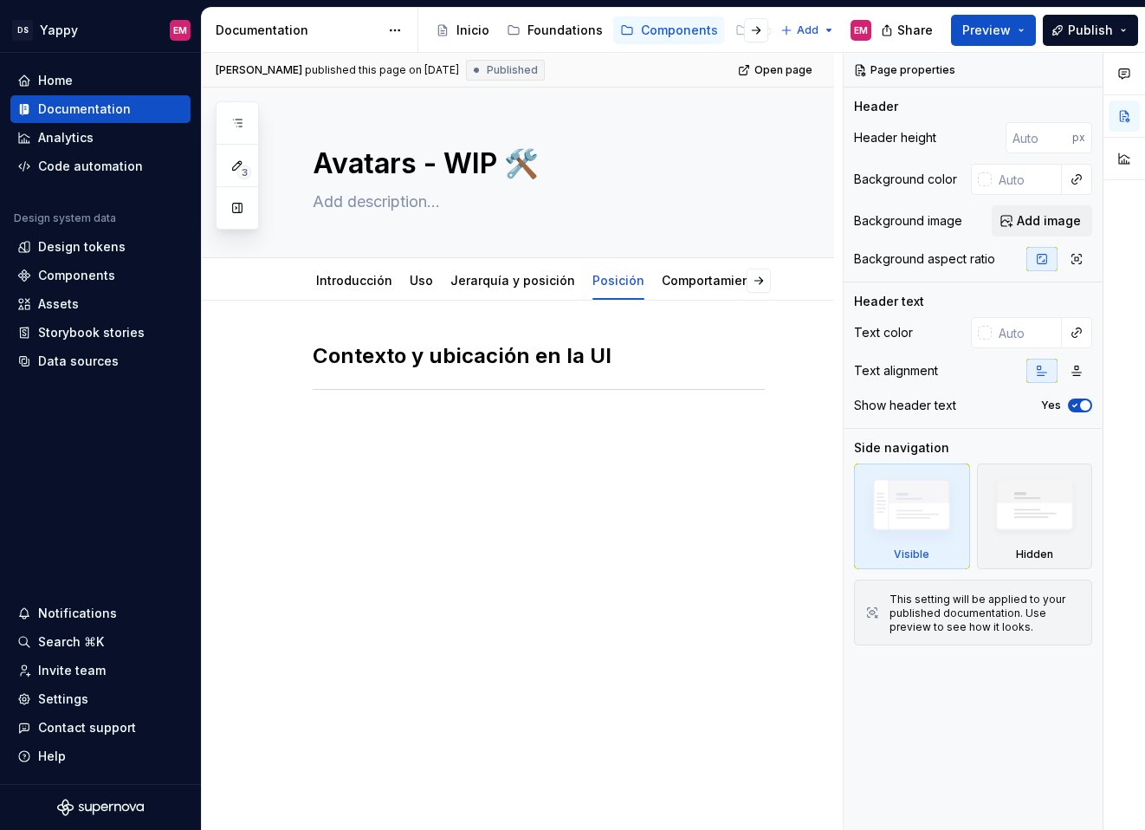
click at [413, 470] on div "Contexto y ubicación en la UI" at bounding box center [518, 489] width 632 height 377
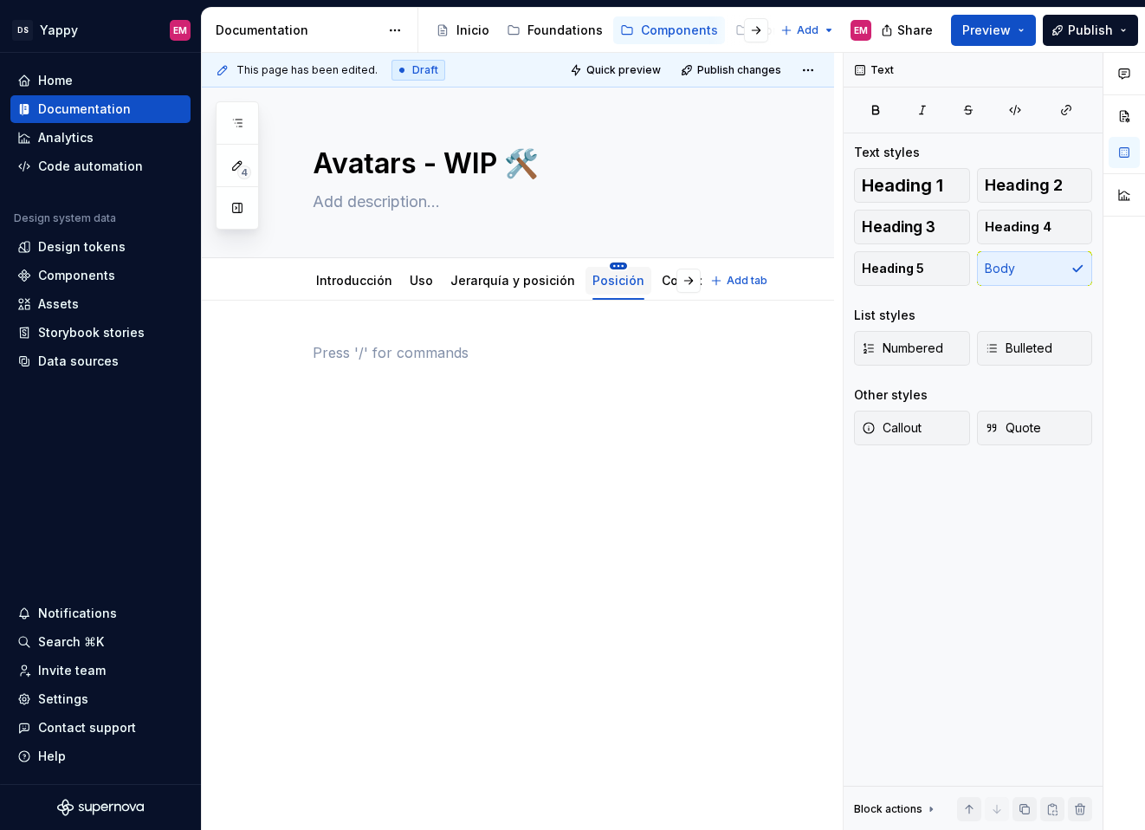
click at [606, 263] on html "DS Yappy EM Home Documentation Analytics Code automation Design system data Des…" at bounding box center [572, 415] width 1145 height 830
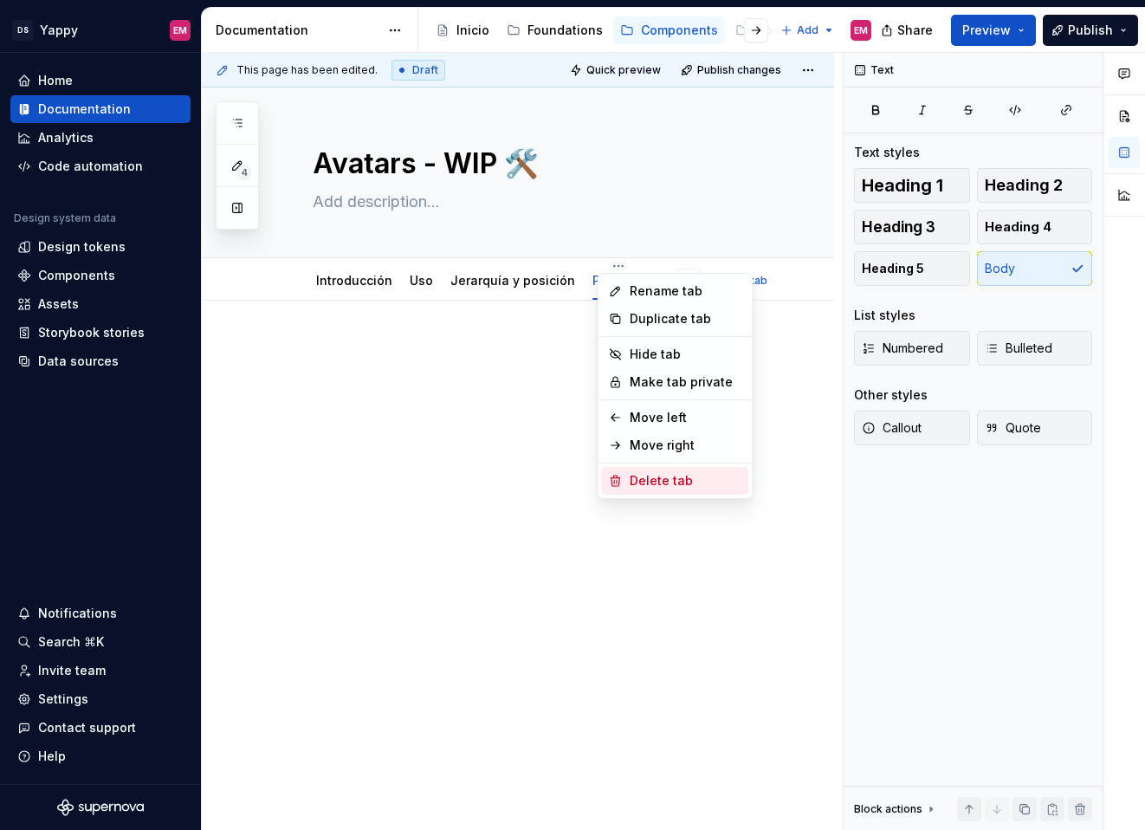
click at [654, 484] on div "Delete tab" at bounding box center [686, 480] width 113 height 17
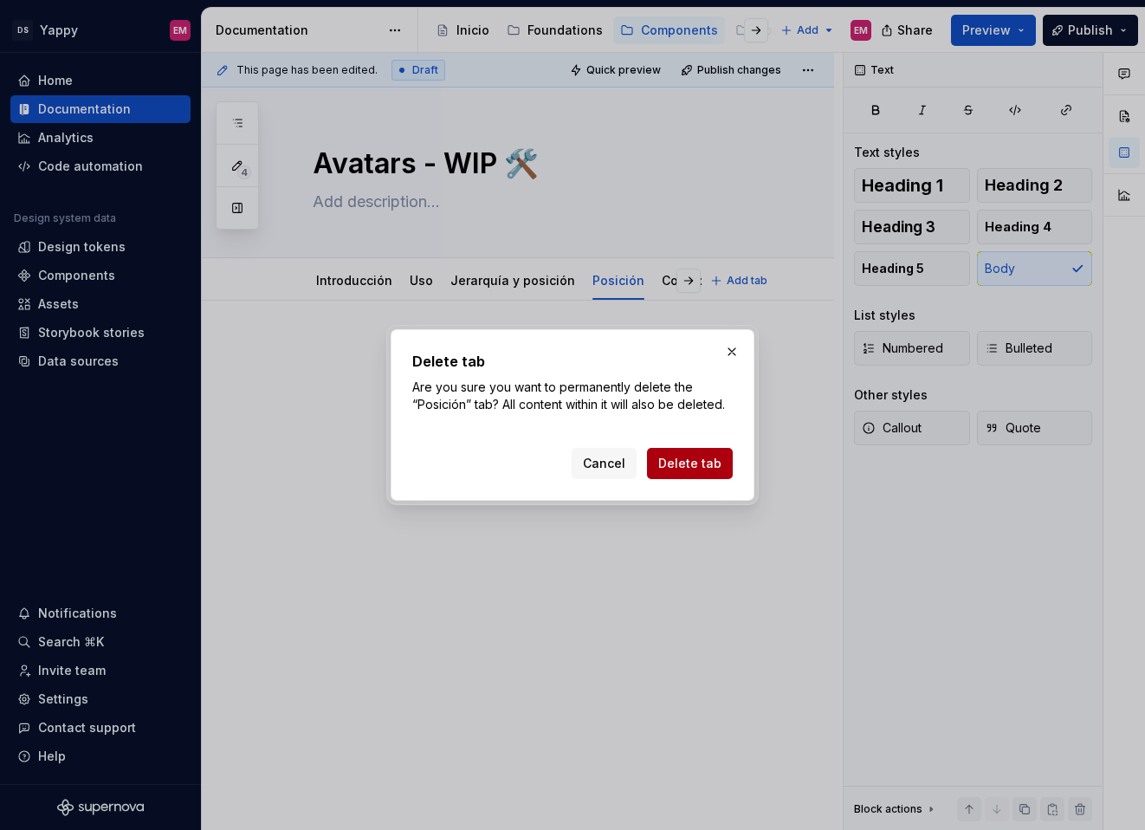
click at [680, 459] on span "Delete tab" at bounding box center [689, 463] width 63 height 17
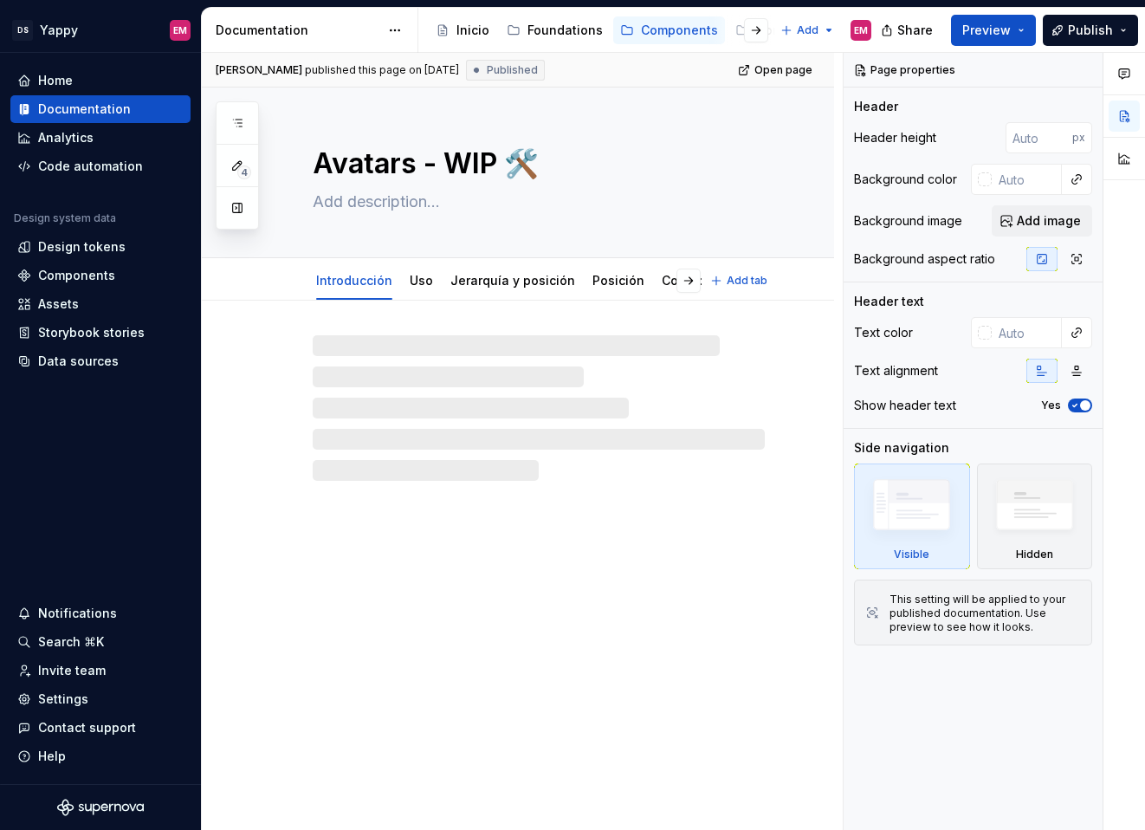
click at [497, 284] on link "Jerarquía y posición" at bounding box center [512, 280] width 125 height 15
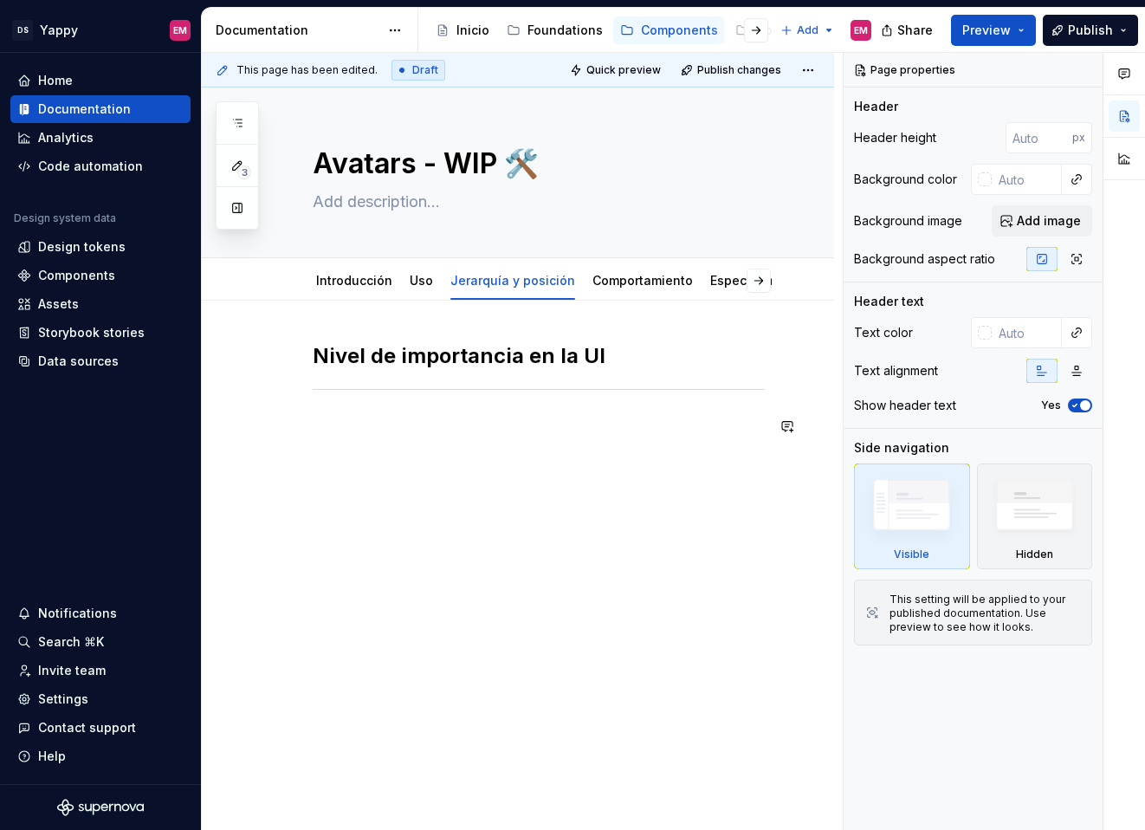
click at [492, 470] on div "Nivel de importancia en la UI" at bounding box center [518, 503] width 632 height 405
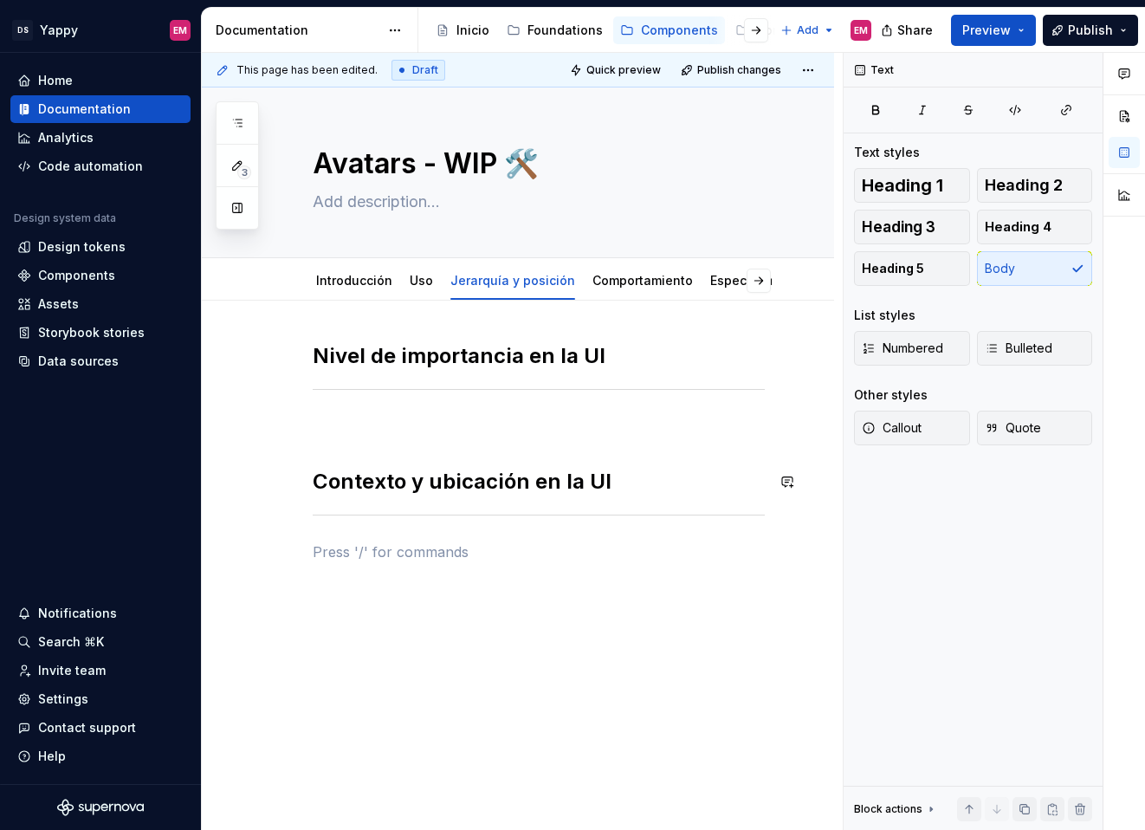
click at [419, 438] on div "Nivel de importancia en la UI Contexto y ubicación en la UI" at bounding box center [539, 452] width 452 height 220
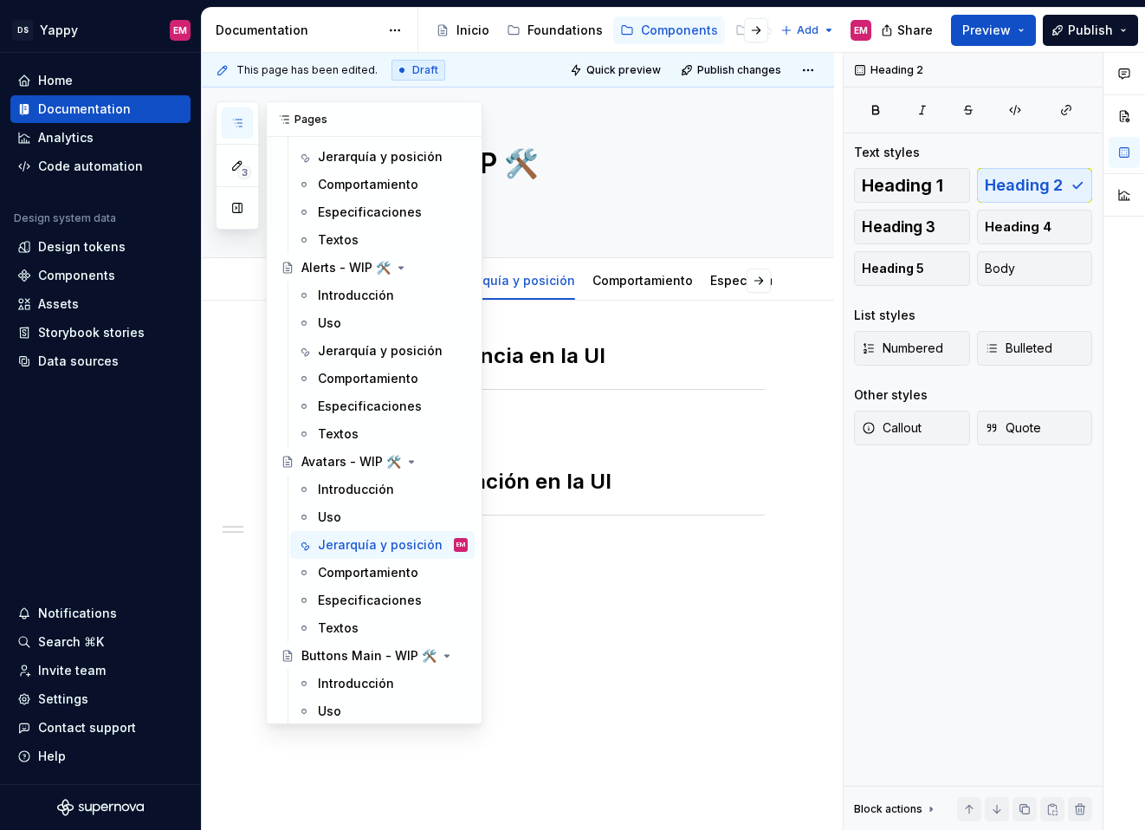
click at [240, 127] on icon "button" at bounding box center [237, 123] width 14 height 14
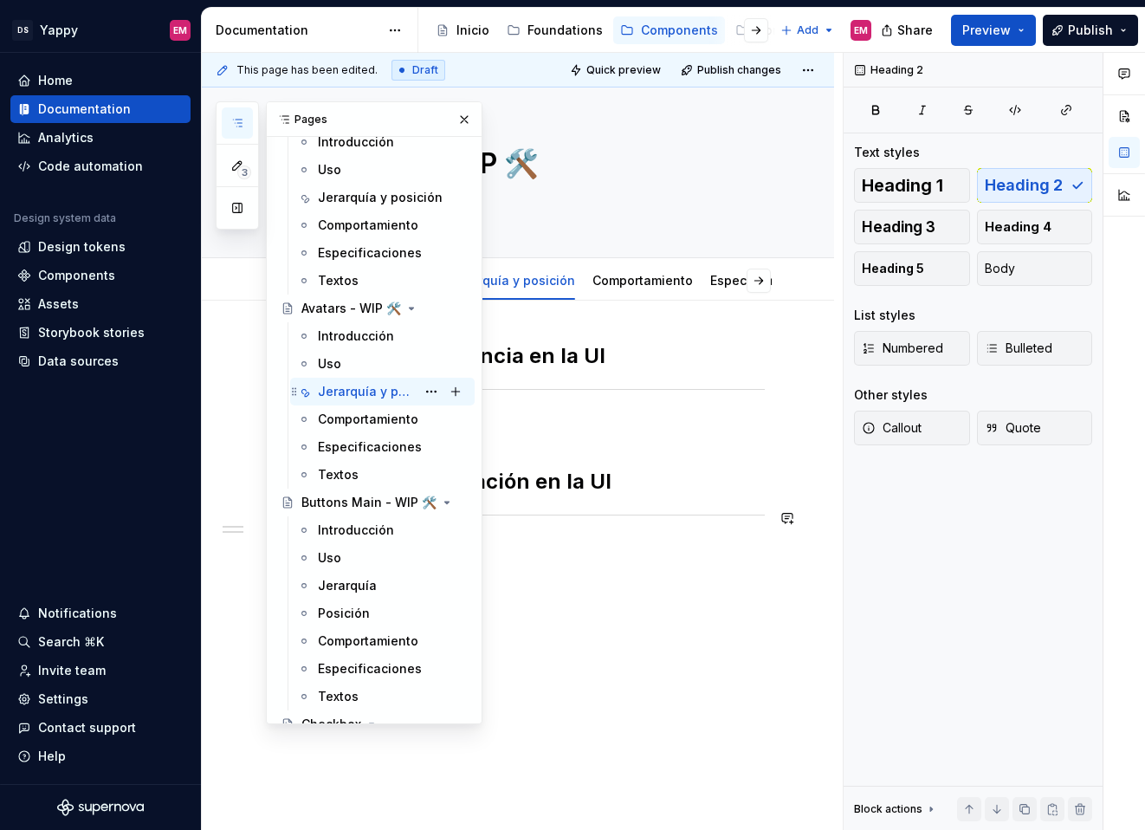
scroll to position [306, 0]
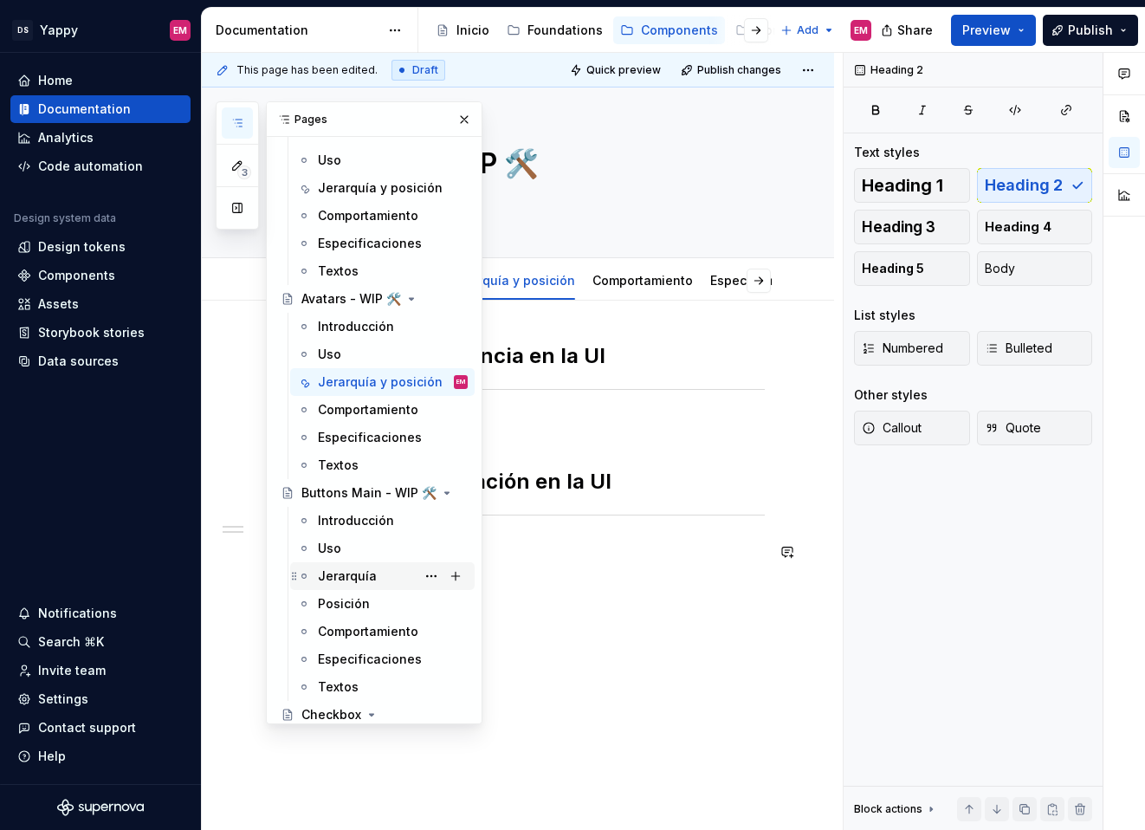
click at [340, 575] on div "Jerarquía" at bounding box center [347, 575] width 59 height 17
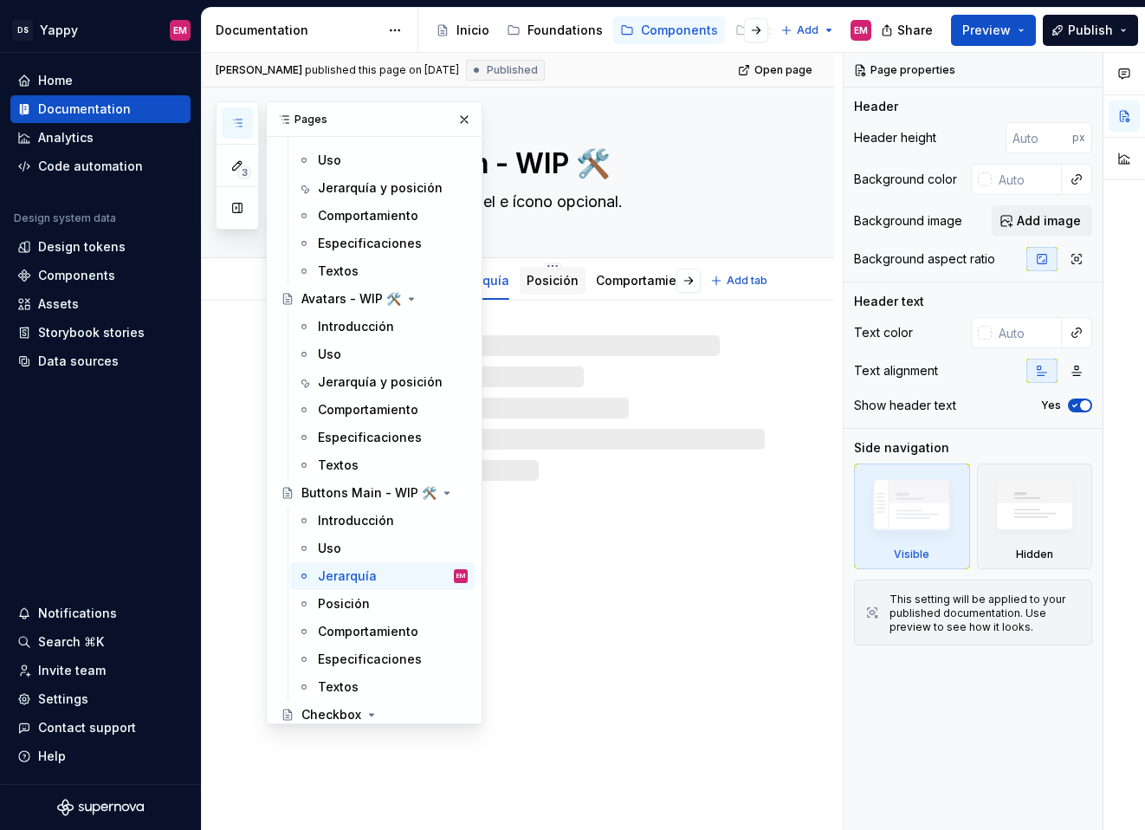
click at [545, 280] on link "Posición" at bounding box center [553, 280] width 52 height 15
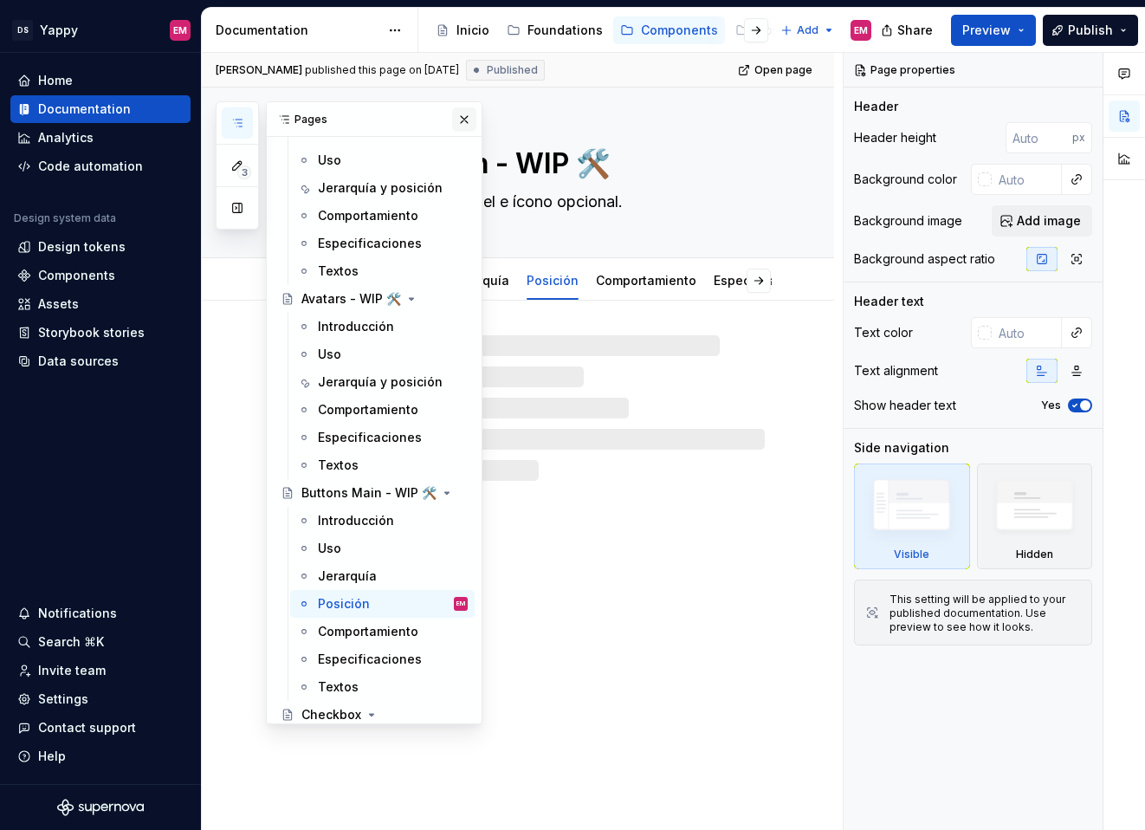
click at [462, 117] on button "button" at bounding box center [464, 119] width 24 height 24
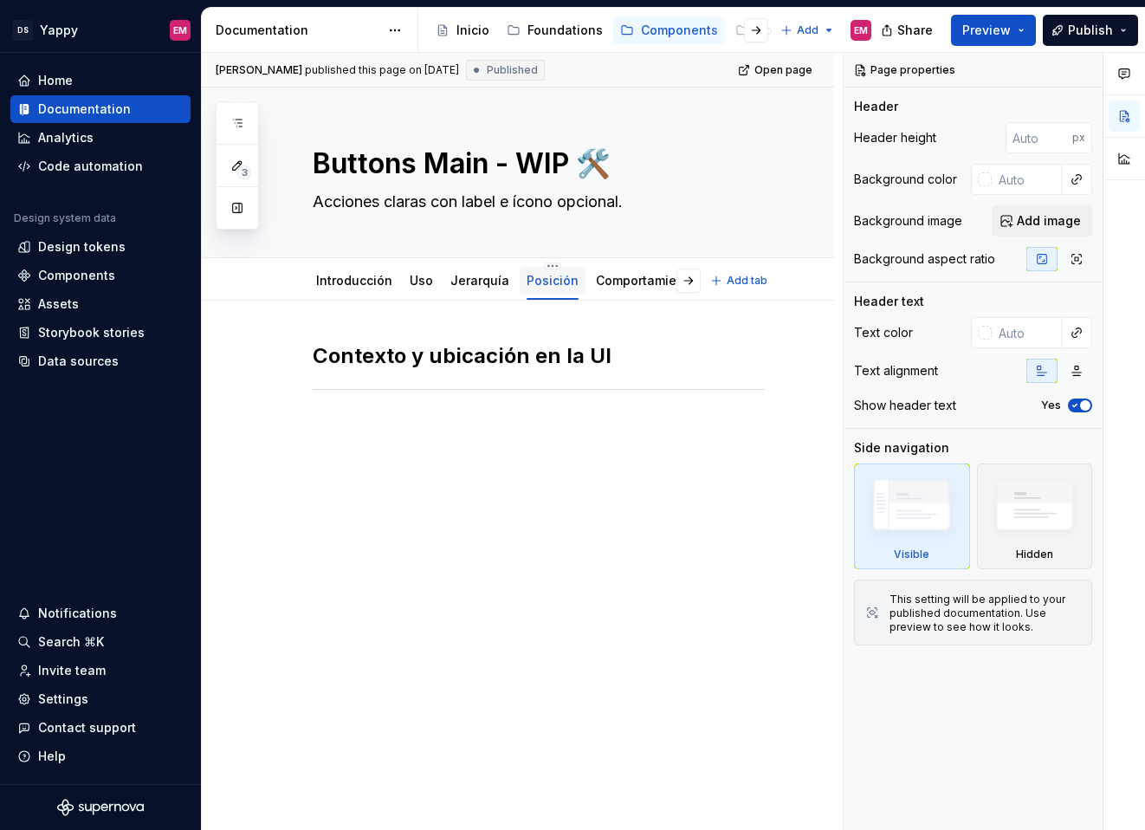
click at [540, 283] on link "Posición" at bounding box center [553, 280] width 52 height 15
click at [431, 496] on div "Contexto y ubicación en la UI" at bounding box center [518, 503] width 632 height 405
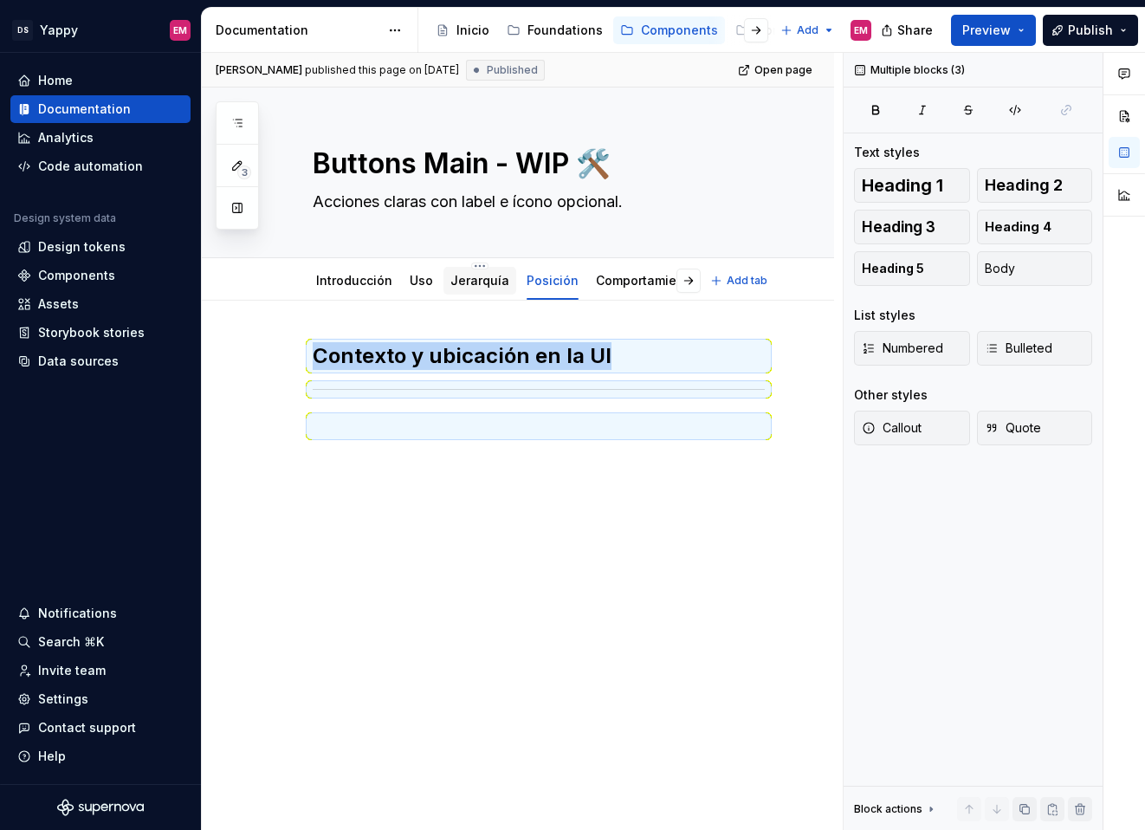
copy div "Contexto y ubicación en la UI"
click at [457, 283] on link "Jerarquía" at bounding box center [479, 280] width 59 height 15
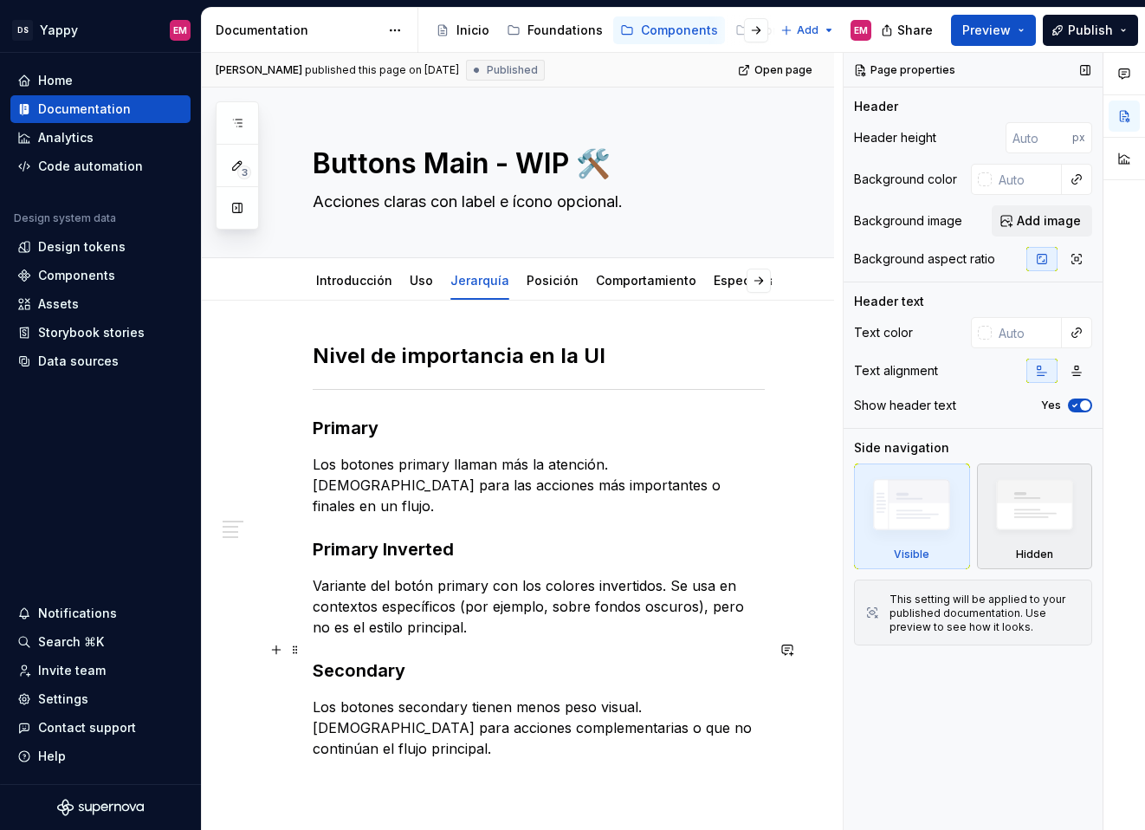
scroll to position [156, 0]
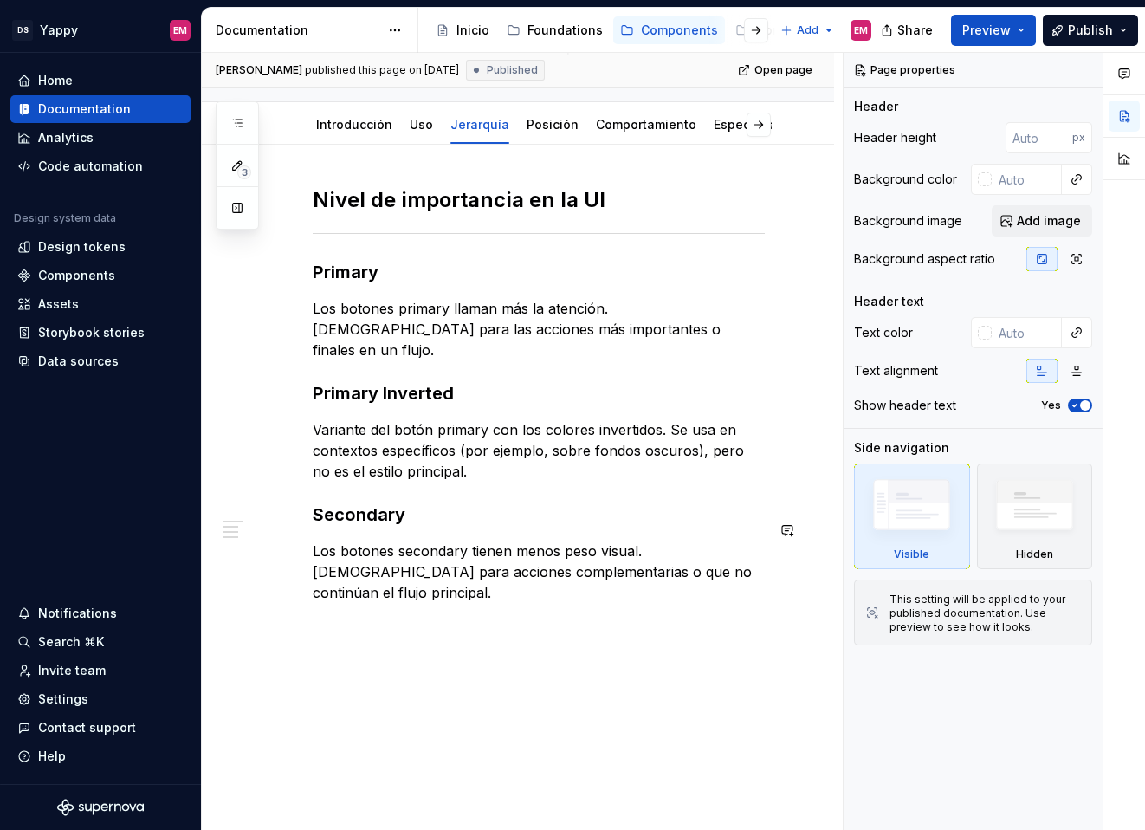
click at [386, 658] on div "Nivel de importancia en la [GEOGRAPHIC_DATA] Los botones primary llaman más la …" at bounding box center [518, 509] width 632 height 728
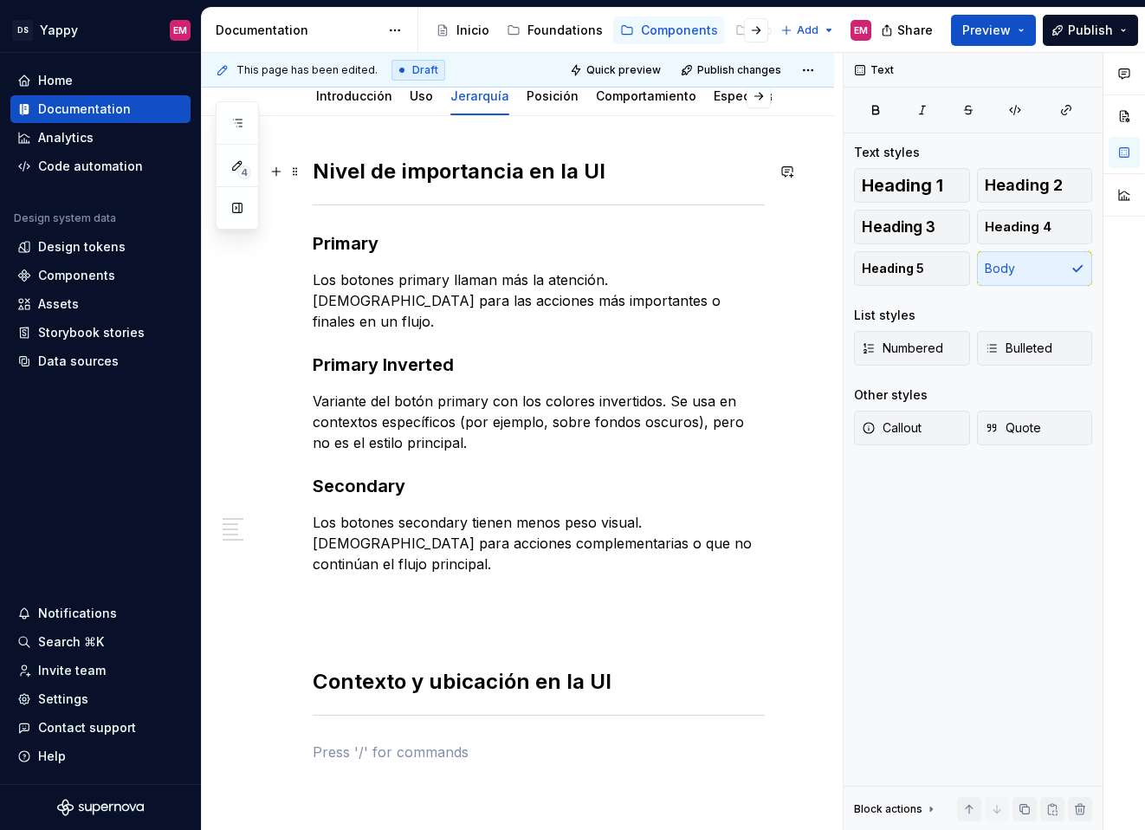
scroll to position [0, 0]
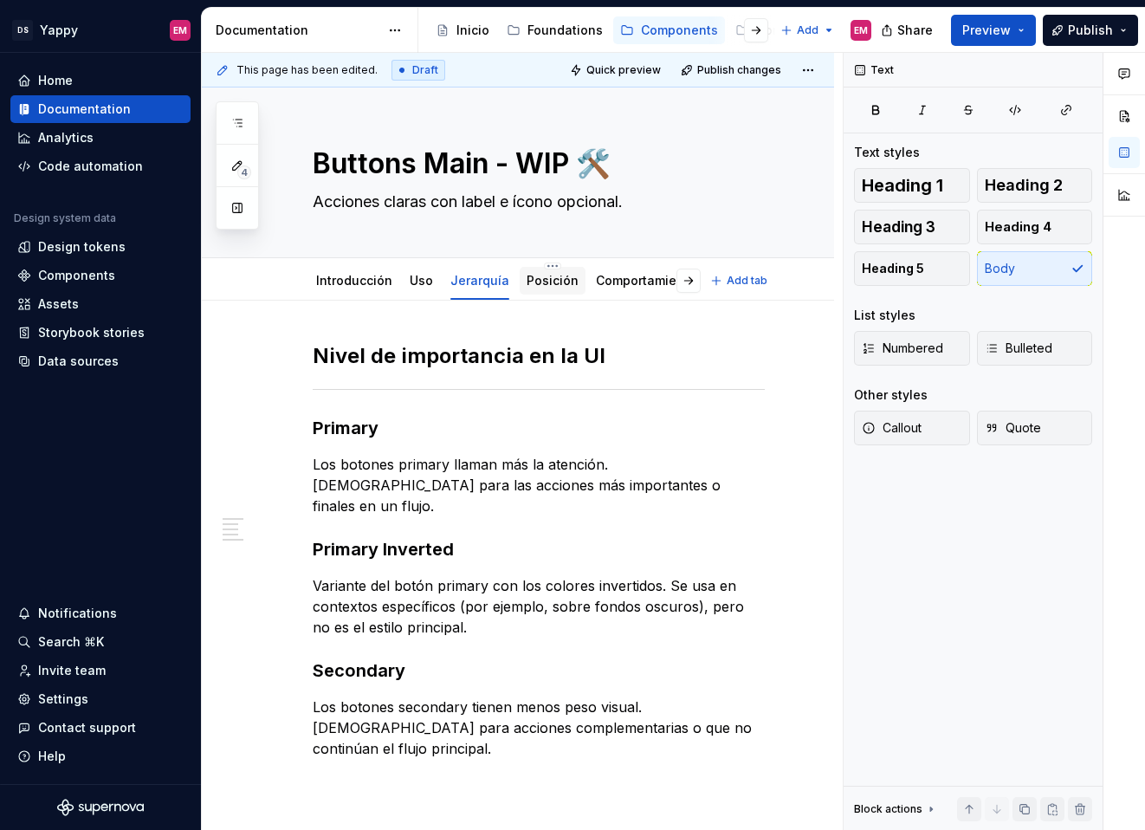
click at [541, 284] on link "Posición" at bounding box center [553, 280] width 52 height 15
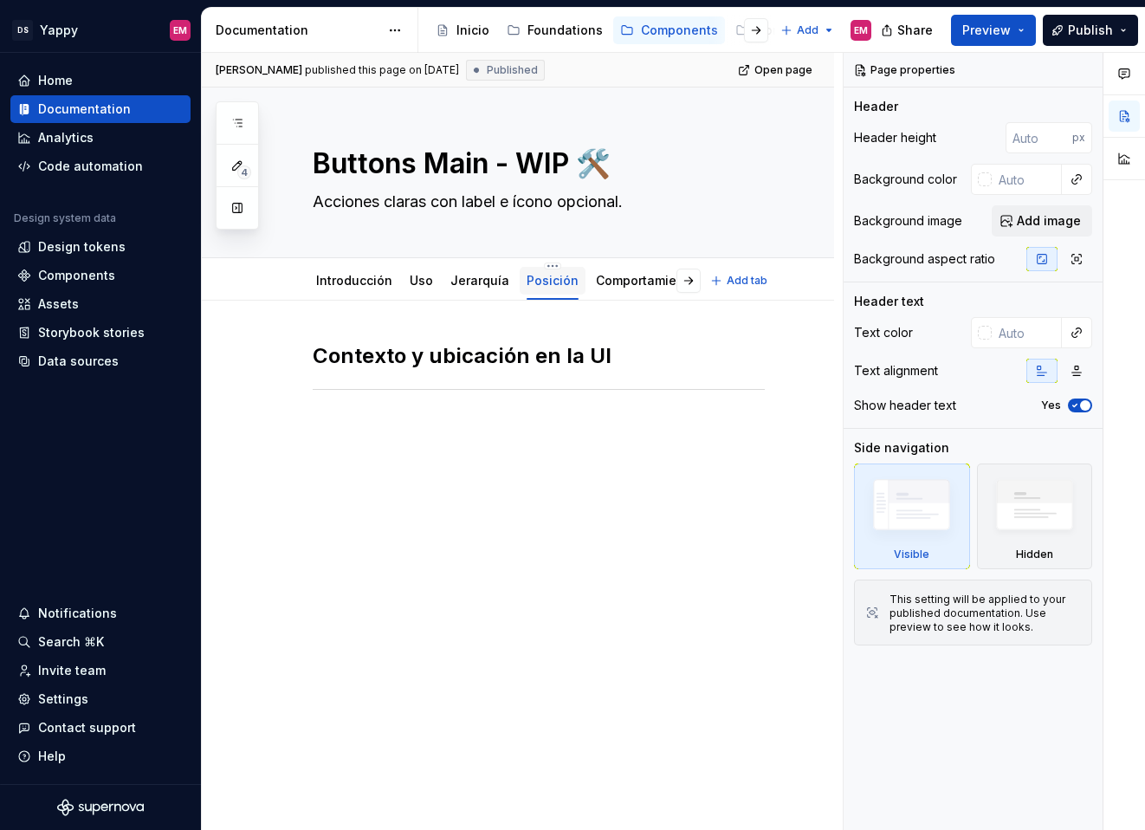
click at [541, 262] on div "Posición" at bounding box center [553, 280] width 66 height 36
click at [543, 269] on html "DS Yappy EM Home Documentation Analytics Code automation Design system data Des…" at bounding box center [572, 415] width 1145 height 830
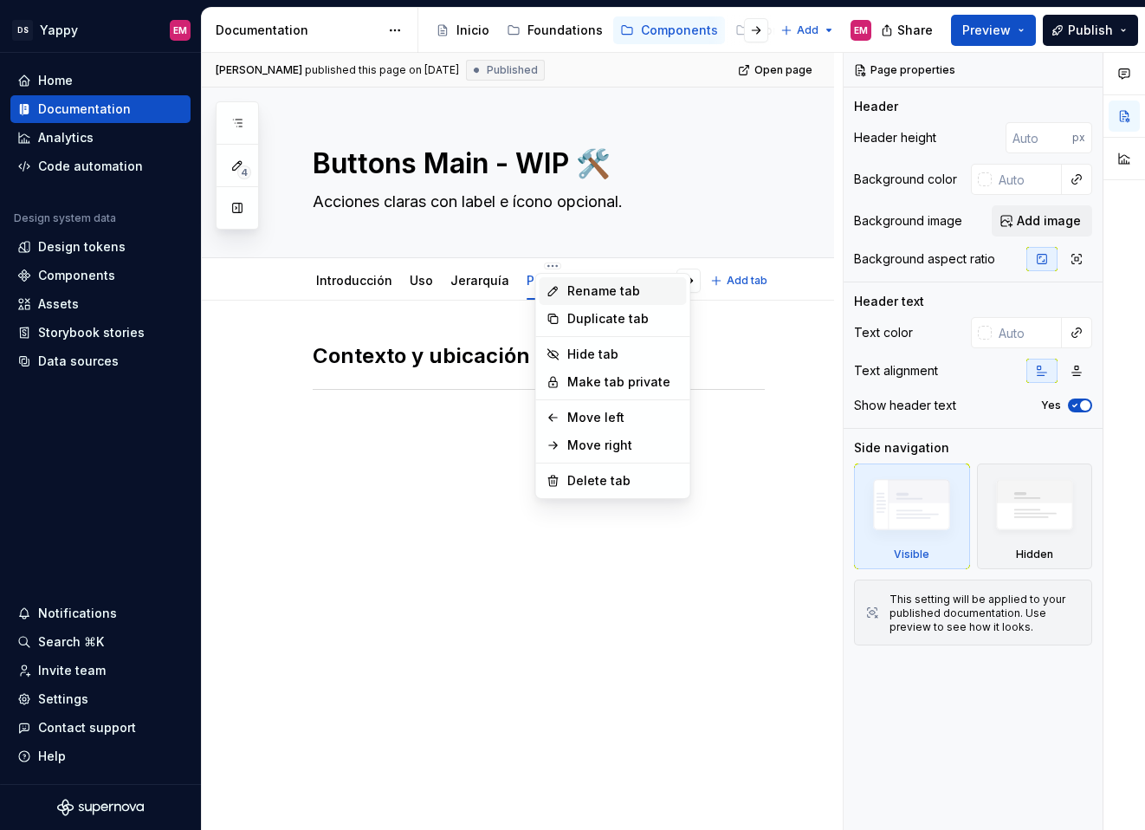
click at [569, 294] on div "Rename tab" at bounding box center [623, 290] width 113 height 17
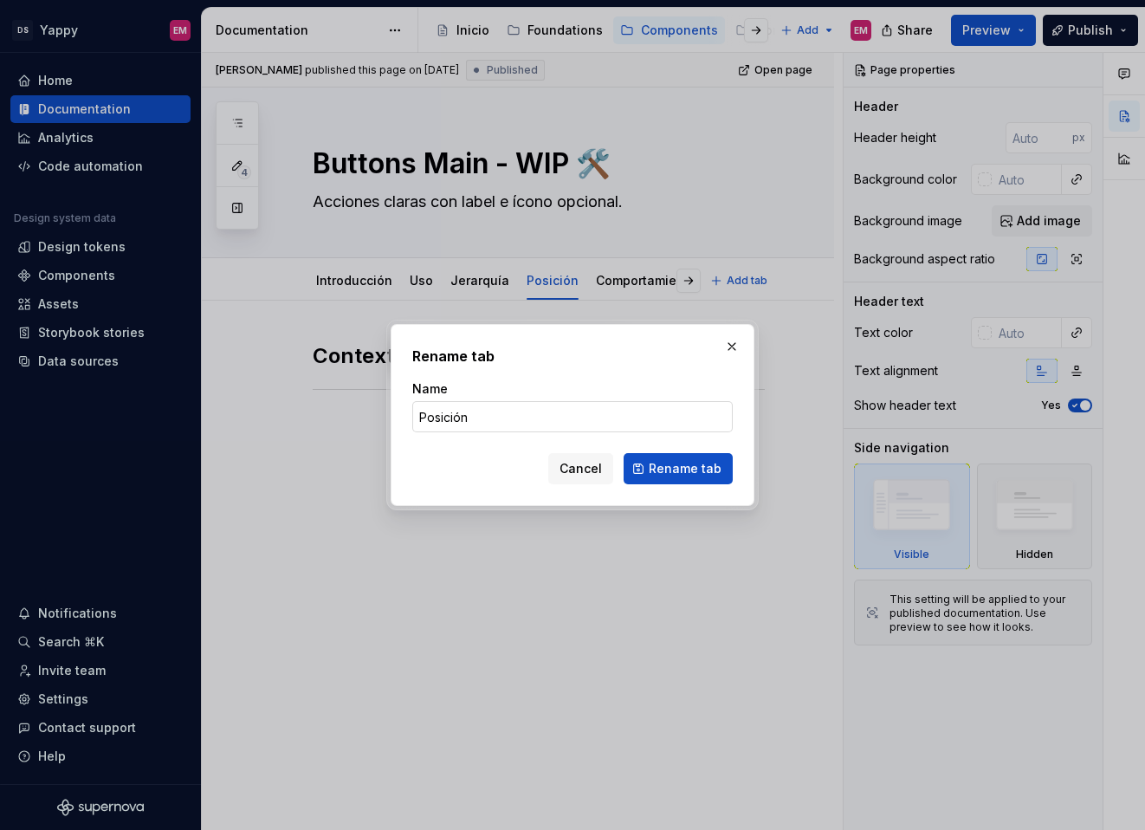
click at [529, 405] on input "Posición" at bounding box center [572, 416] width 321 height 31
click at [730, 353] on button "button" at bounding box center [732, 346] width 24 height 24
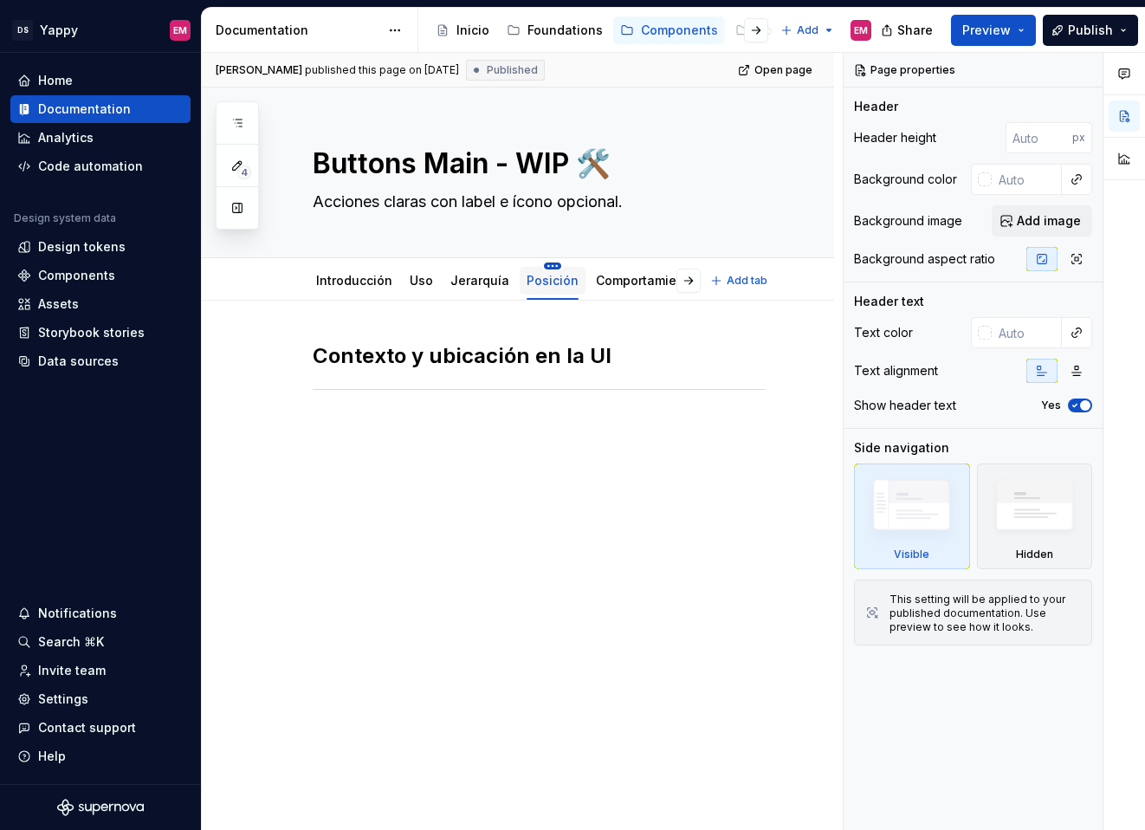
click at [540, 265] on html "DS Yappy EM Home Documentation Analytics Code automation Design system data Des…" at bounding box center [572, 415] width 1145 height 830
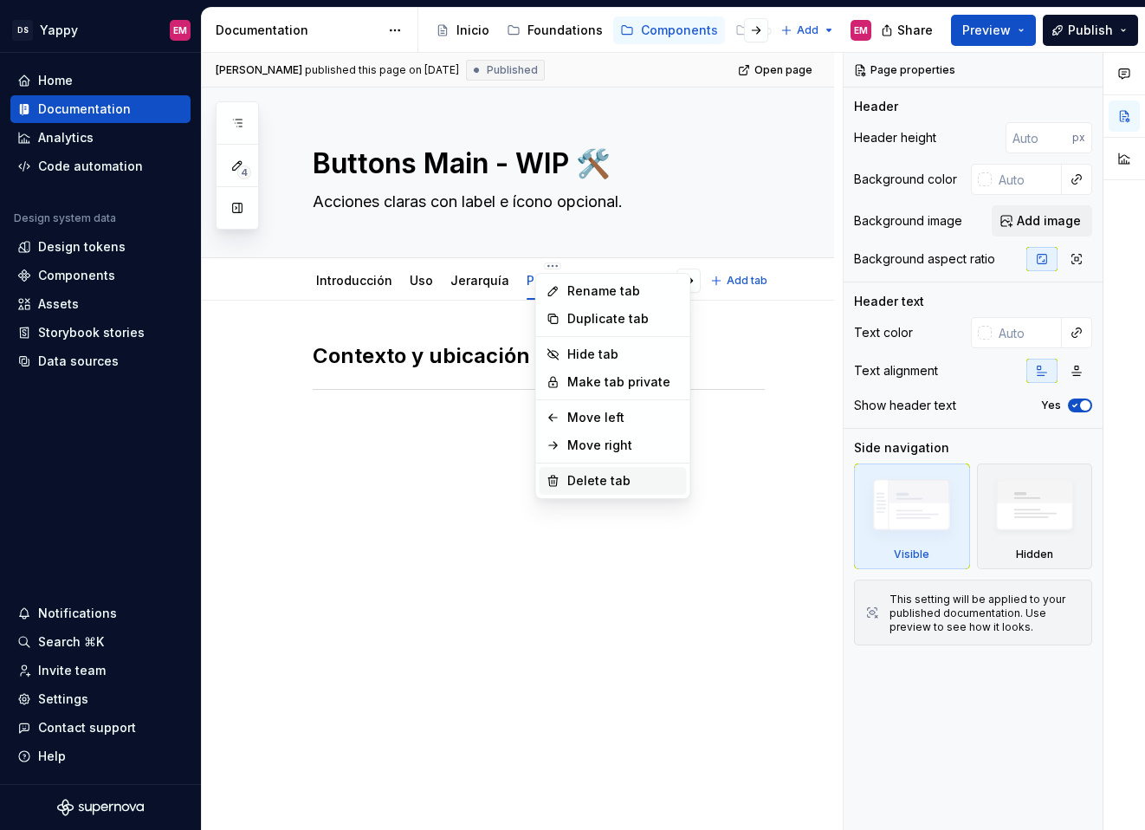
click at [579, 489] on div "Delete tab" at bounding box center [623, 480] width 113 height 17
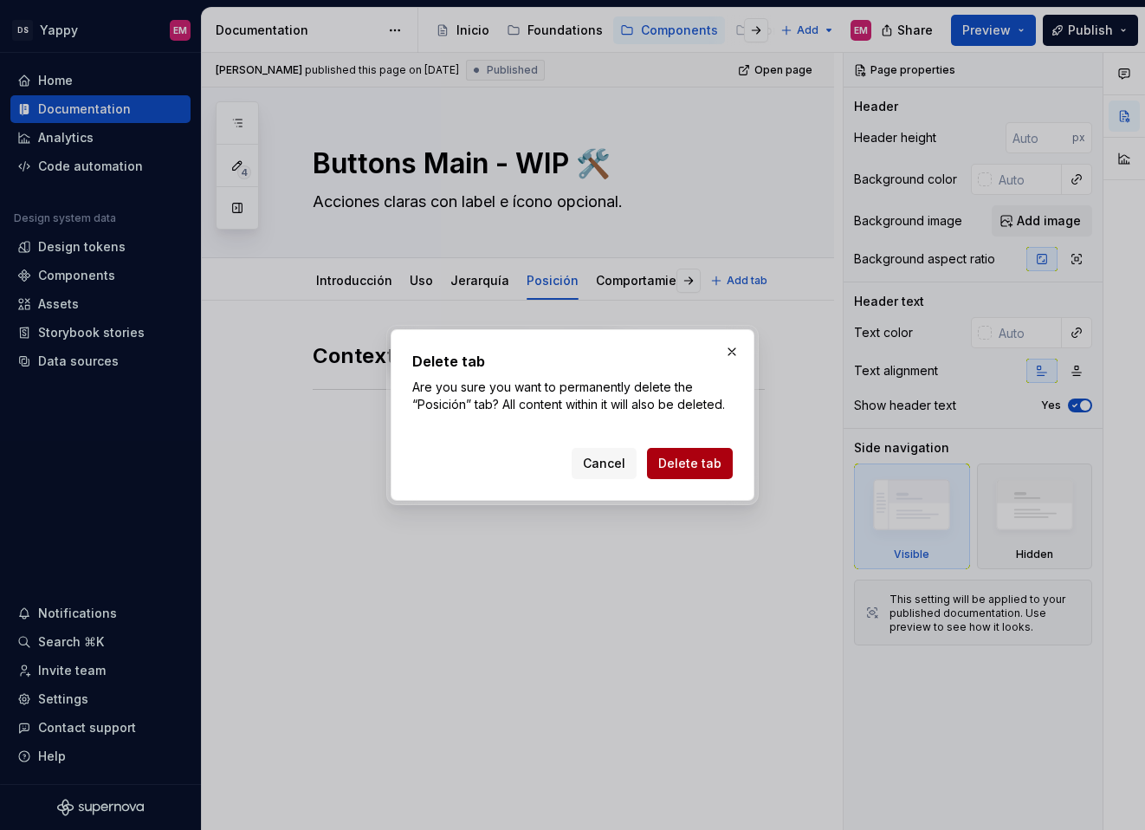
click at [677, 456] on span "Delete tab" at bounding box center [689, 463] width 63 height 17
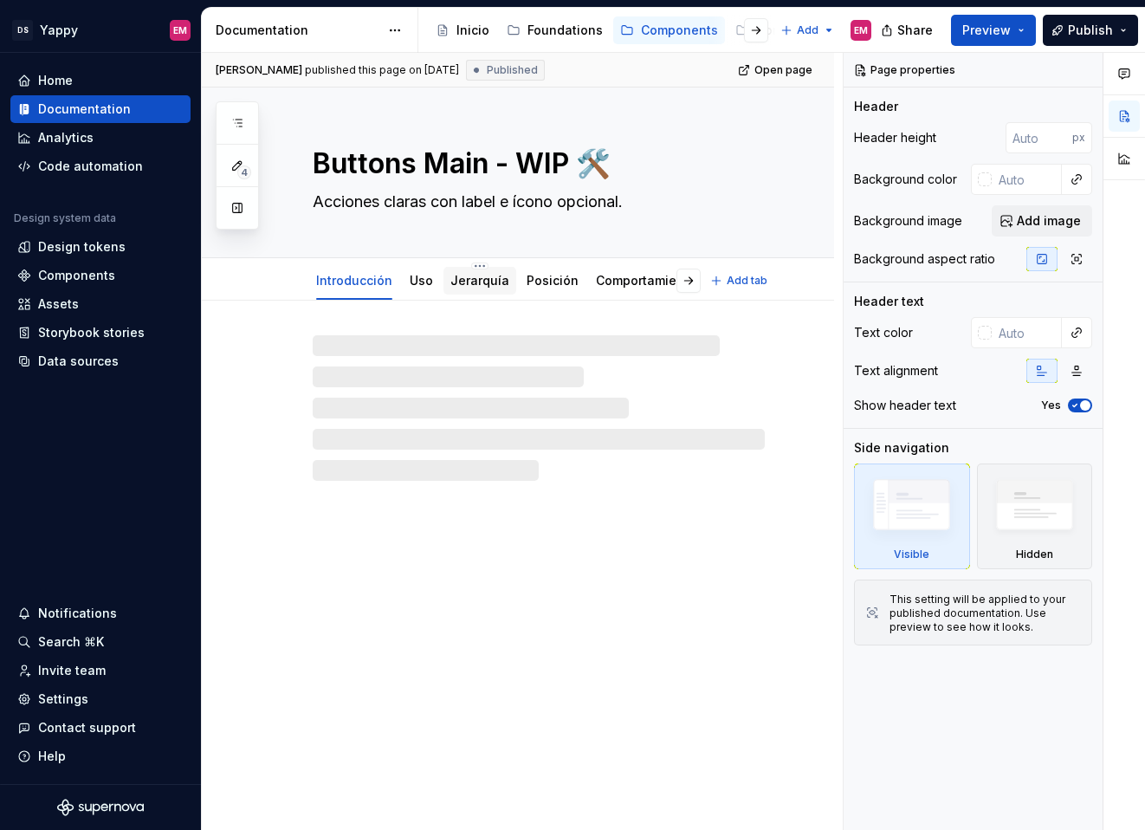
click at [478, 281] on link "Jerarquía" at bounding box center [479, 280] width 59 height 15
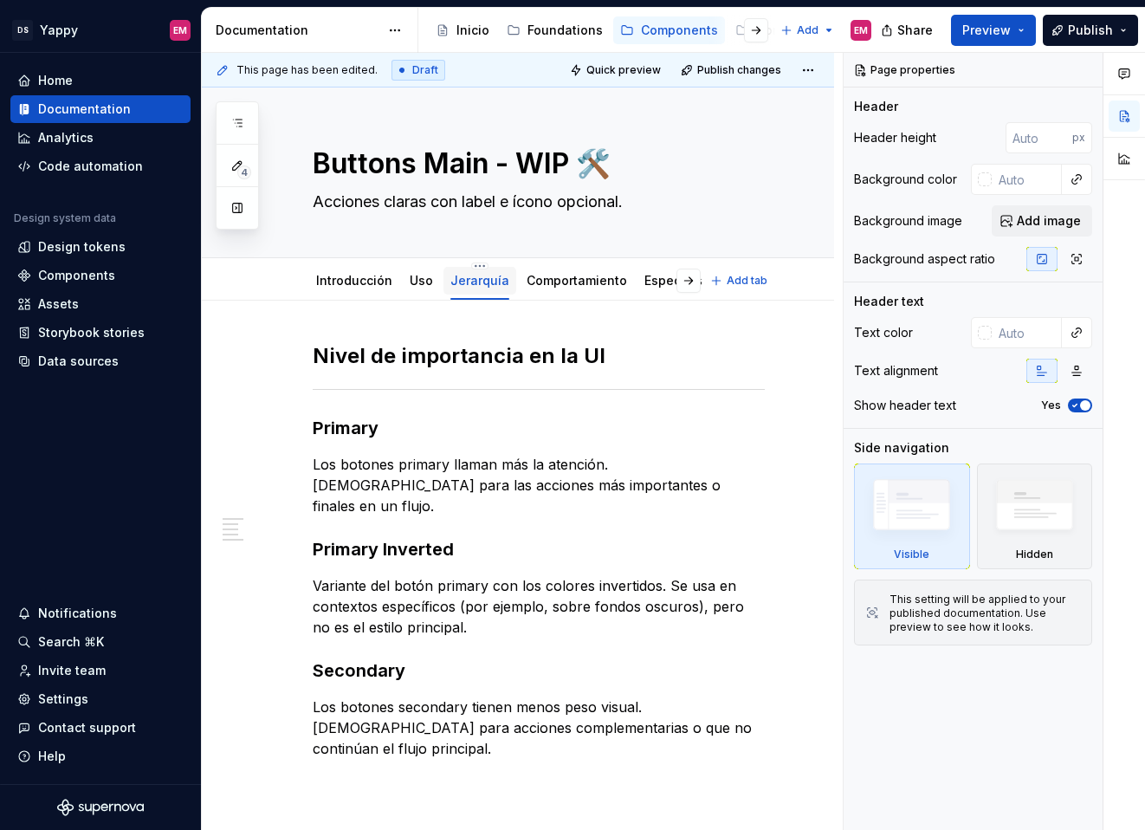
click at [473, 276] on link "Jerarquía" at bounding box center [479, 280] width 59 height 15
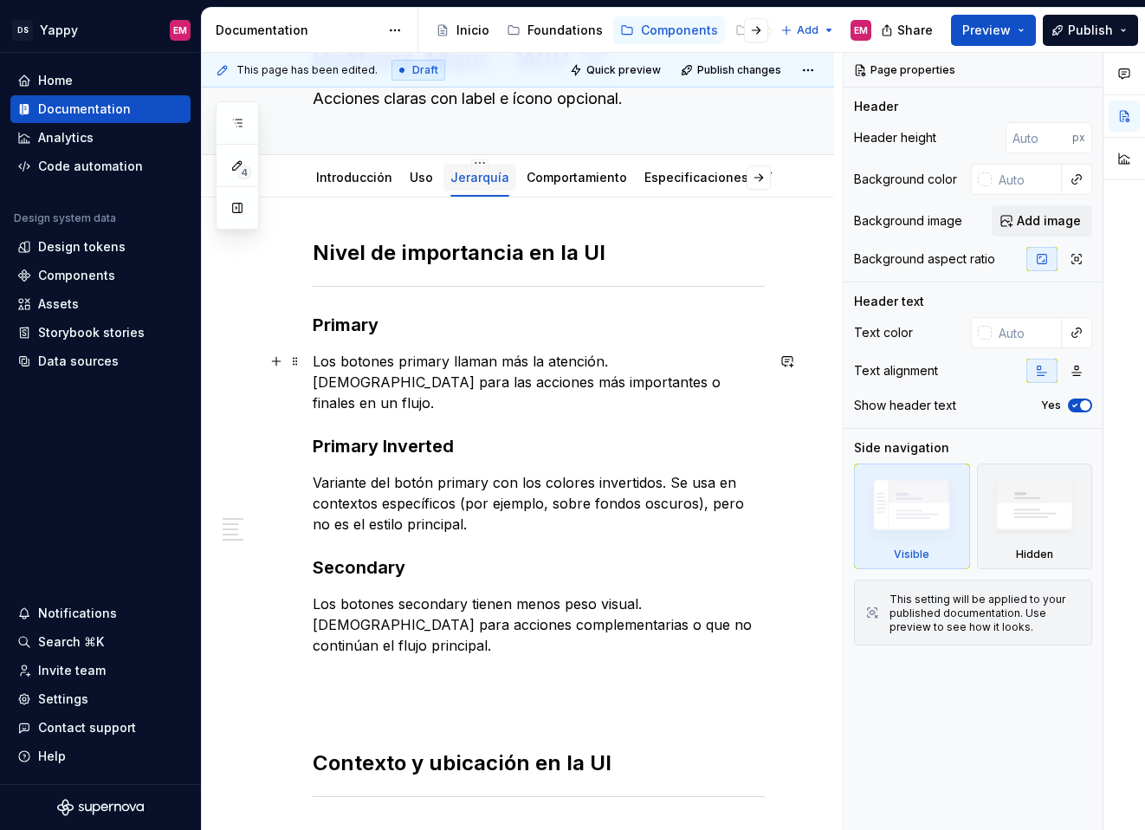
scroll to position [62, 0]
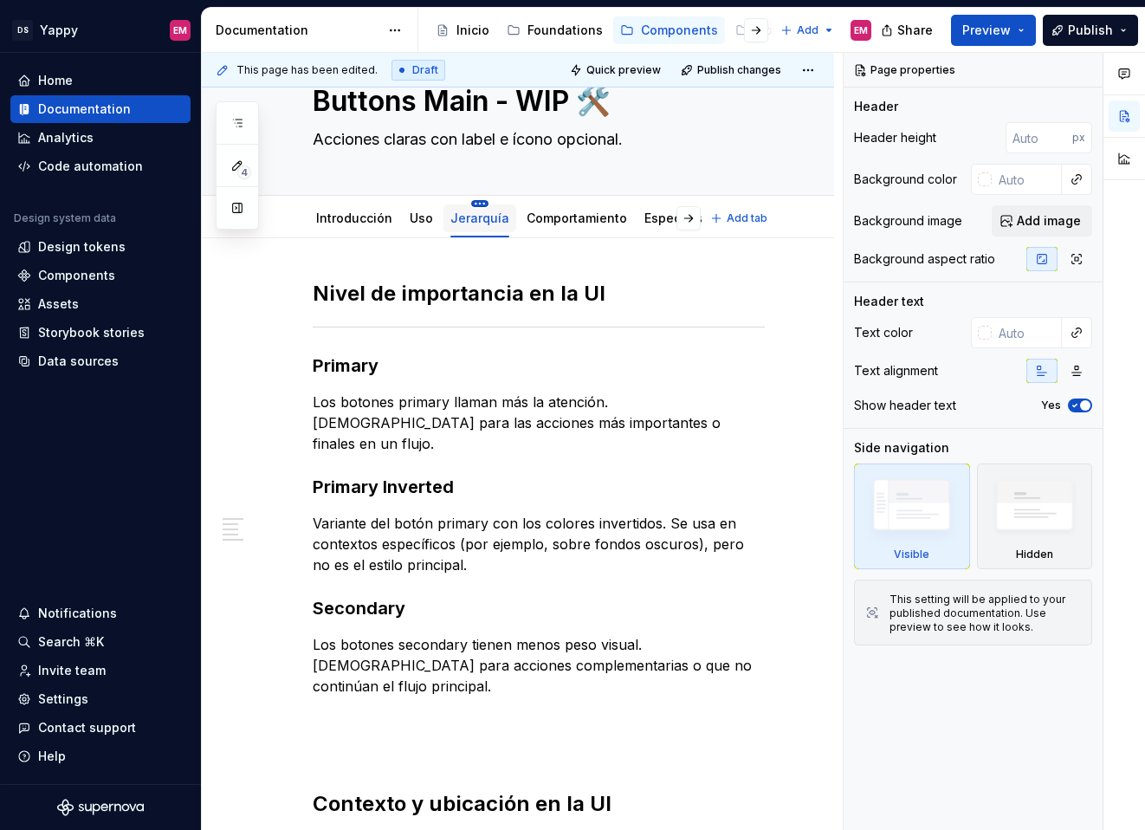
click at [476, 201] on html "DS Yappy EM Home Documentation Analytics Code automation Design system data Des…" at bounding box center [572, 415] width 1145 height 830
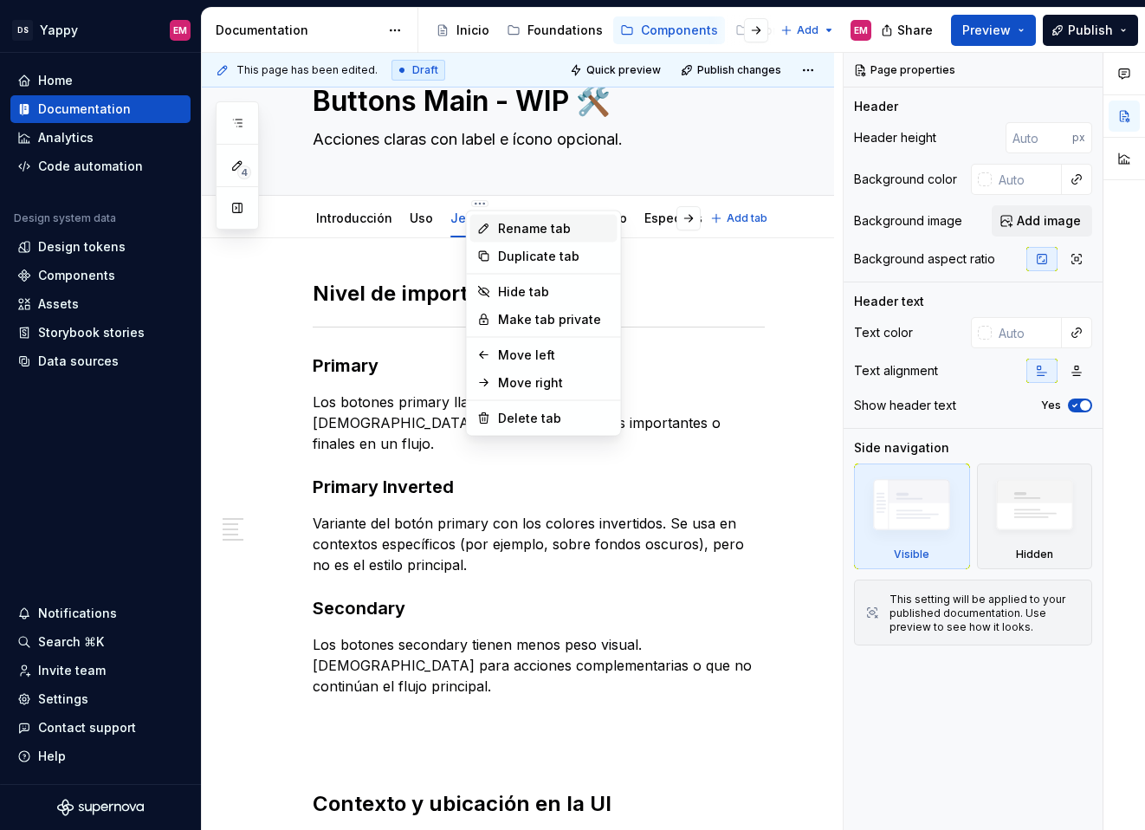
click at [522, 220] on div "Rename tab" at bounding box center [554, 228] width 113 height 17
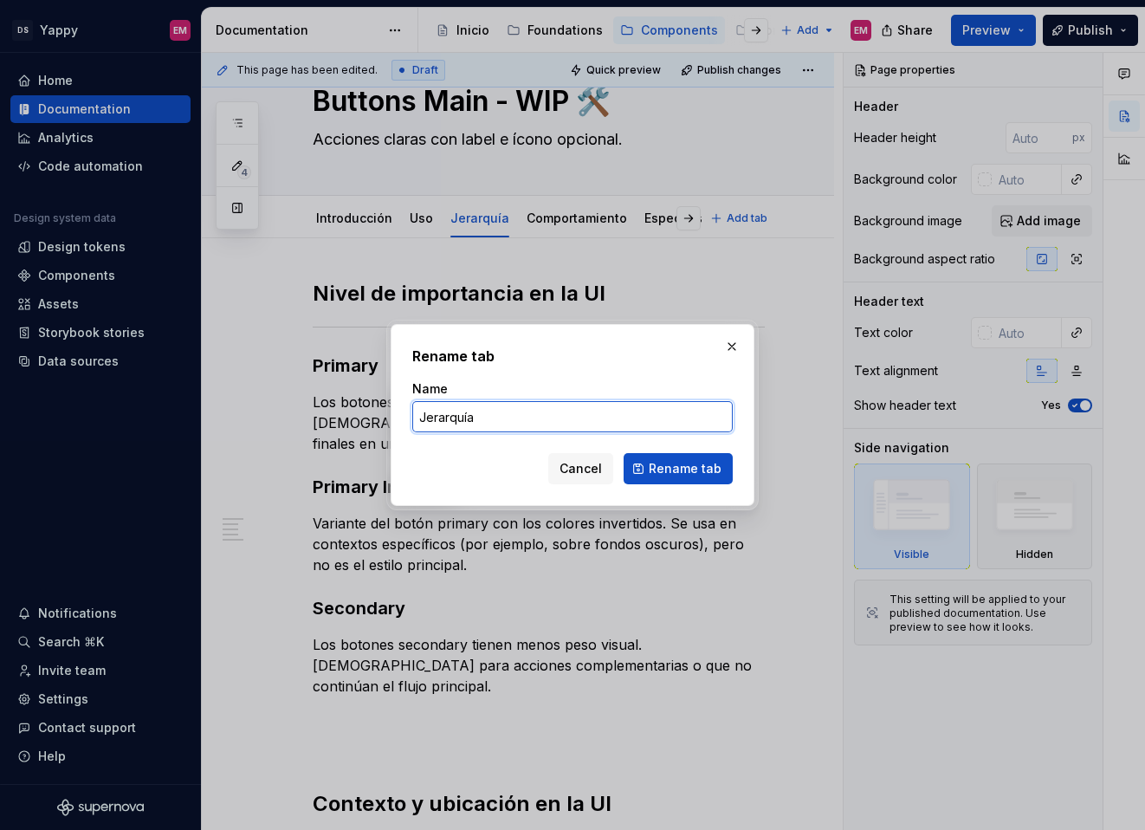
click at [522, 408] on input "Jerarquía" at bounding box center [572, 416] width 321 height 31
type textarea "*"
type input "Jerarquía y posición"
click at [692, 454] on button "Rename tab" at bounding box center [678, 468] width 109 height 31
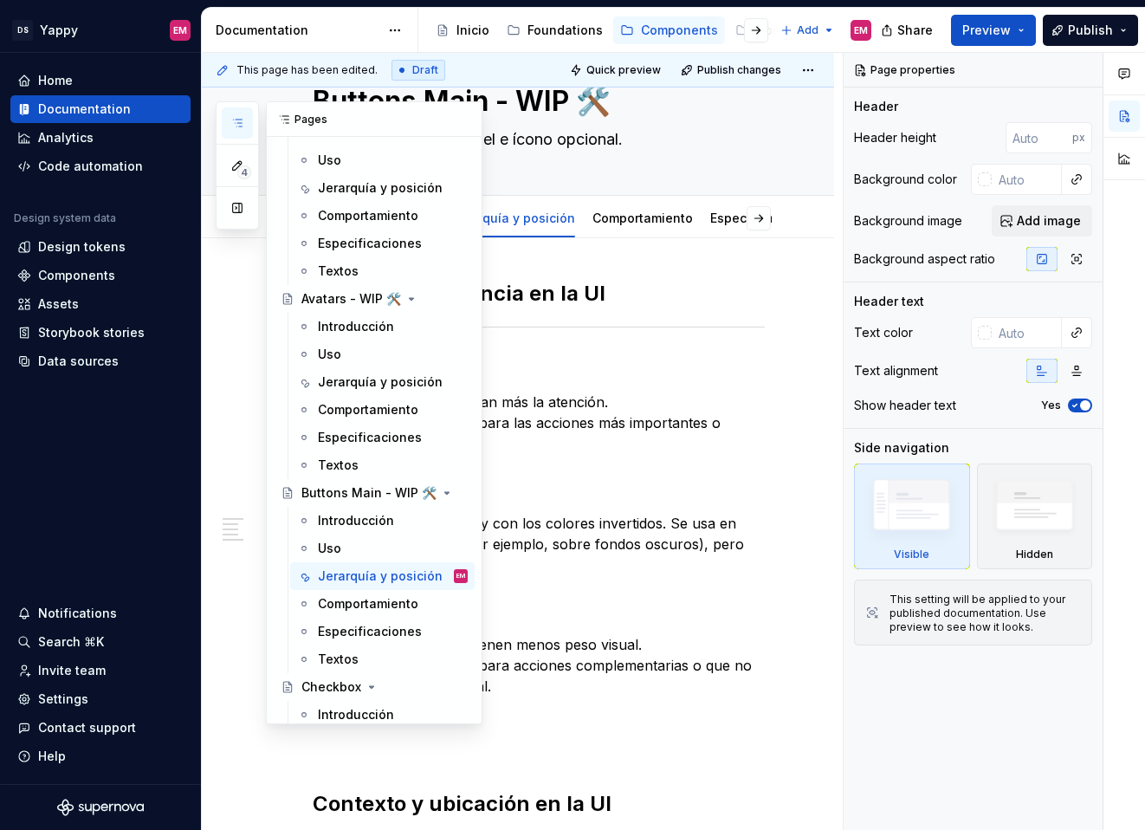
click at [236, 126] on icon "button" at bounding box center [237, 123] width 14 height 14
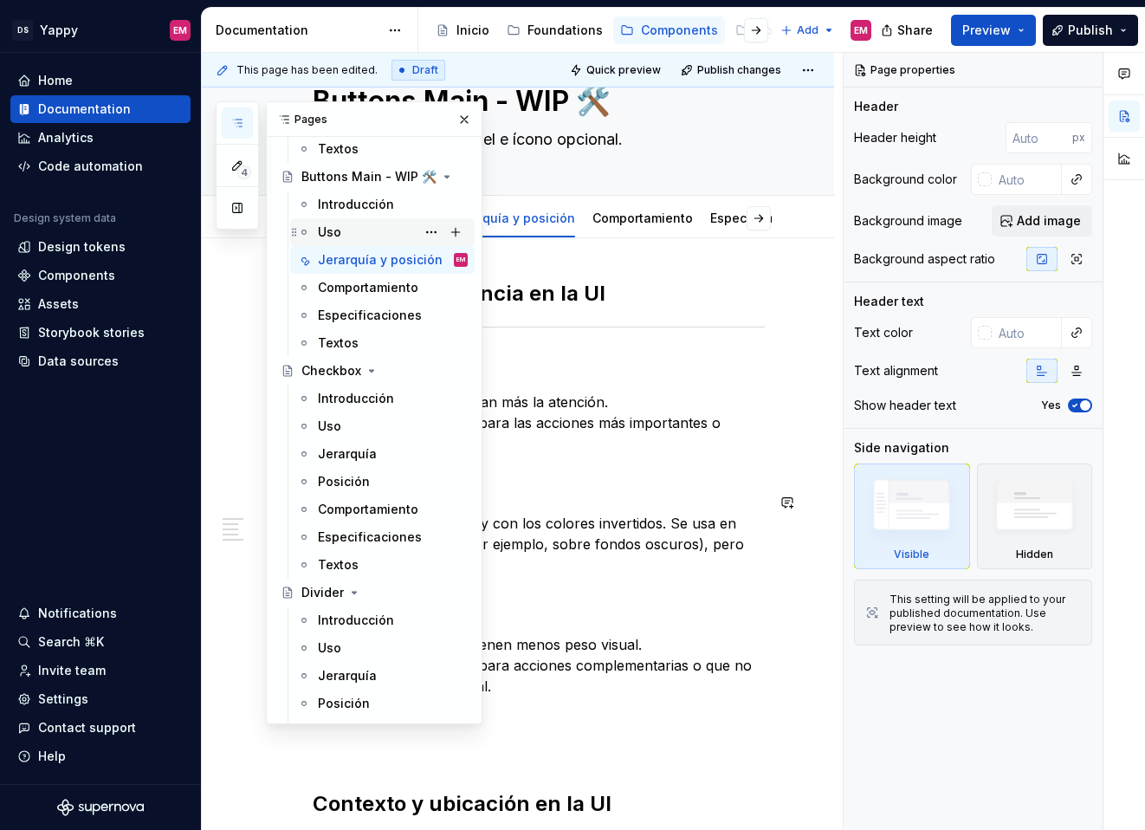
scroll to position [685, 0]
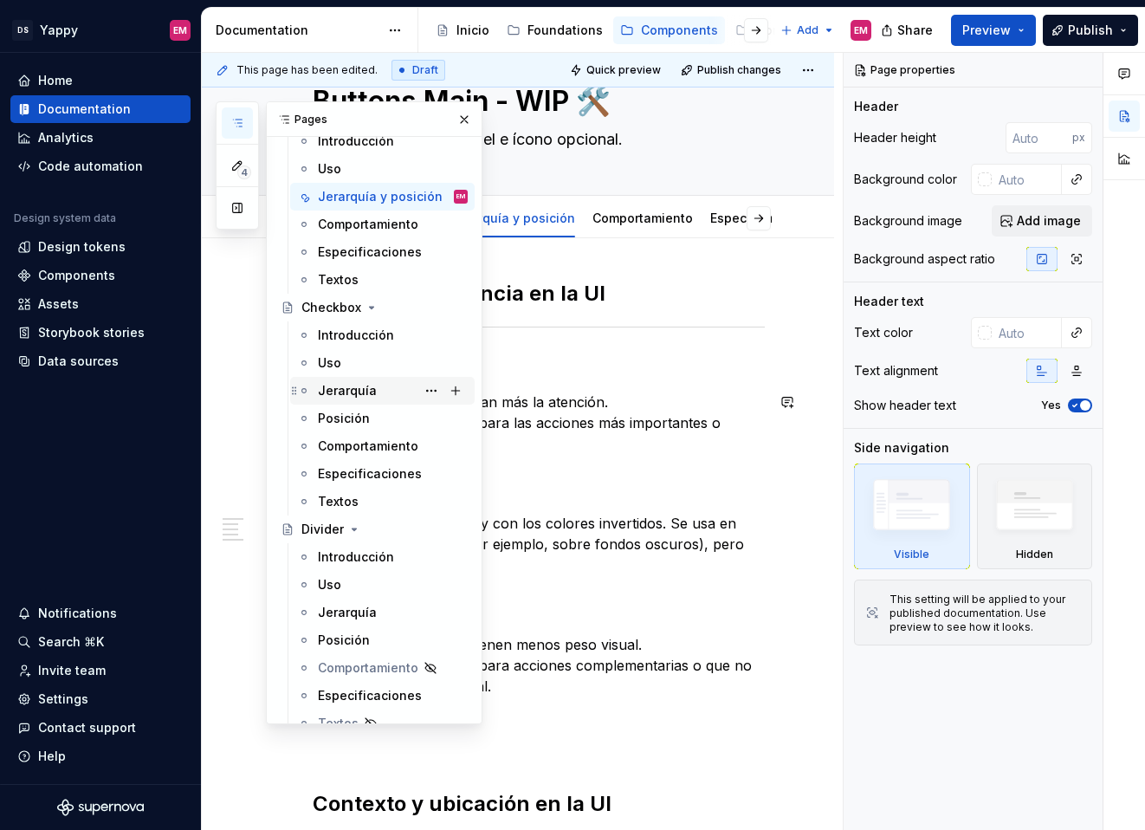
click at [328, 399] on div "Jerarquía" at bounding box center [347, 390] width 59 height 17
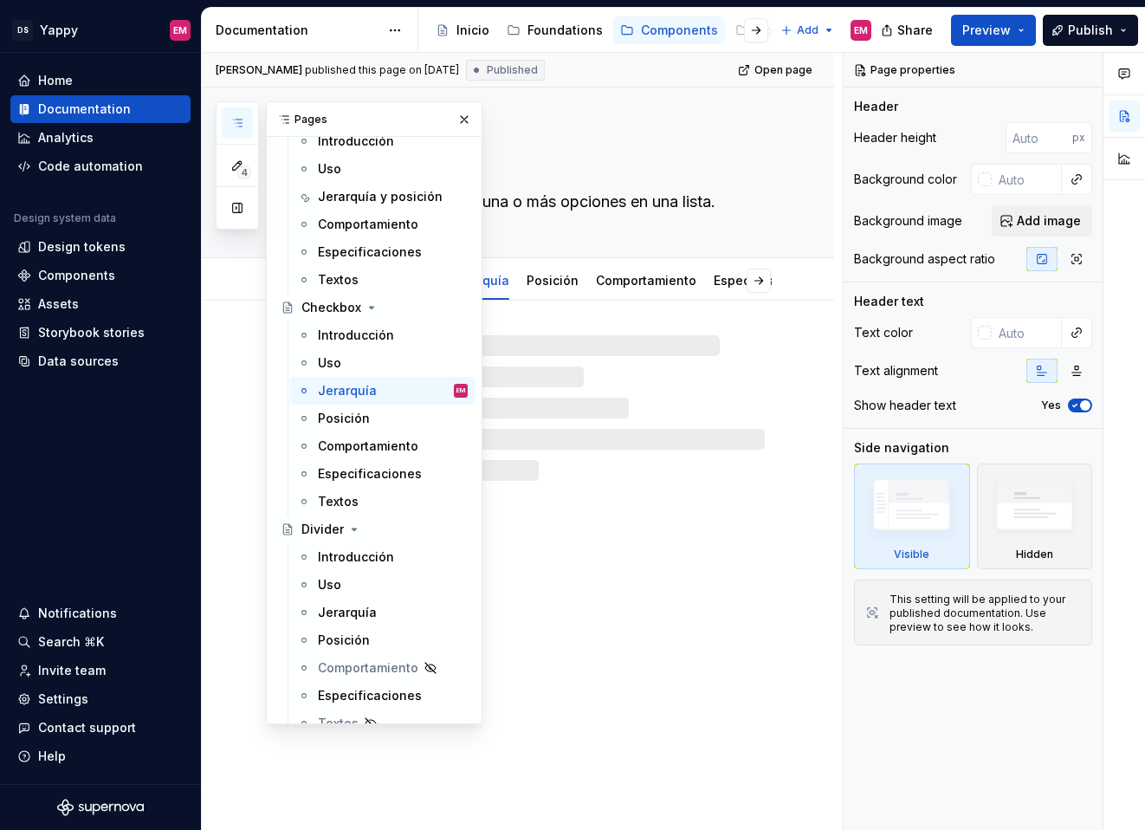
click at [516, 327] on div at bounding box center [518, 391] width 632 height 180
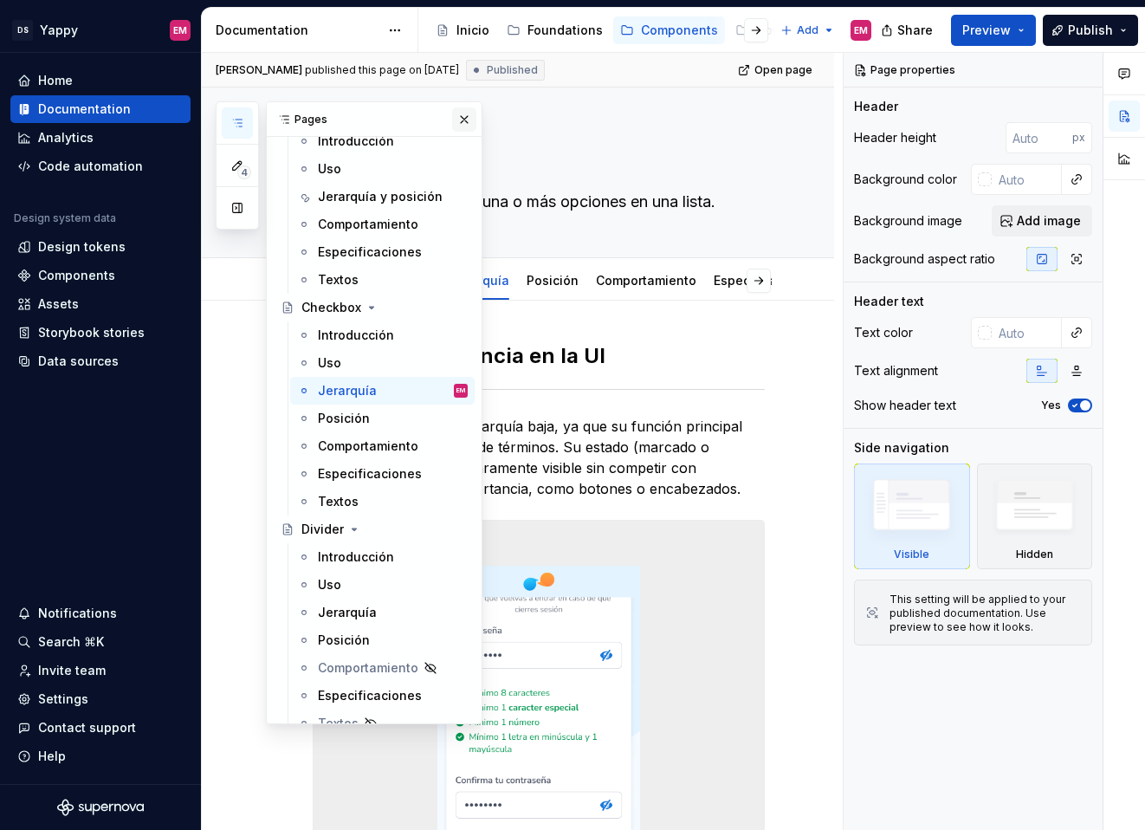
click at [464, 118] on button "button" at bounding box center [464, 119] width 24 height 24
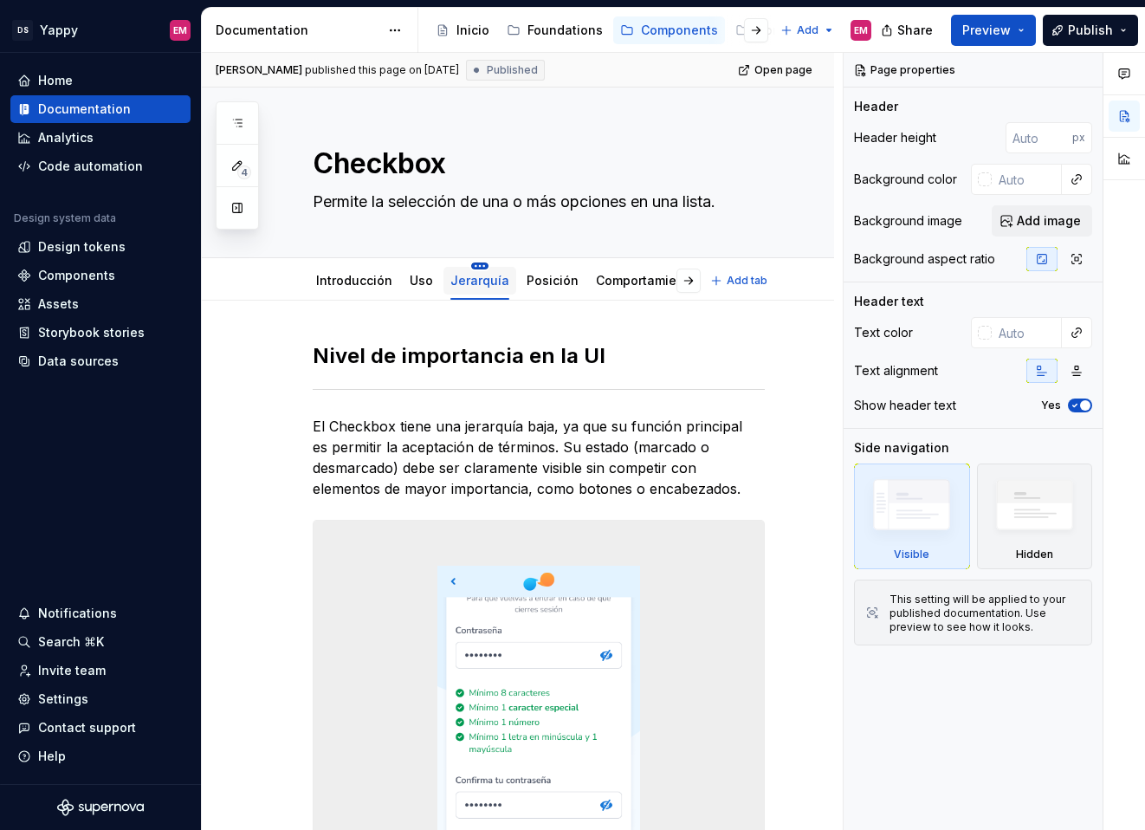
click at [471, 263] on html "DS Yappy EM Home Documentation Analytics Code automation Design system data Des…" at bounding box center [572, 415] width 1145 height 830
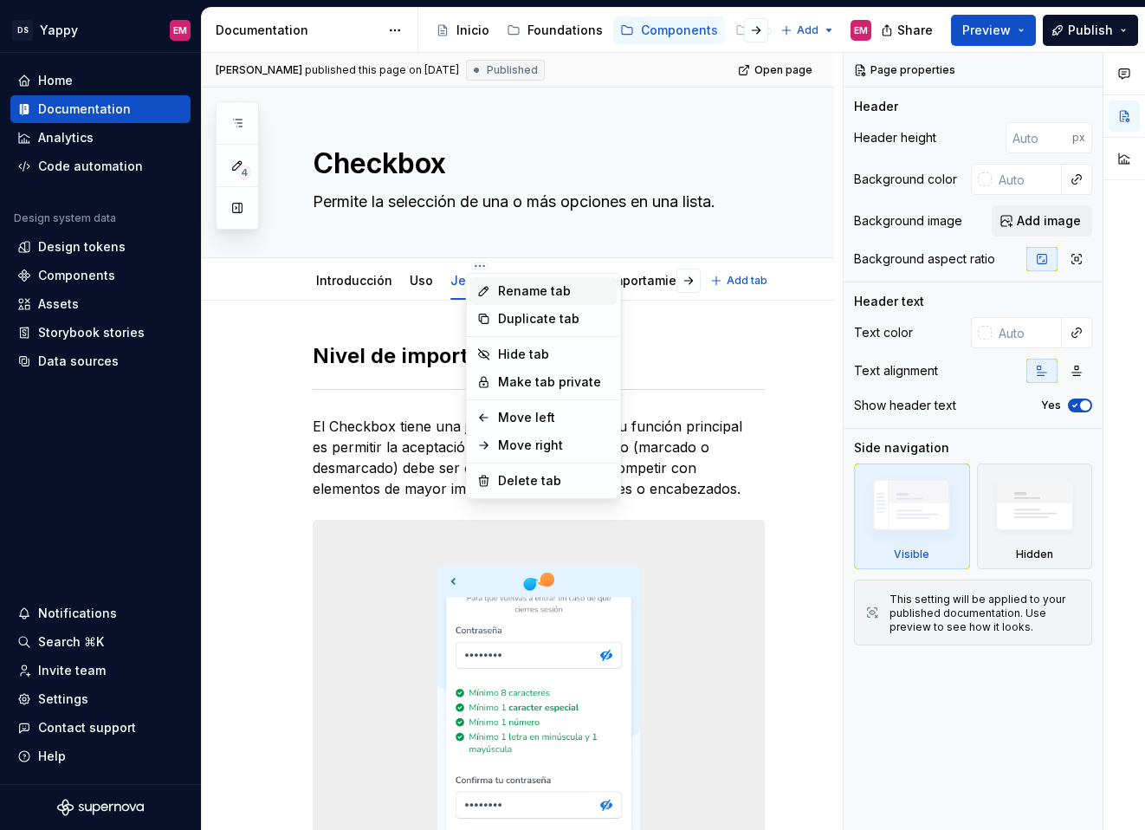
click at [509, 286] on div "Rename tab" at bounding box center [554, 290] width 113 height 17
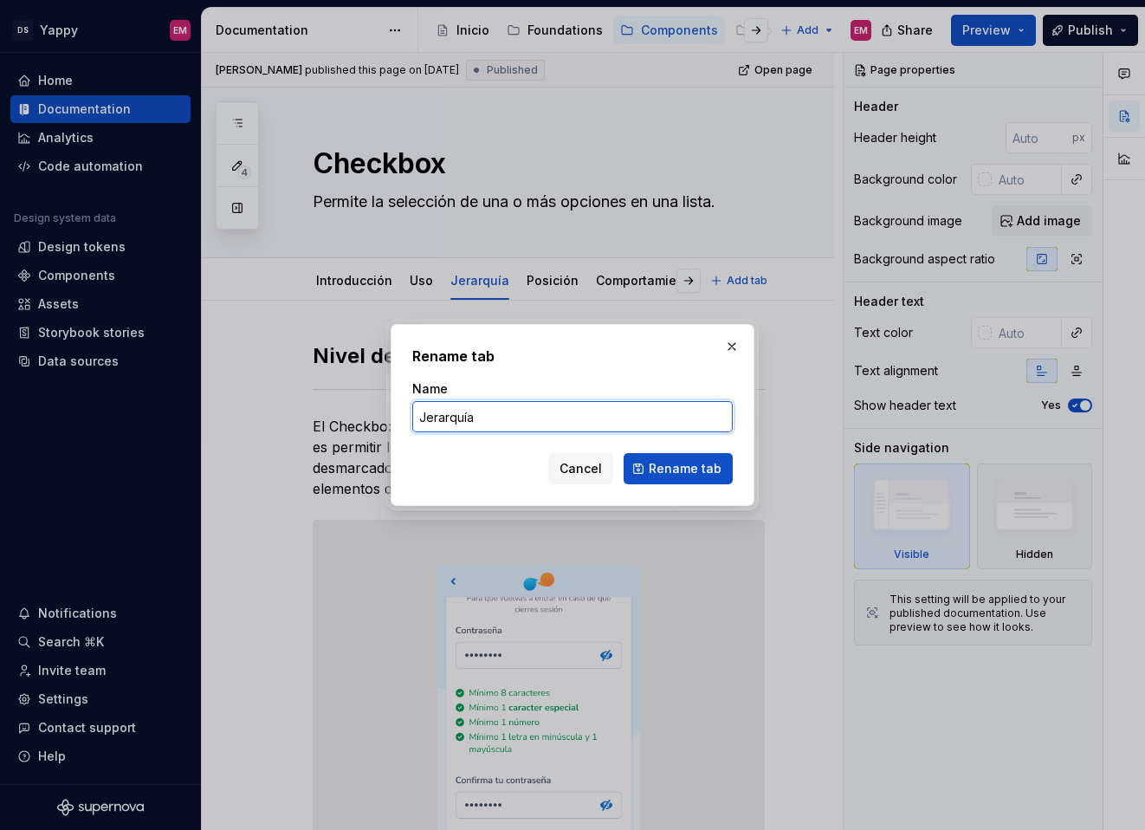
click at [494, 415] on input "Jerarquía" at bounding box center [572, 416] width 321 height 31
type textarea "*"
type input "Jerarquía y posición"
click at [671, 477] on button "Rename tab" at bounding box center [678, 468] width 109 height 31
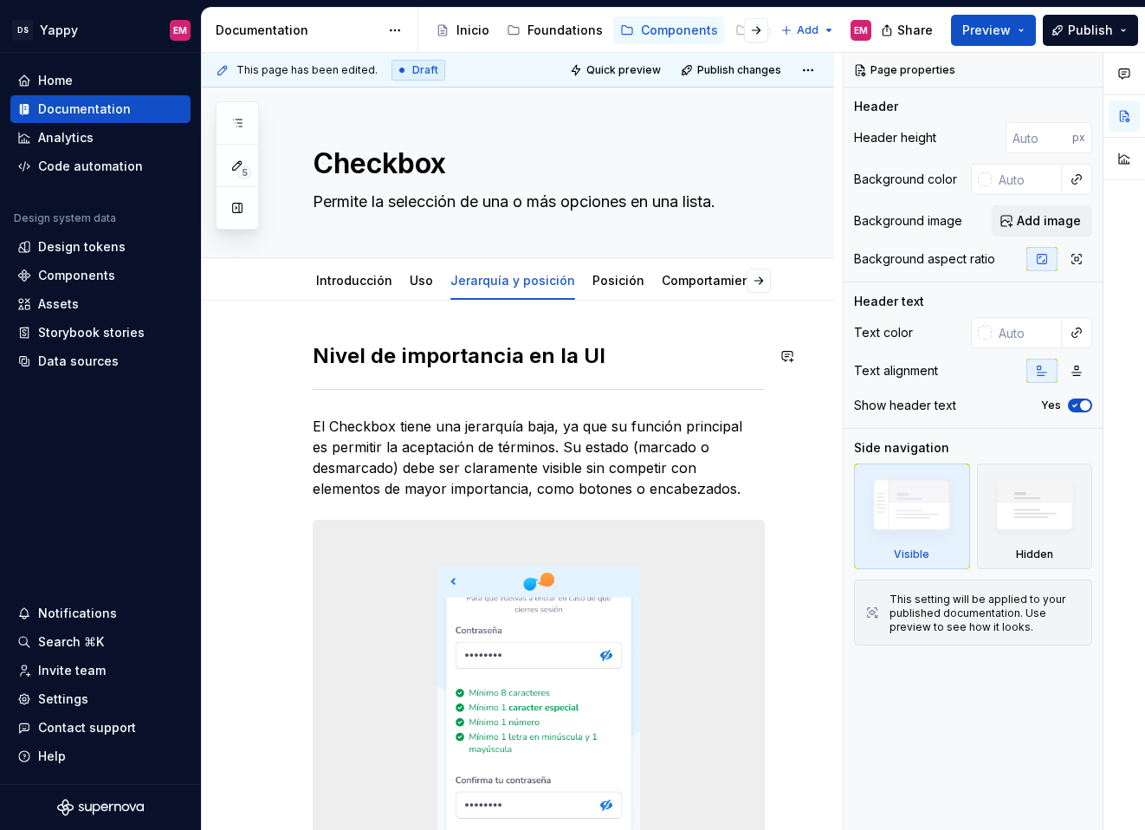
scroll to position [4, 0]
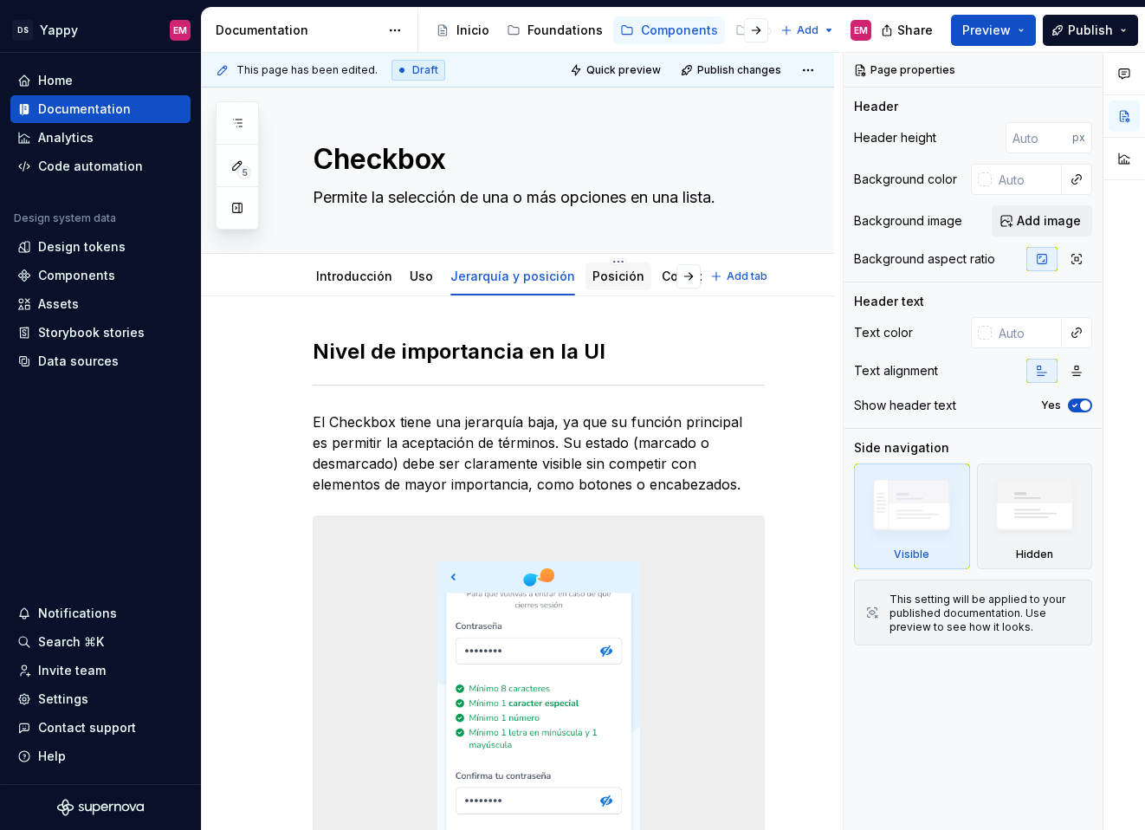
click at [604, 275] on link "Posición" at bounding box center [619, 276] width 52 height 15
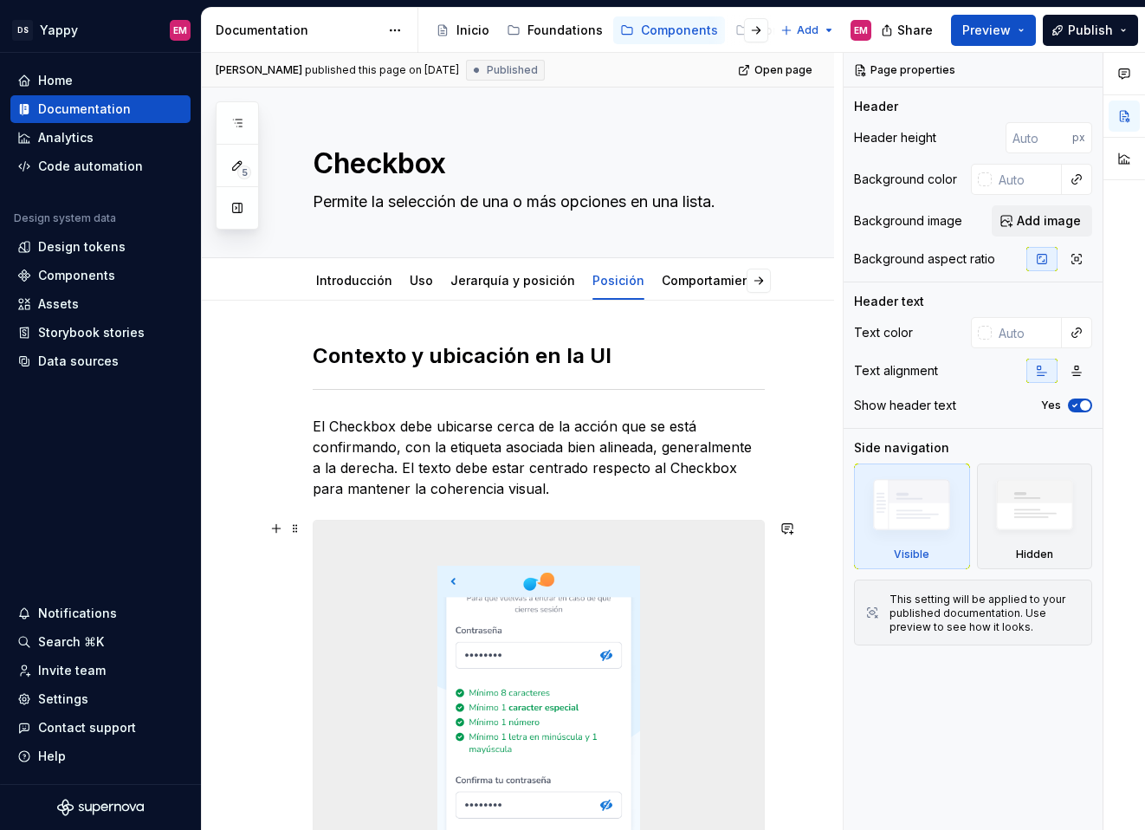
scroll to position [419, 0]
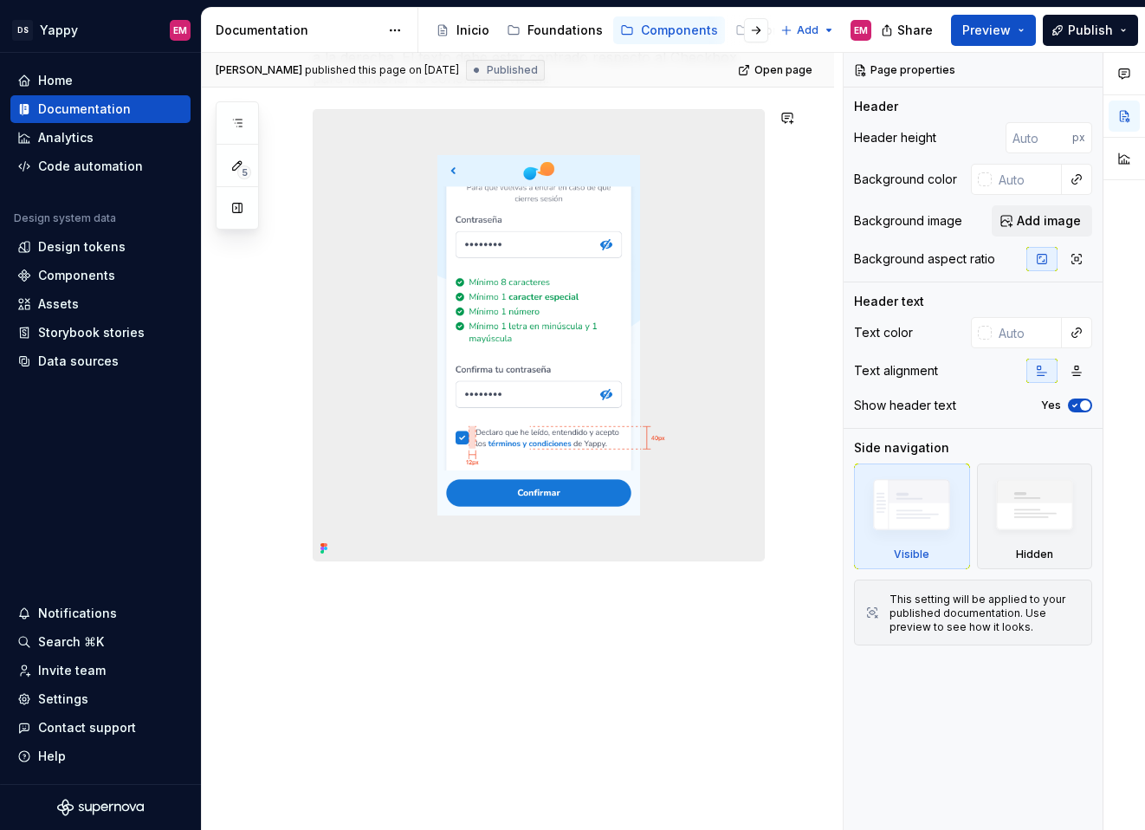
click at [338, 643] on div "Contexto y ubicación en la [GEOGRAPHIC_DATA] Checkbox debe ubicarse cerca de la…" at bounding box center [518, 360] width 632 height 941
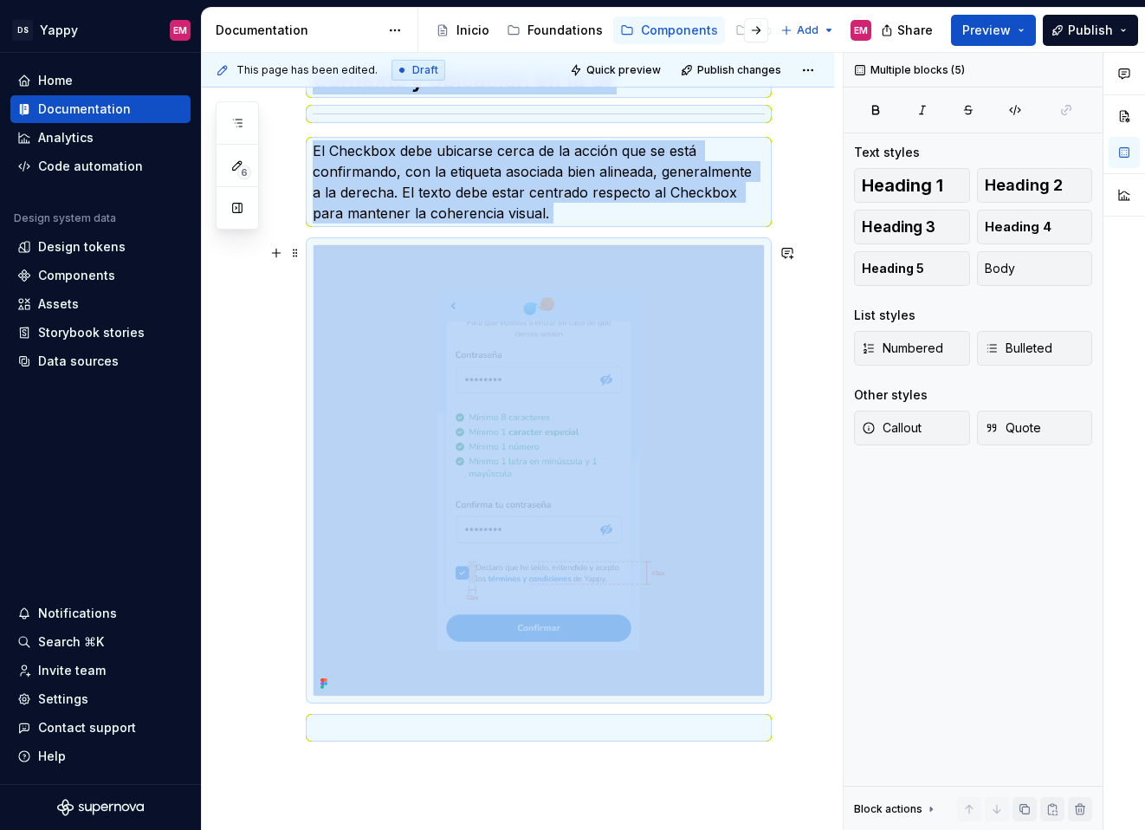
scroll to position [0, 0]
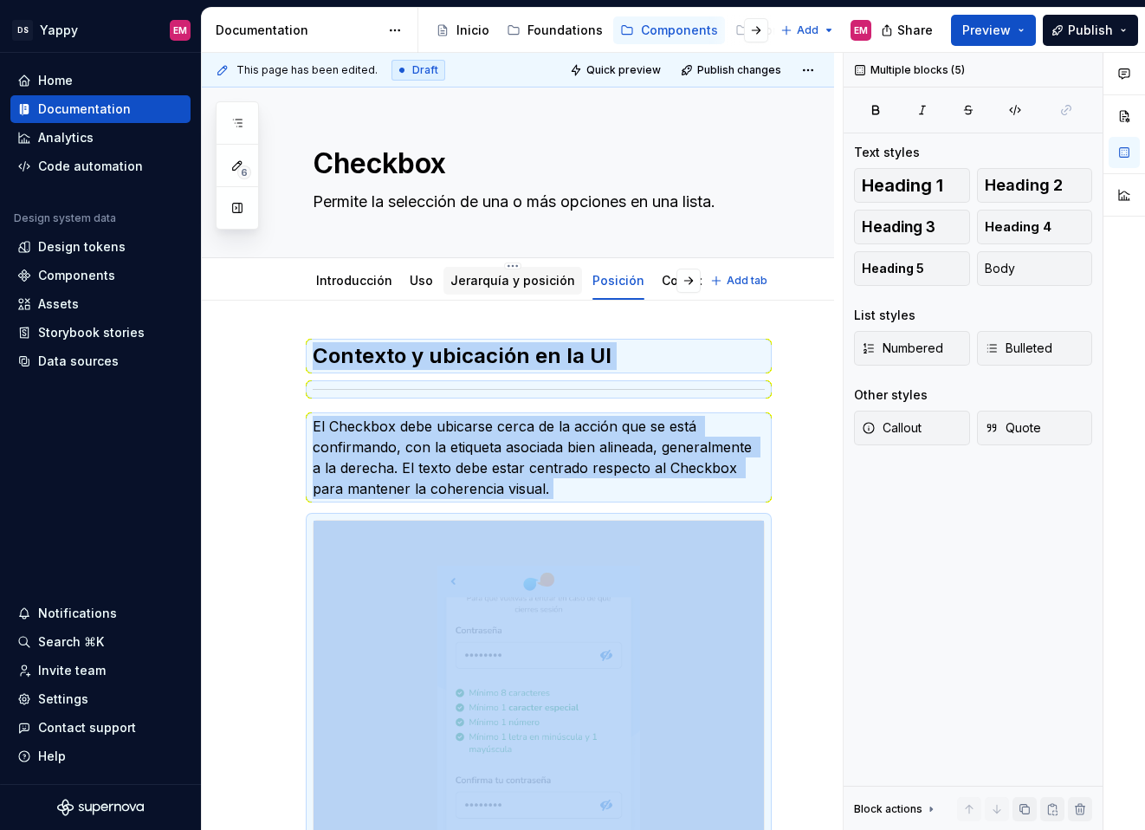
click at [491, 288] on link "Jerarquía y posición" at bounding box center [512, 280] width 125 height 15
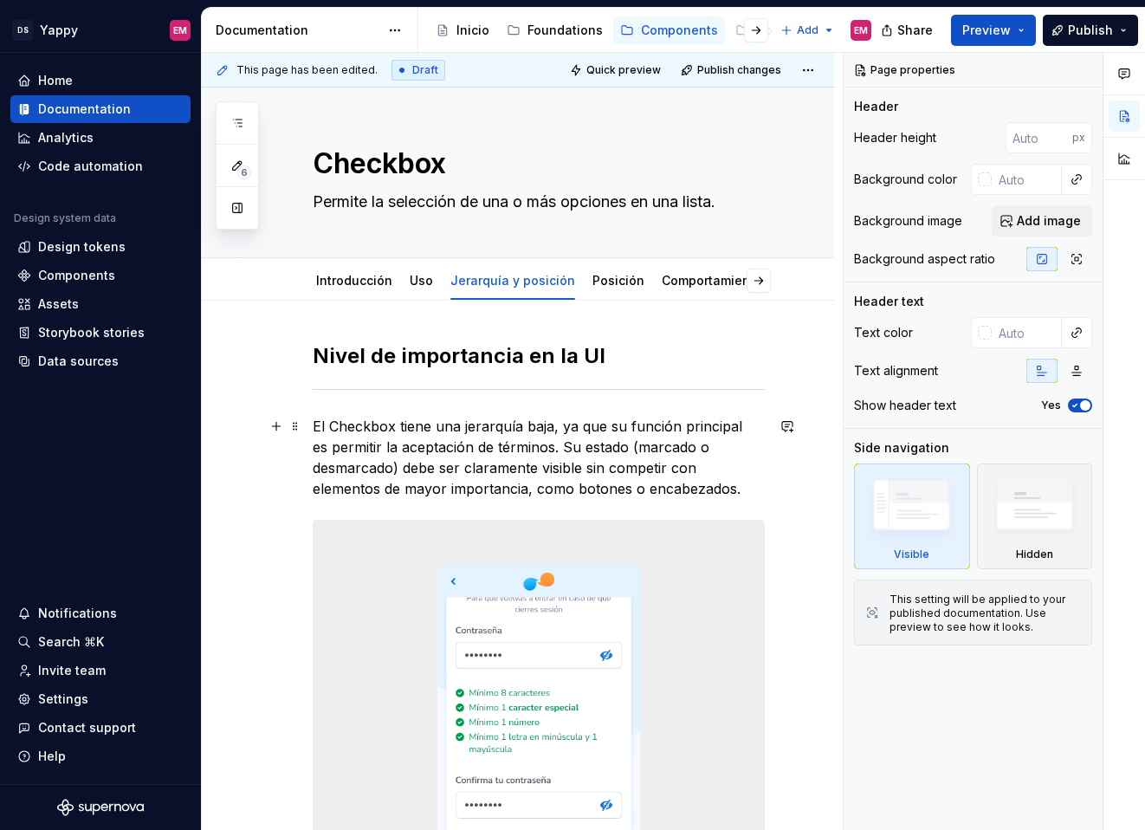
scroll to position [461, 0]
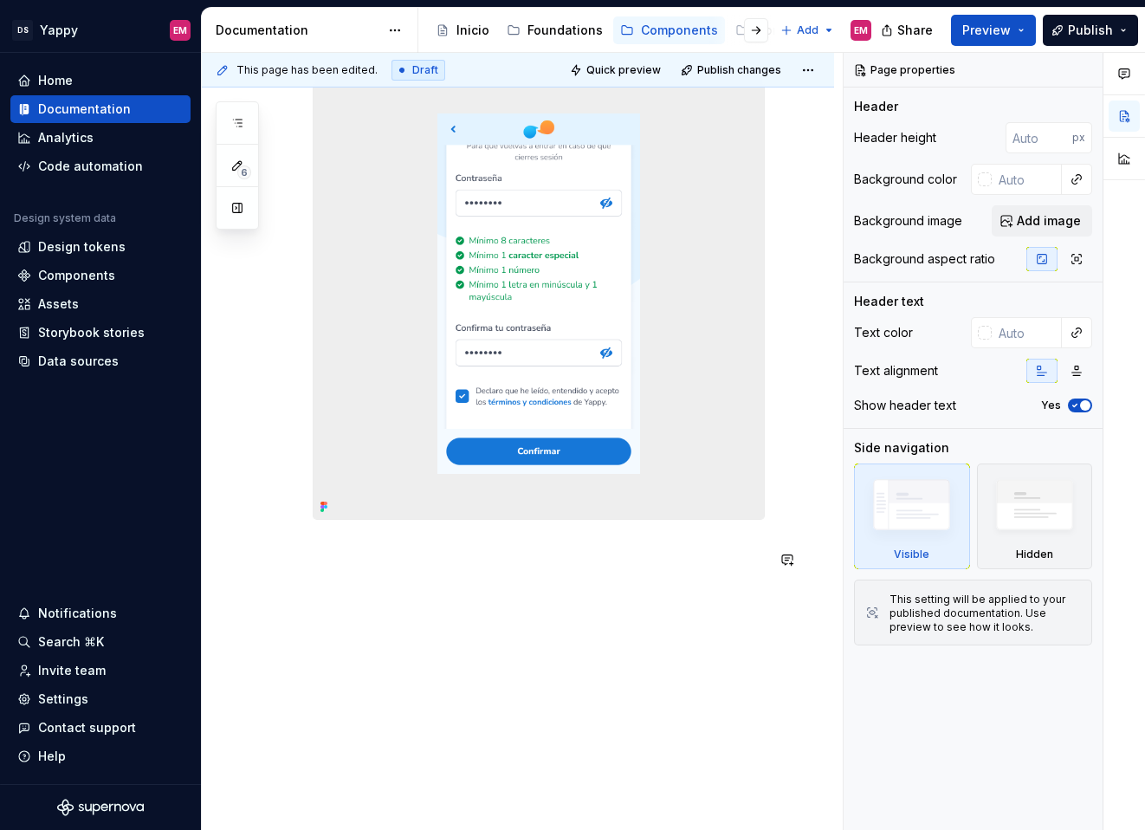
click at [465, 585] on div "Nivel de importancia en la UI El Checkbox tiene una jerarquía baja, ya que su f…" at bounding box center [518, 339] width 632 height 982
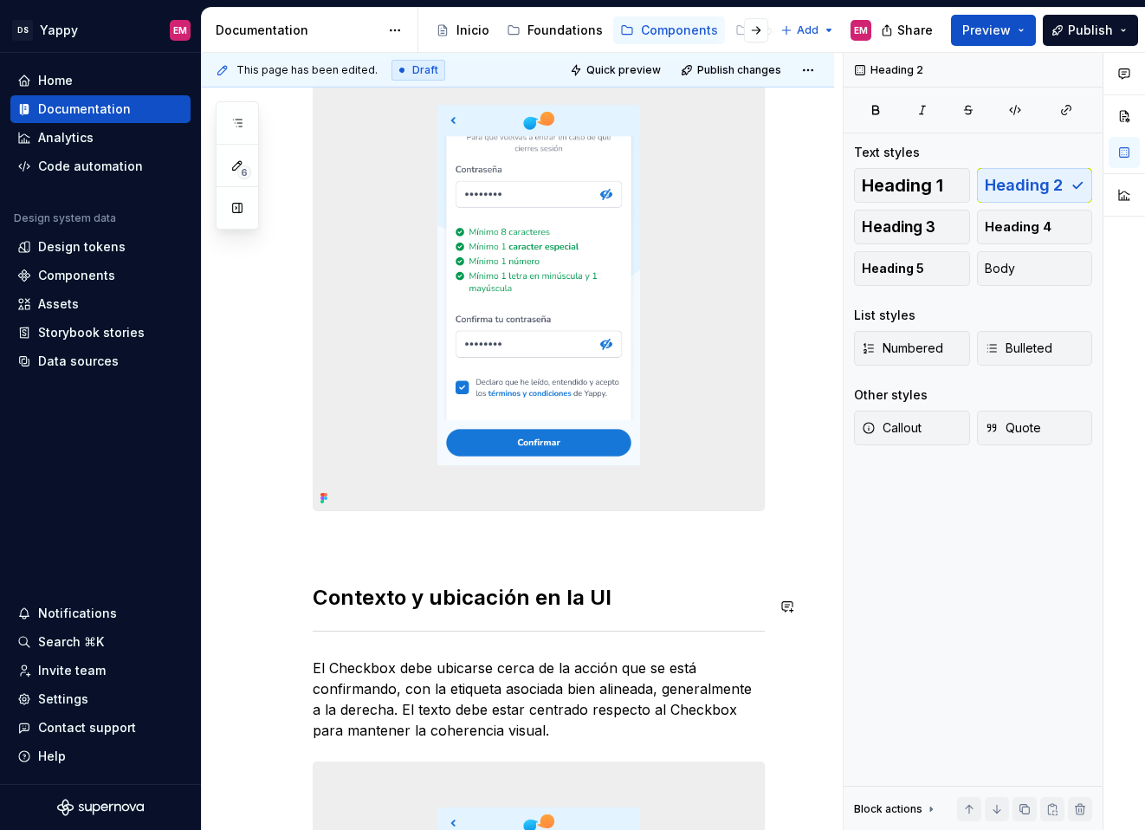
click at [390, 578] on div "Nivel de importancia en la UI El Checkbox tiene una jerarquía baja, ya que su f…" at bounding box center [539, 568] width 452 height 1374
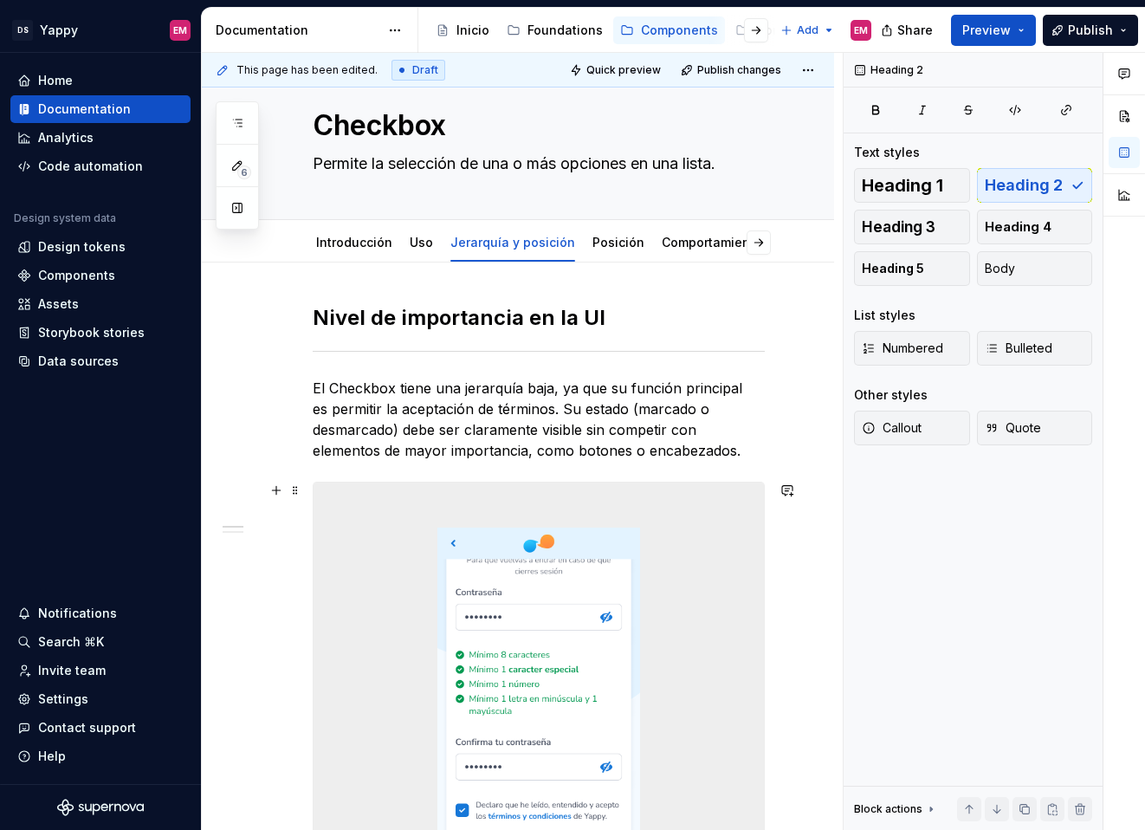
scroll to position [0, 0]
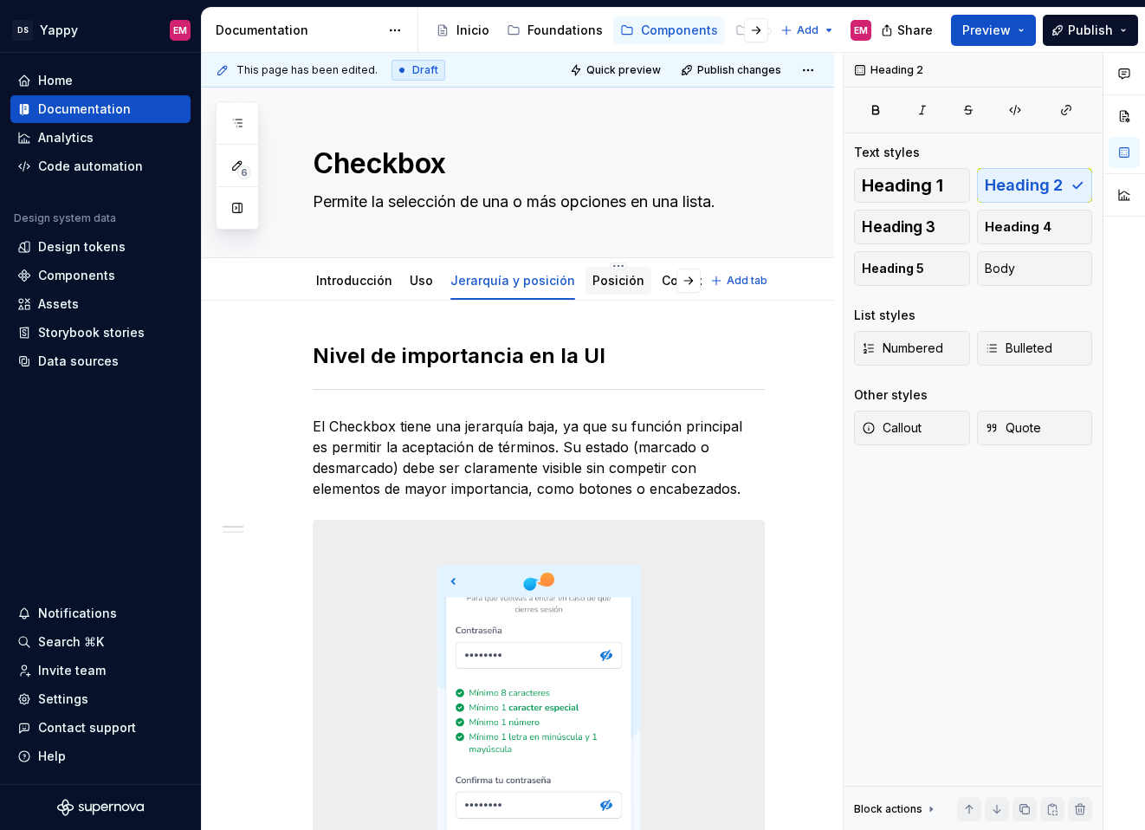
click at [593, 272] on div "Posición" at bounding box center [619, 280] width 52 height 17
click at [599, 283] on link "Posición" at bounding box center [619, 280] width 52 height 15
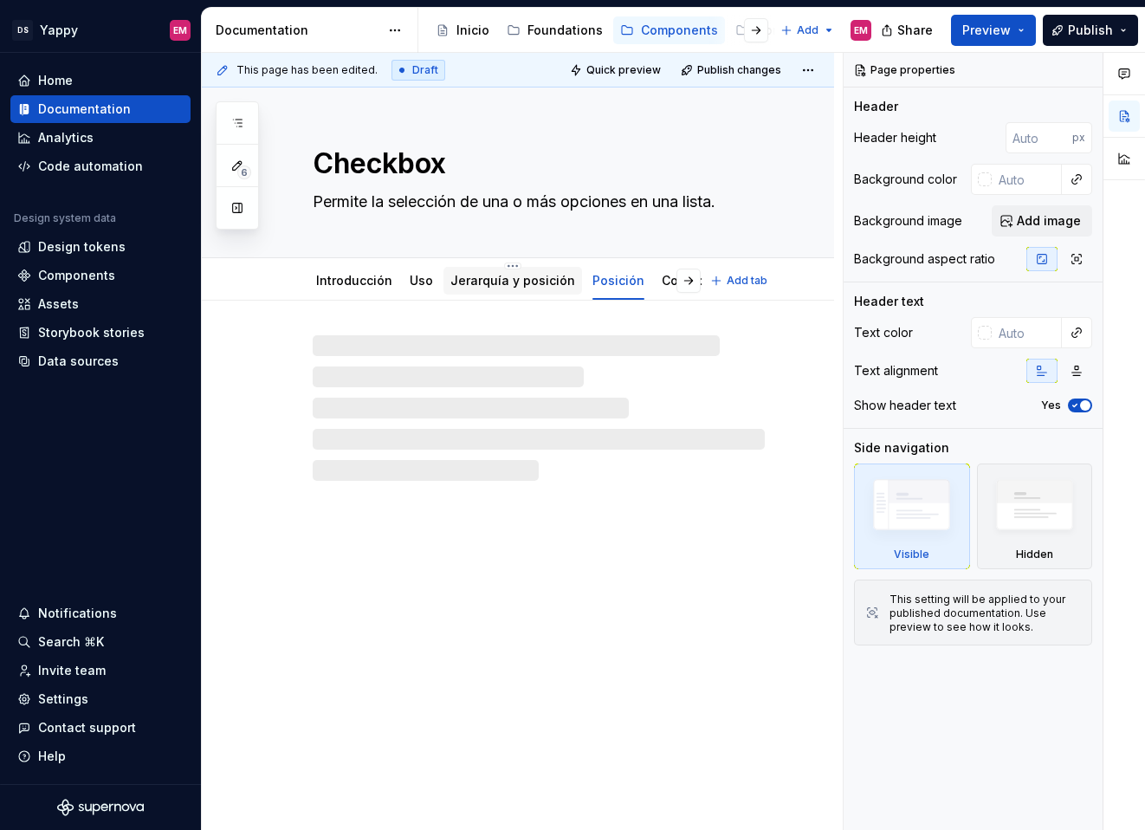
click at [487, 293] on div "Jerarquía y posición" at bounding box center [513, 281] width 139 height 28
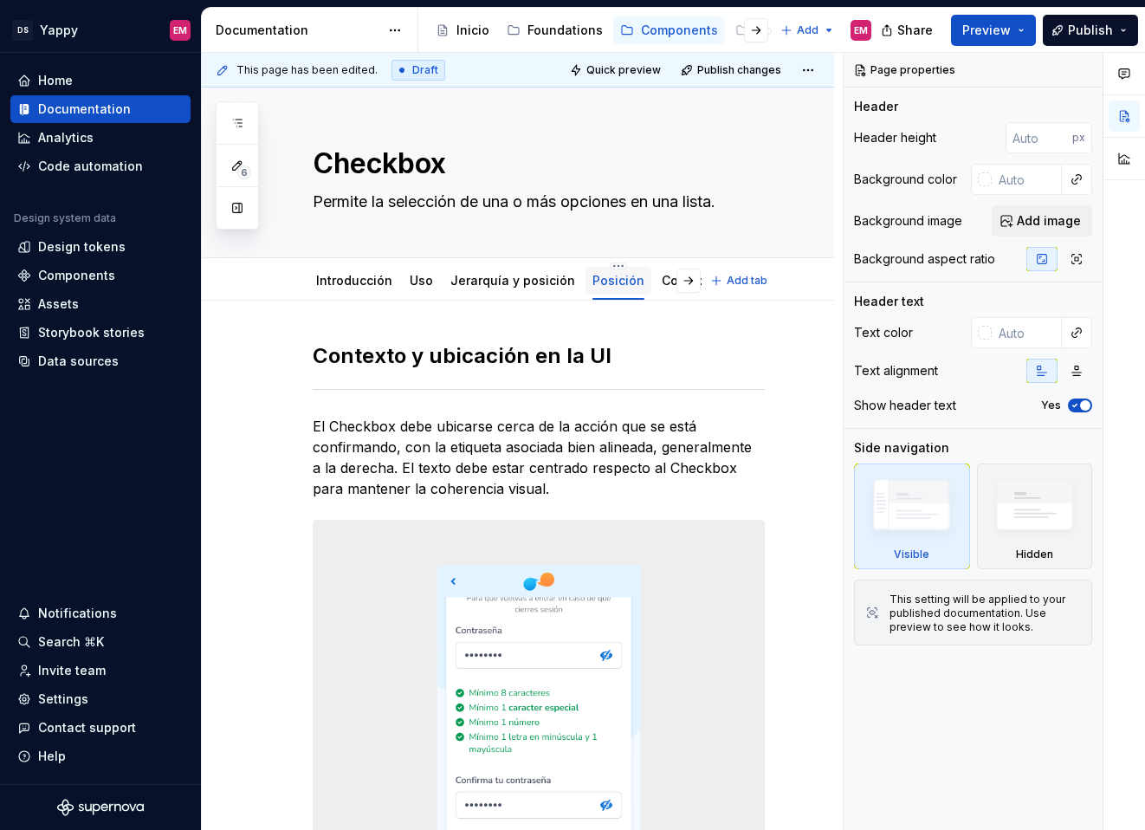
click at [593, 281] on link "Posición" at bounding box center [619, 280] width 52 height 15
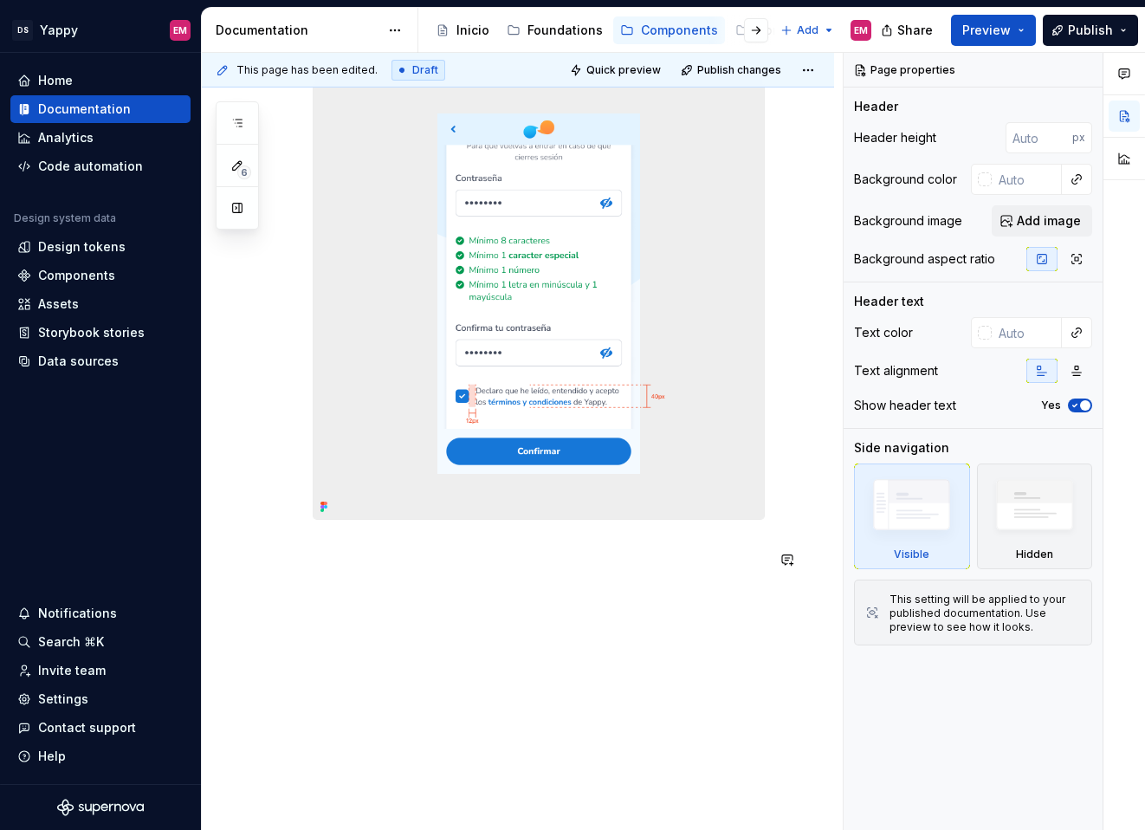
click at [457, 630] on div "Contexto y ubicación en la [GEOGRAPHIC_DATA] Checkbox debe ubicarse cerca de la…" at bounding box center [518, 339] width 632 height 982
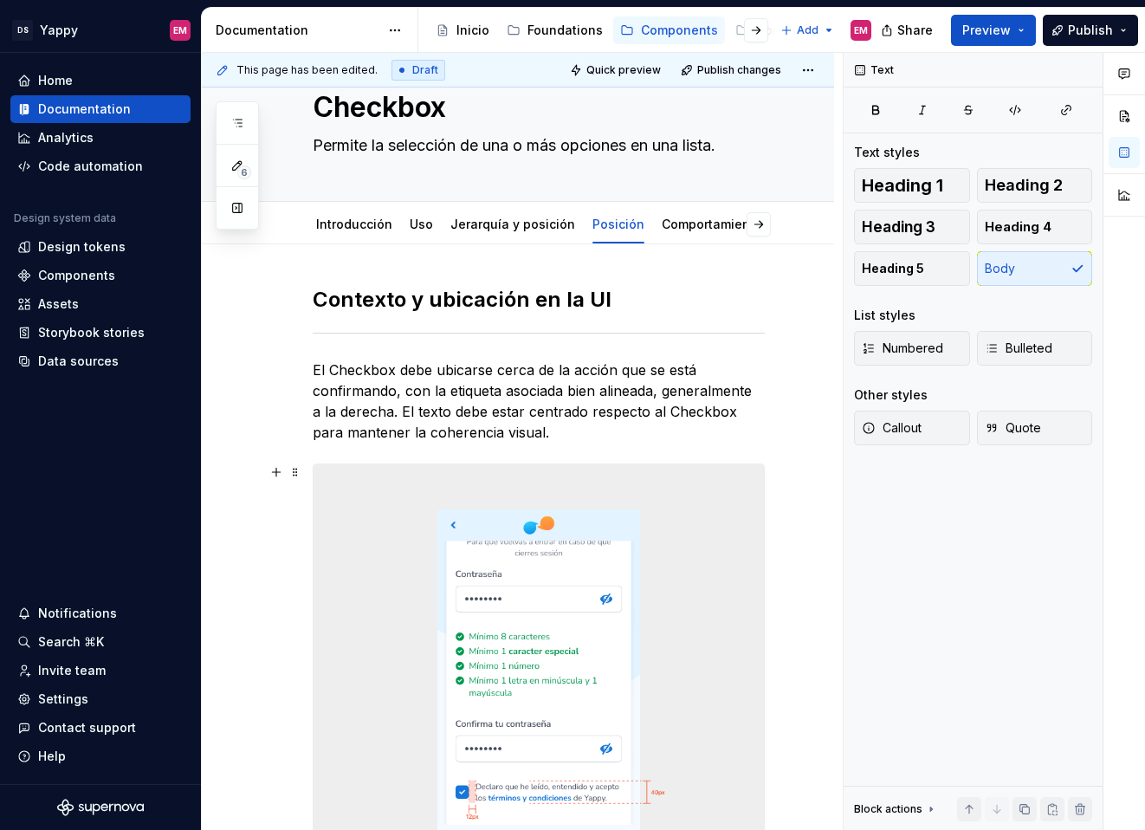
scroll to position [0, 0]
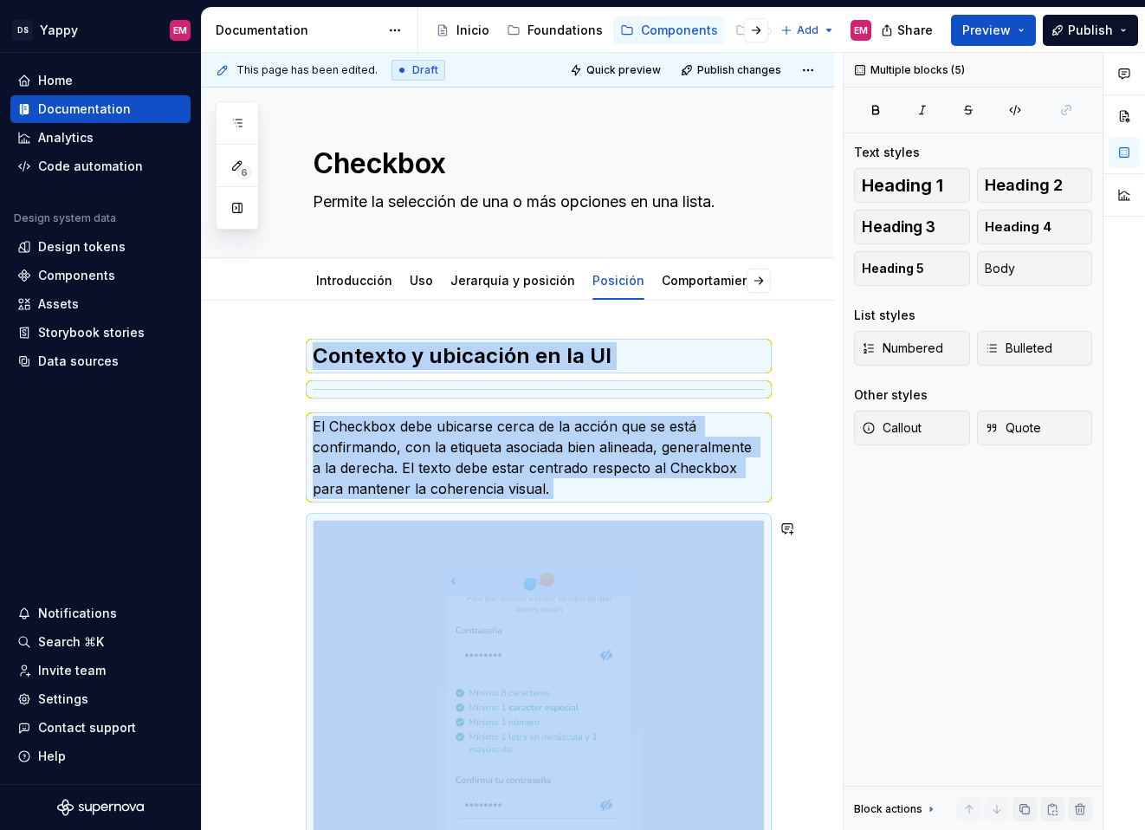
copy div "Contexto y ubicación en la [GEOGRAPHIC_DATA] Checkbox debe ubicarse cerca de la…"
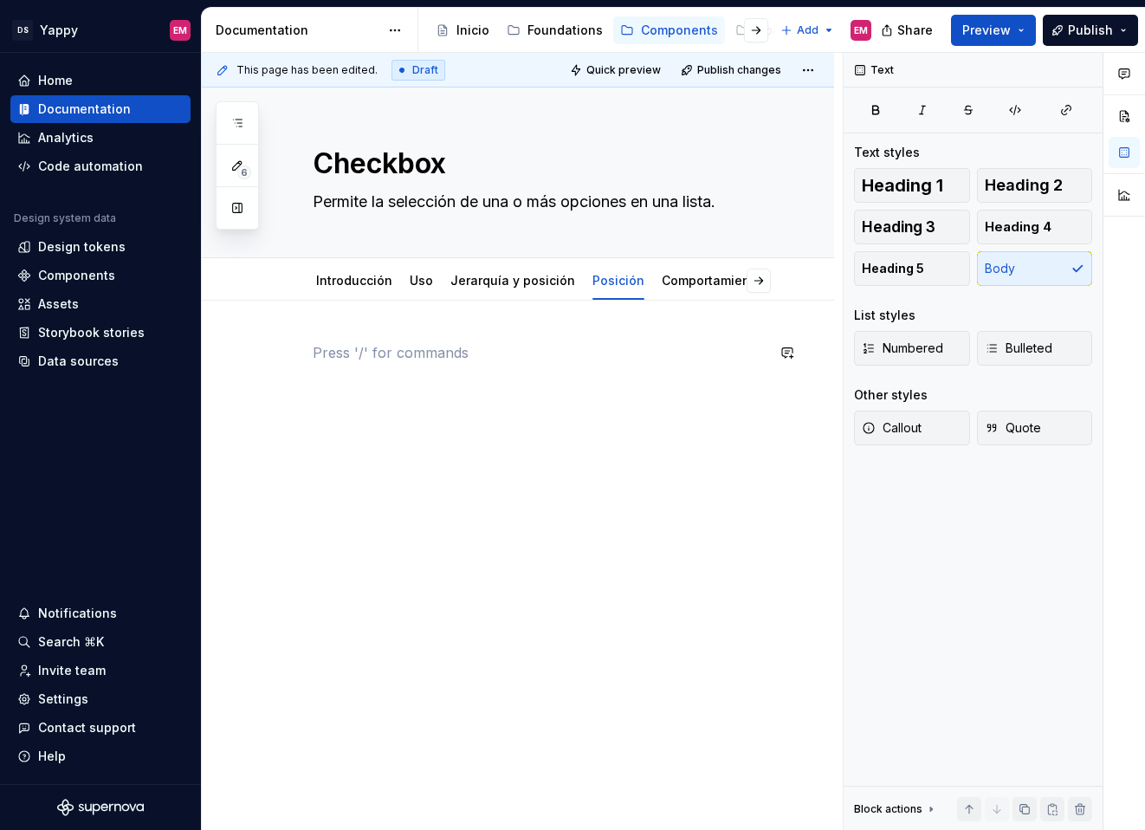
click at [486, 301] on div at bounding box center [518, 489] width 632 height 377
click at [486, 279] on link "Jerarquía y posición" at bounding box center [512, 280] width 125 height 15
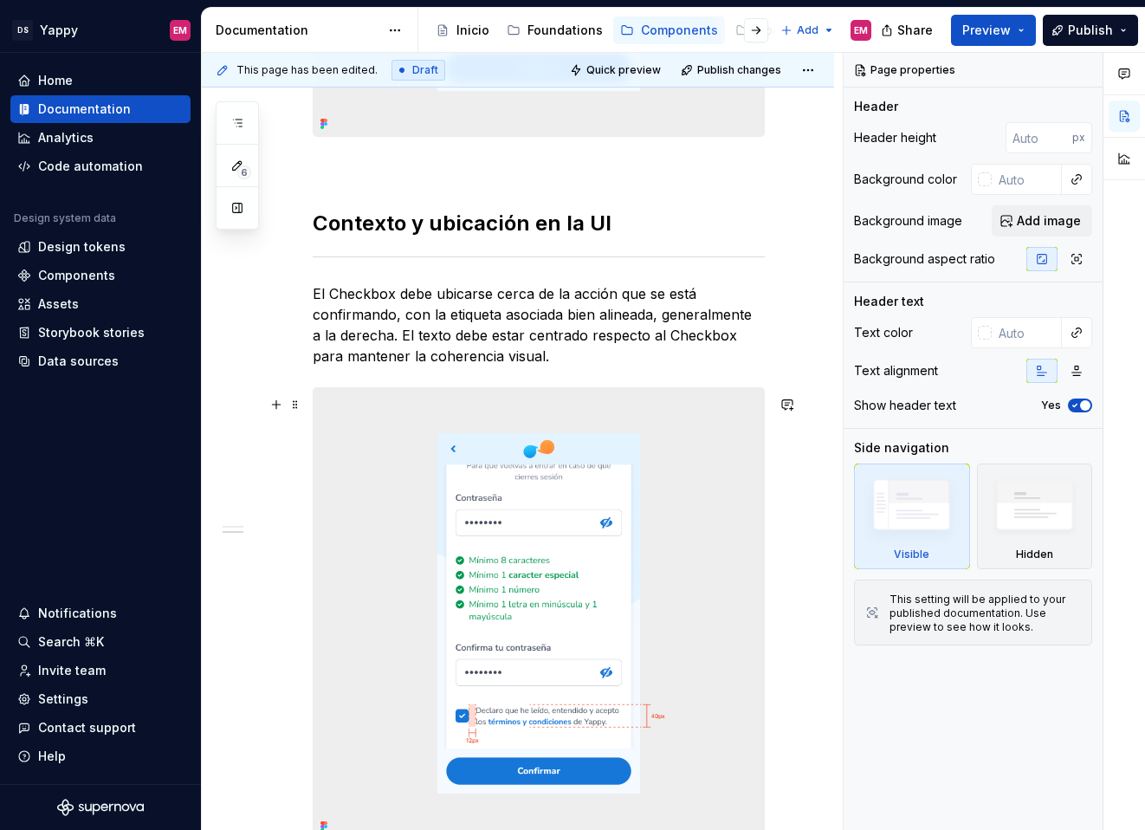
scroll to position [1172, 0]
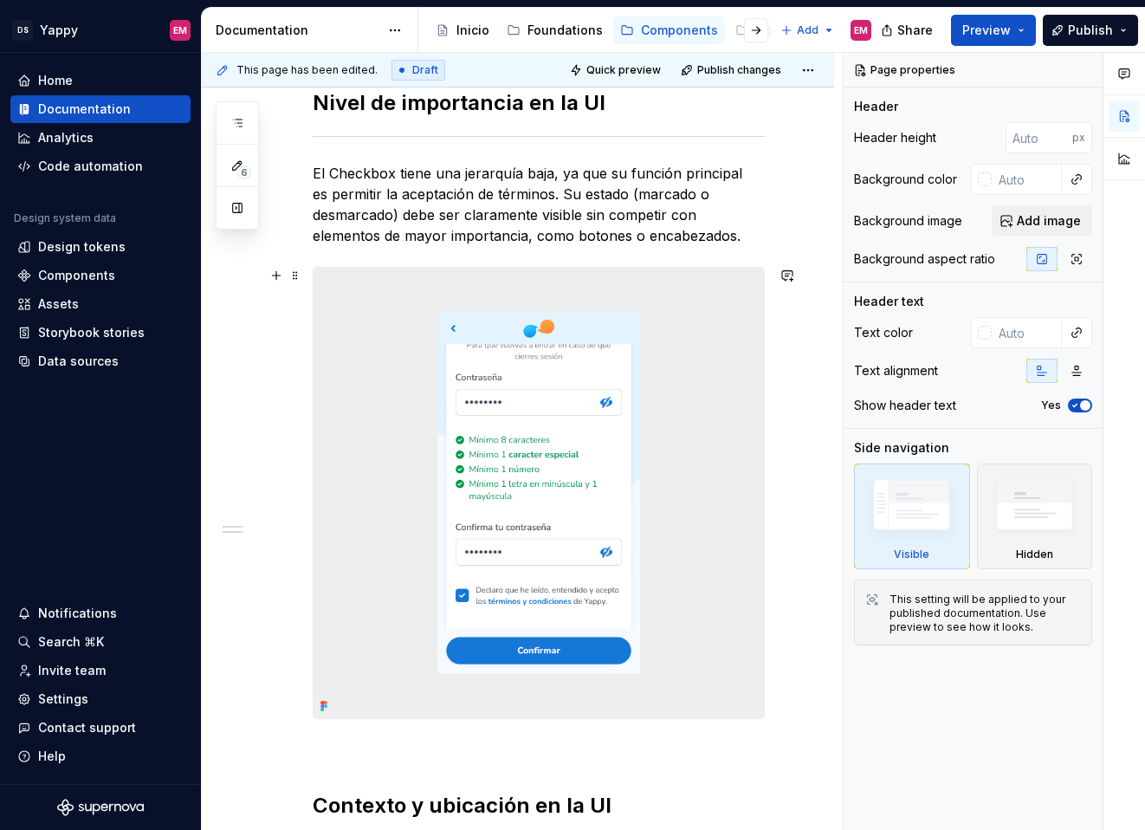
scroll to position [0, 0]
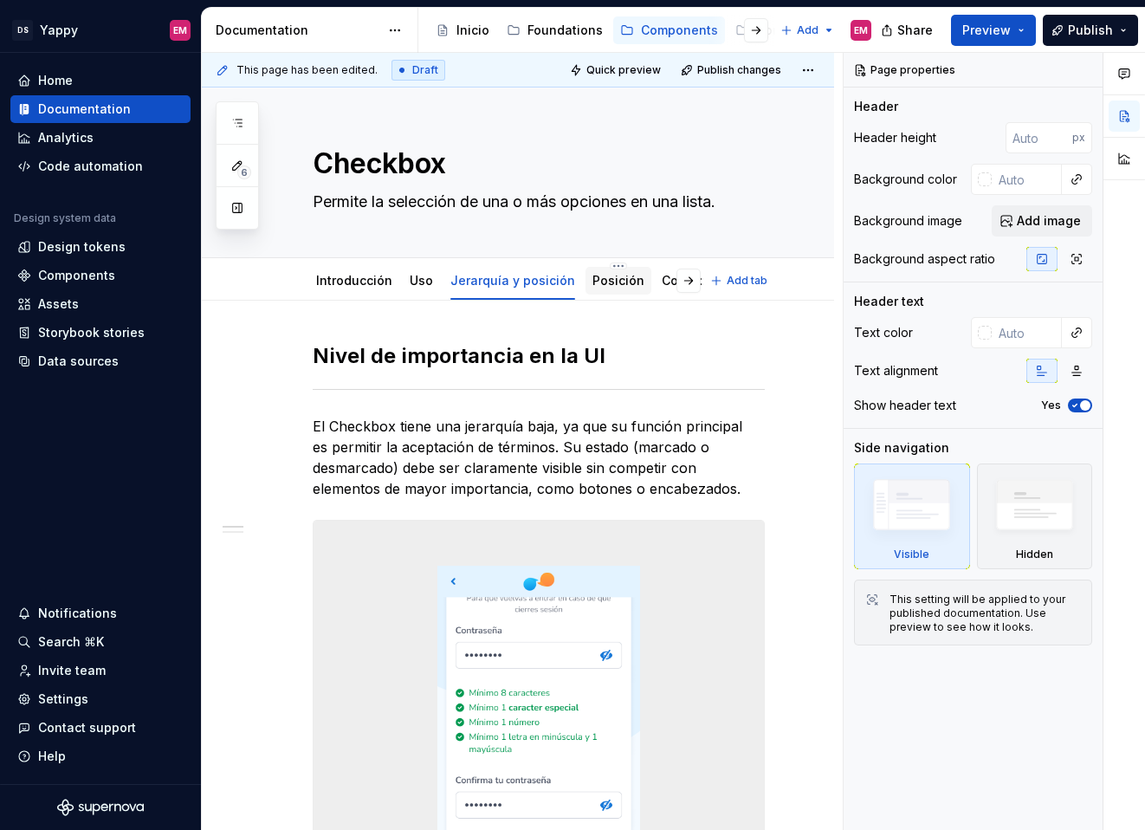
click at [601, 279] on link "Posición" at bounding box center [619, 280] width 52 height 15
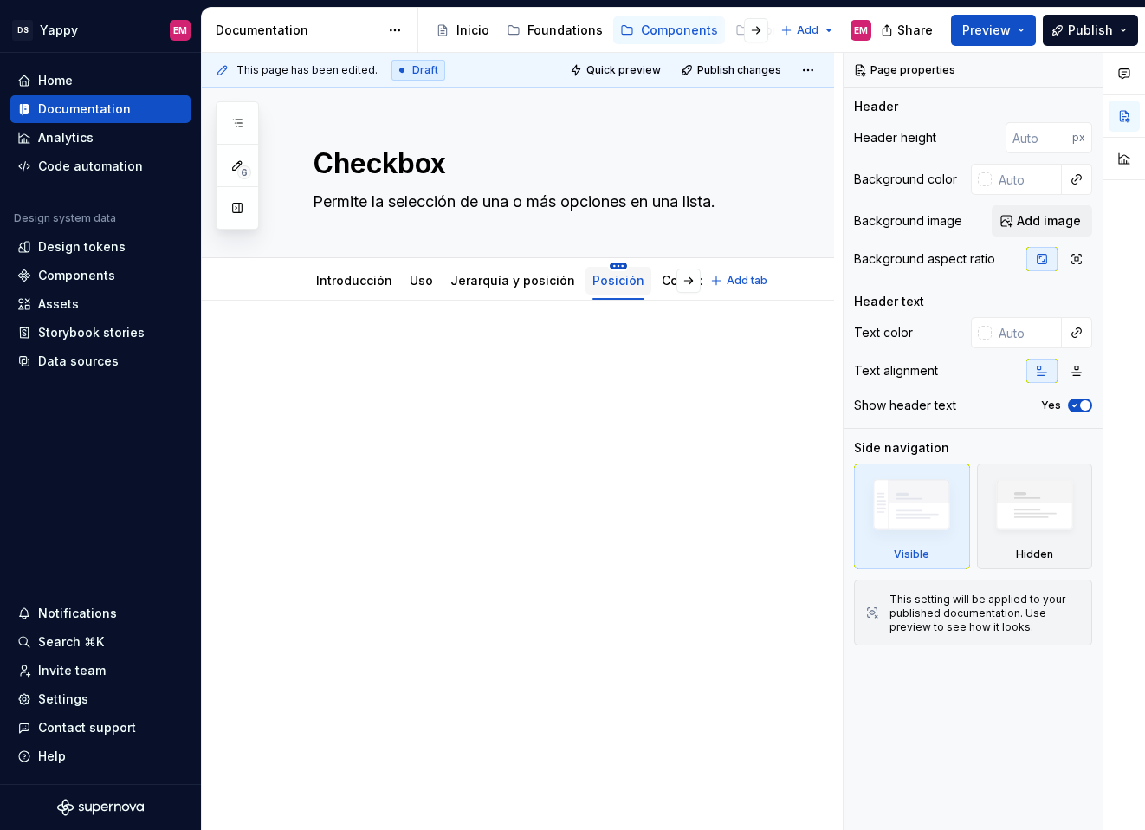
click at [605, 265] on html "DS Yappy EM Home Documentation Analytics Code automation Design system data Des…" at bounding box center [572, 415] width 1145 height 830
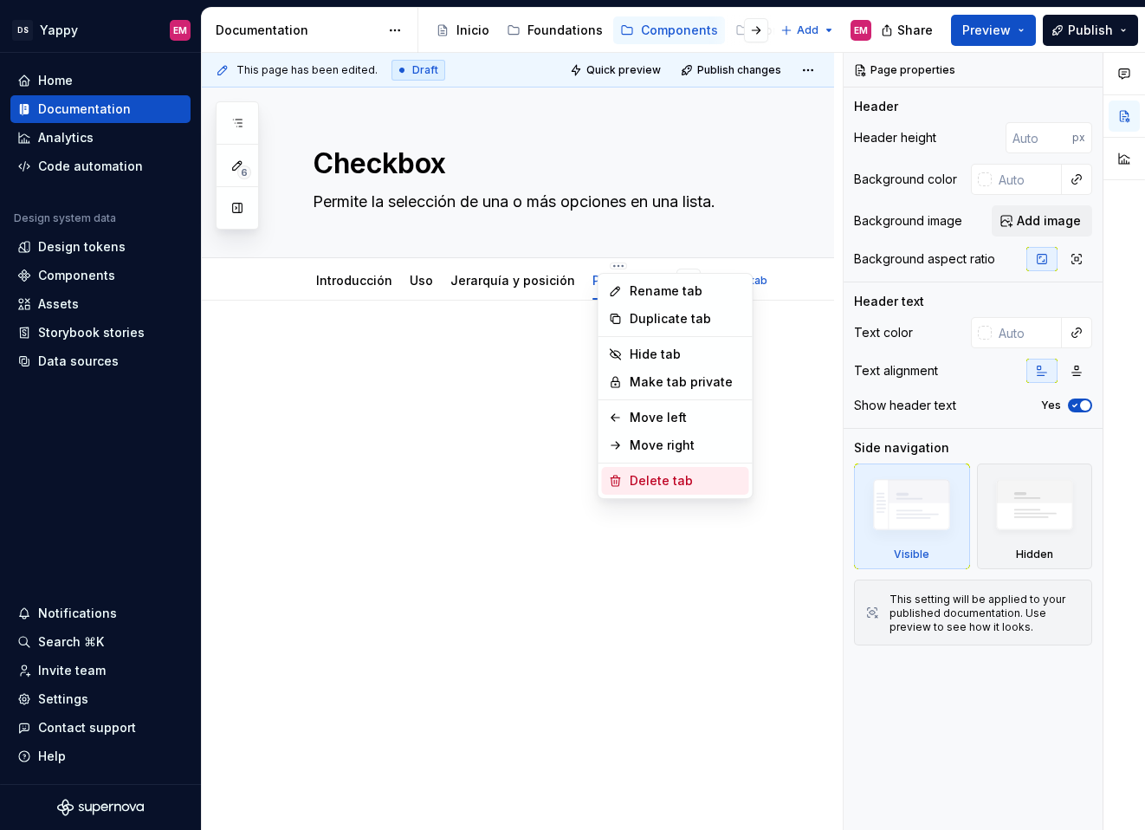
click at [631, 482] on div "Delete tab" at bounding box center [686, 480] width 113 height 17
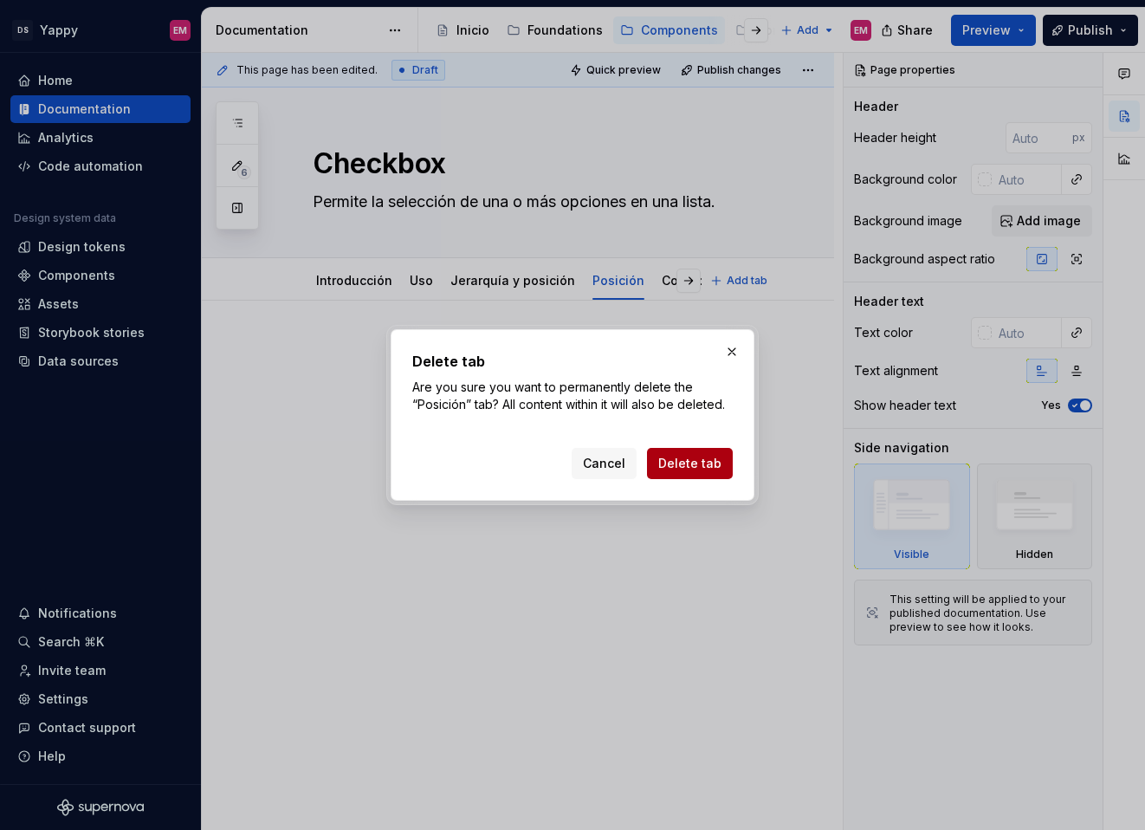
click at [690, 469] on span "Delete tab" at bounding box center [689, 463] width 63 height 17
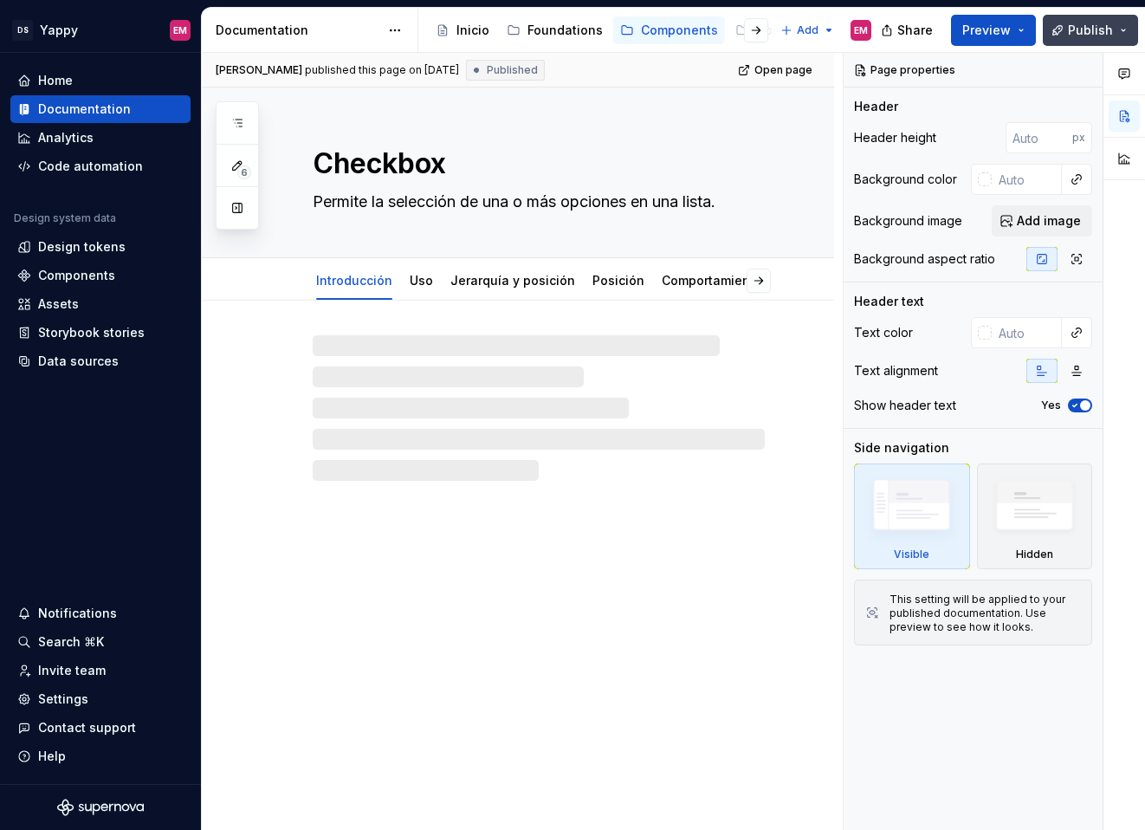
click at [1093, 29] on span "Publish" at bounding box center [1090, 30] width 45 height 17
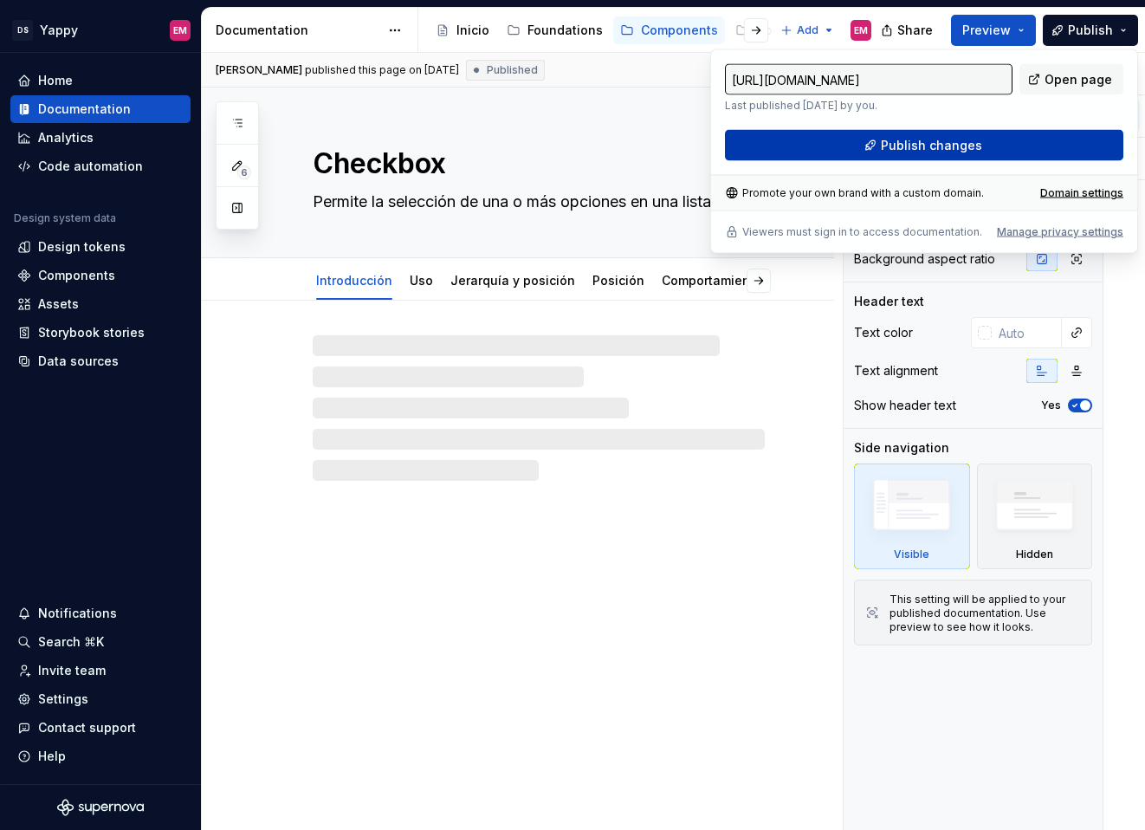
click at [869, 147] on button "Publish changes" at bounding box center [924, 145] width 399 height 31
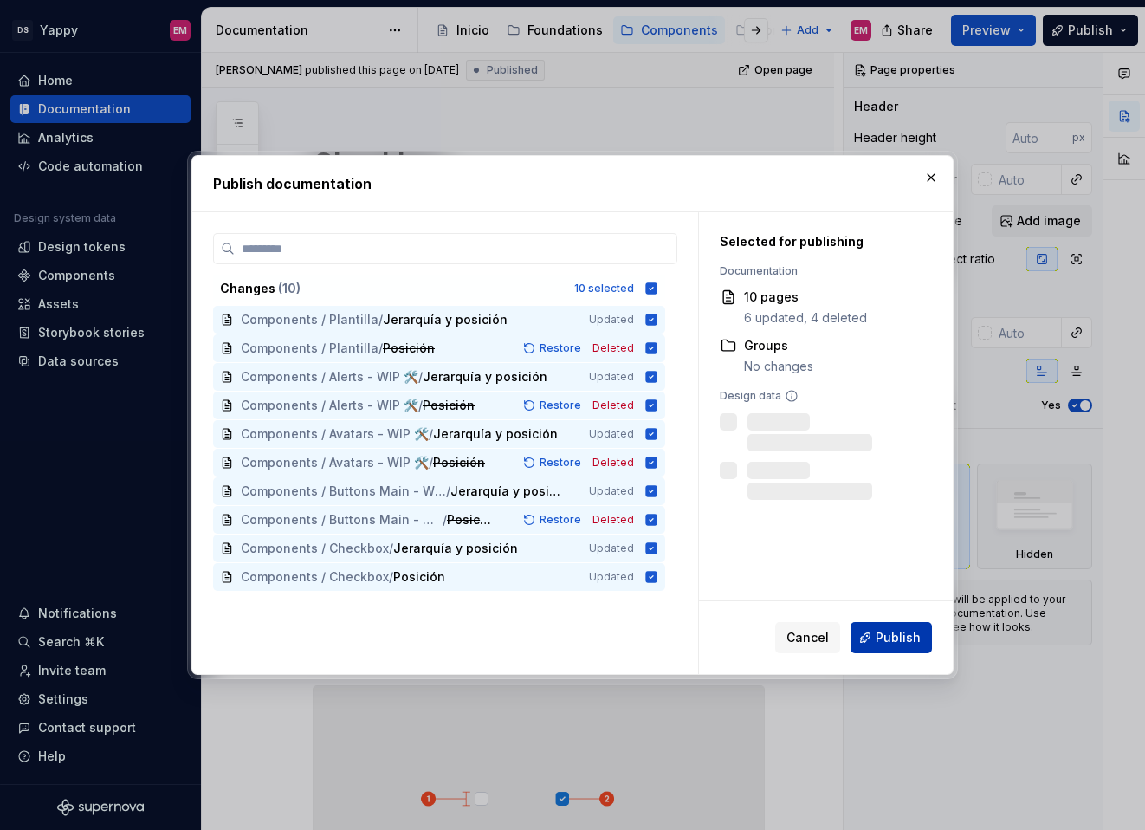
click at [897, 638] on span "Publish" at bounding box center [898, 637] width 45 height 17
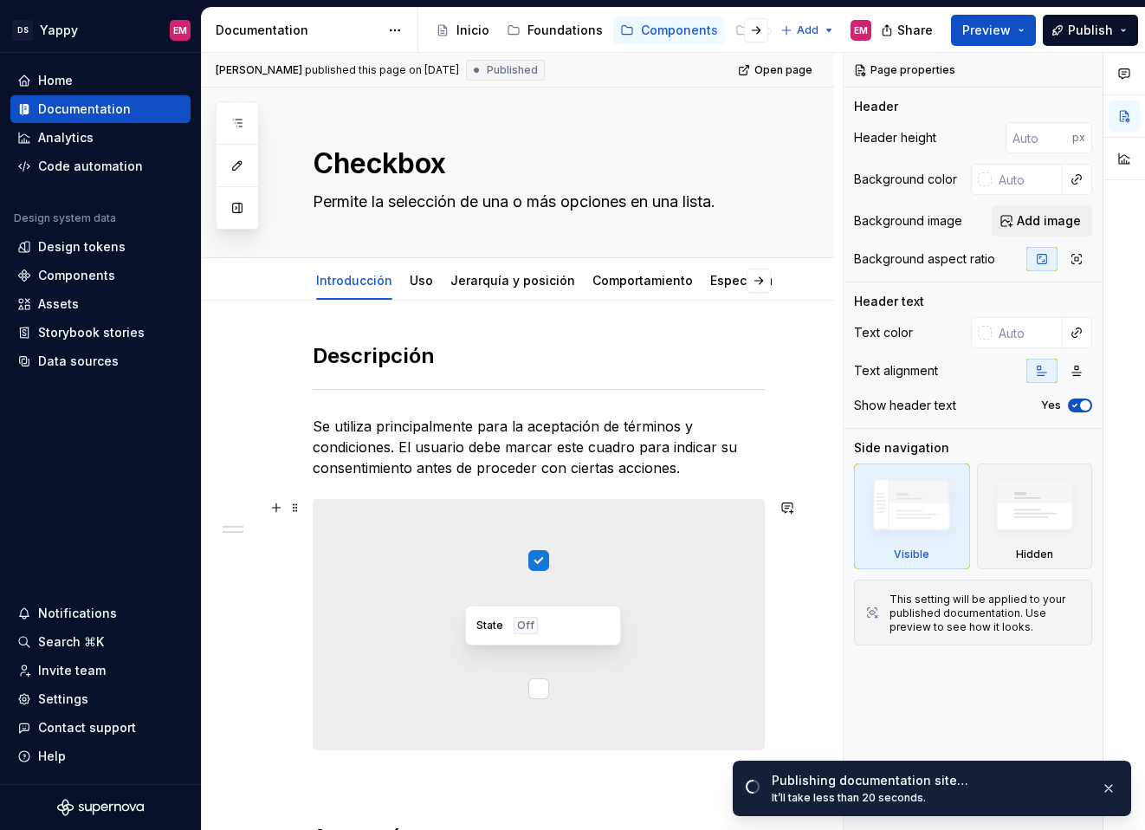
scroll to position [5, 0]
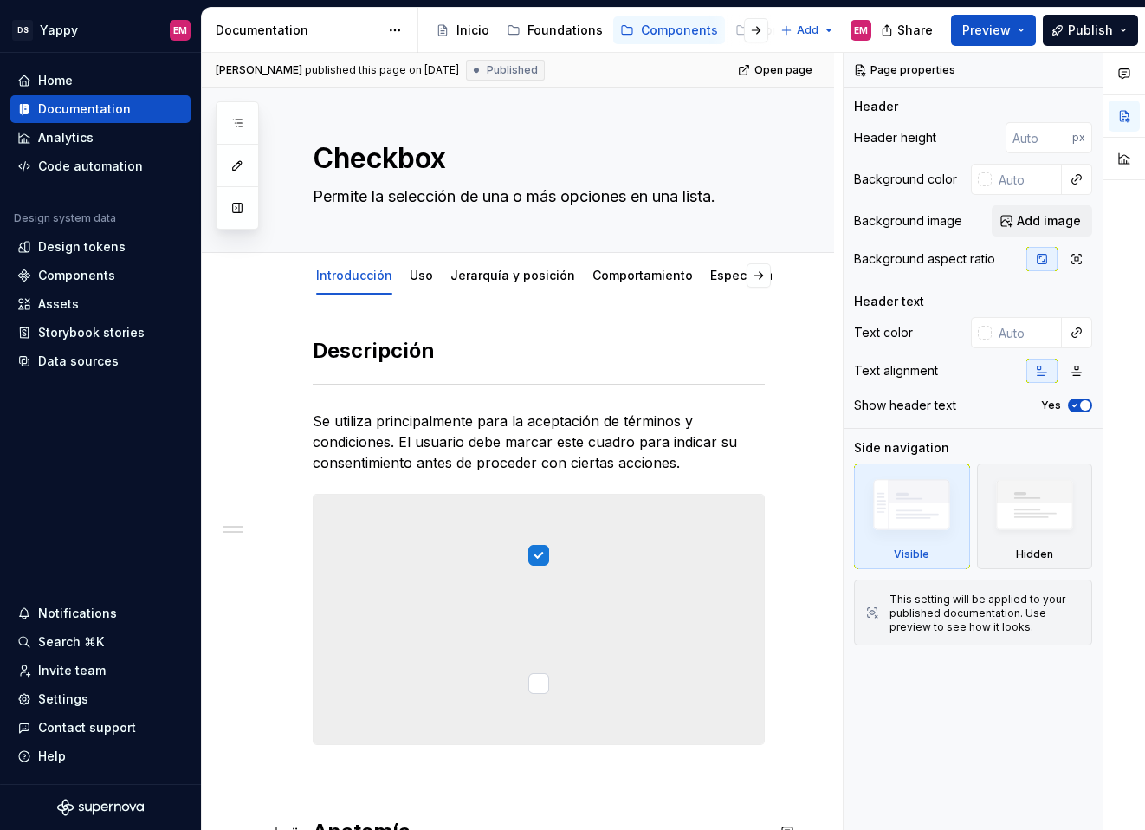
type textarea "*"
